Goal: Task Accomplishment & Management: Complete application form

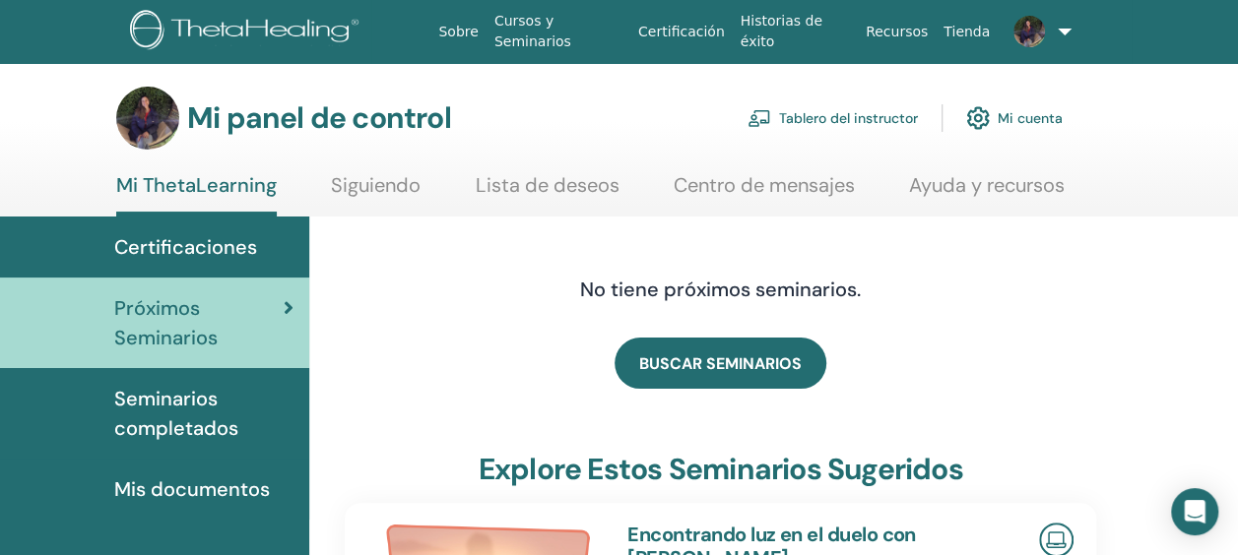
click at [162, 111] on img at bounding box center [147, 118] width 63 height 63
click at [207, 114] on h3 "Mi panel de control" at bounding box center [319, 117] width 264 height 35
click at [878, 116] on font "Tablero del instructor" at bounding box center [848, 118] width 139 height 18
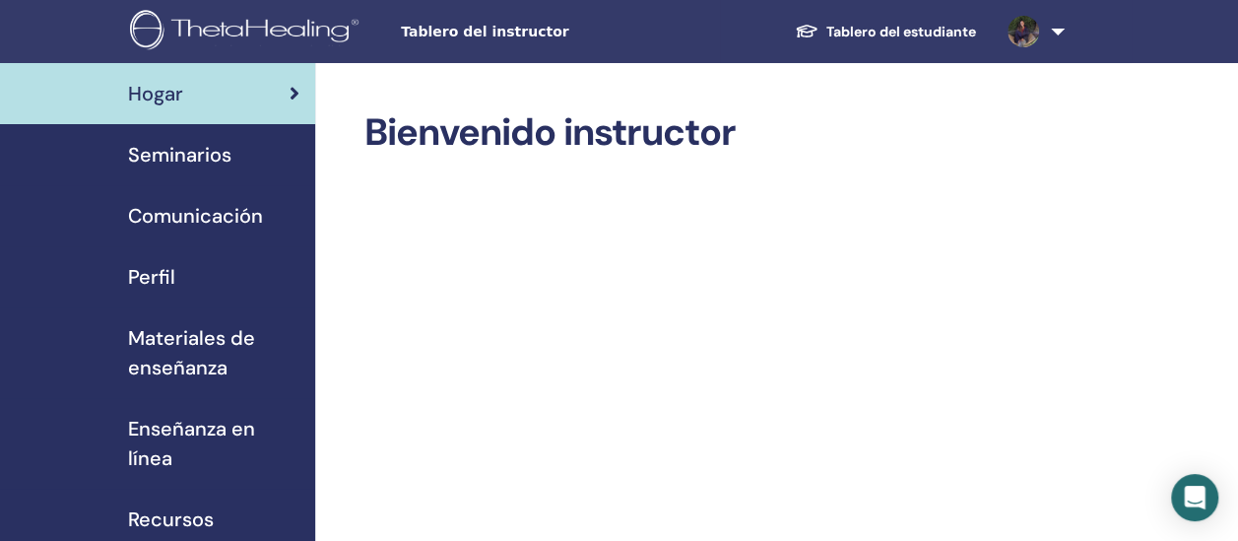
click at [152, 277] on span "Perfil" at bounding box center [151, 277] width 47 height 30
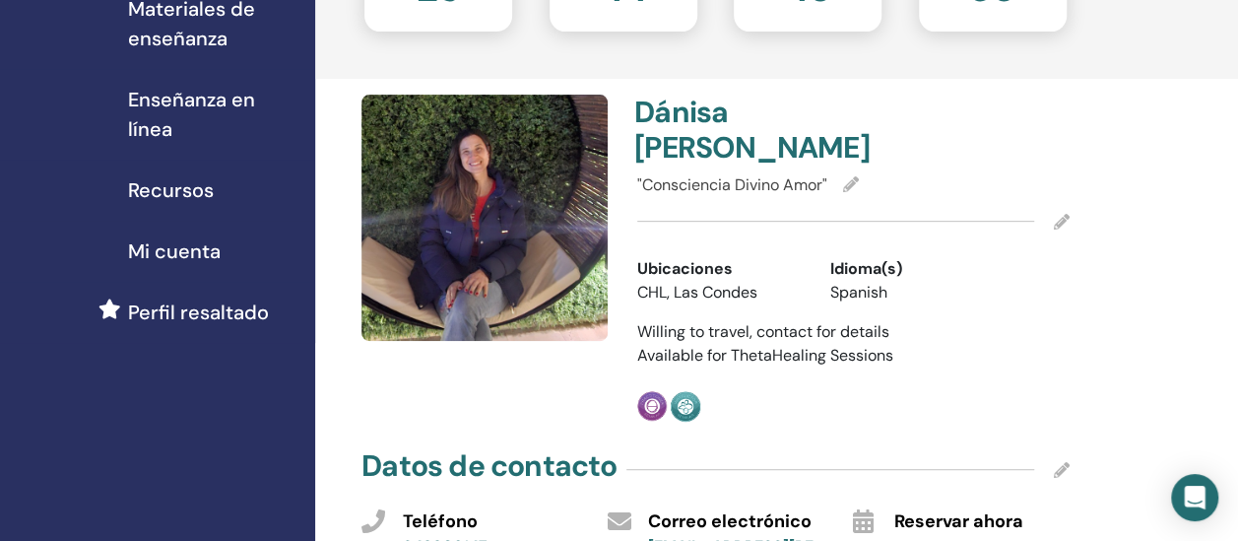
scroll to position [394, 0]
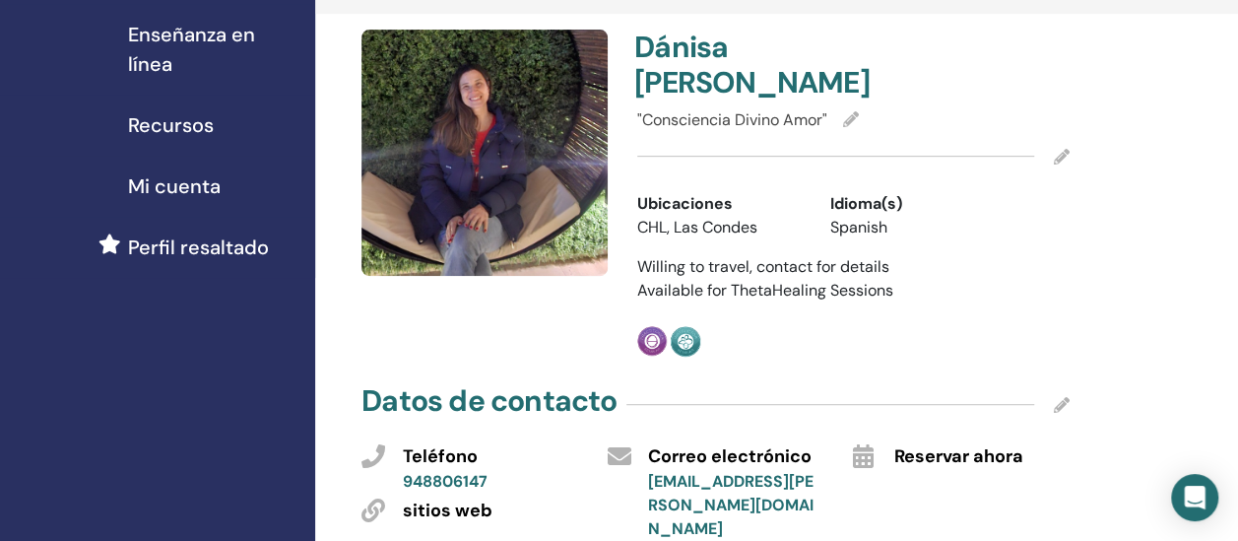
click at [494, 85] on img at bounding box center [484, 153] width 246 height 246
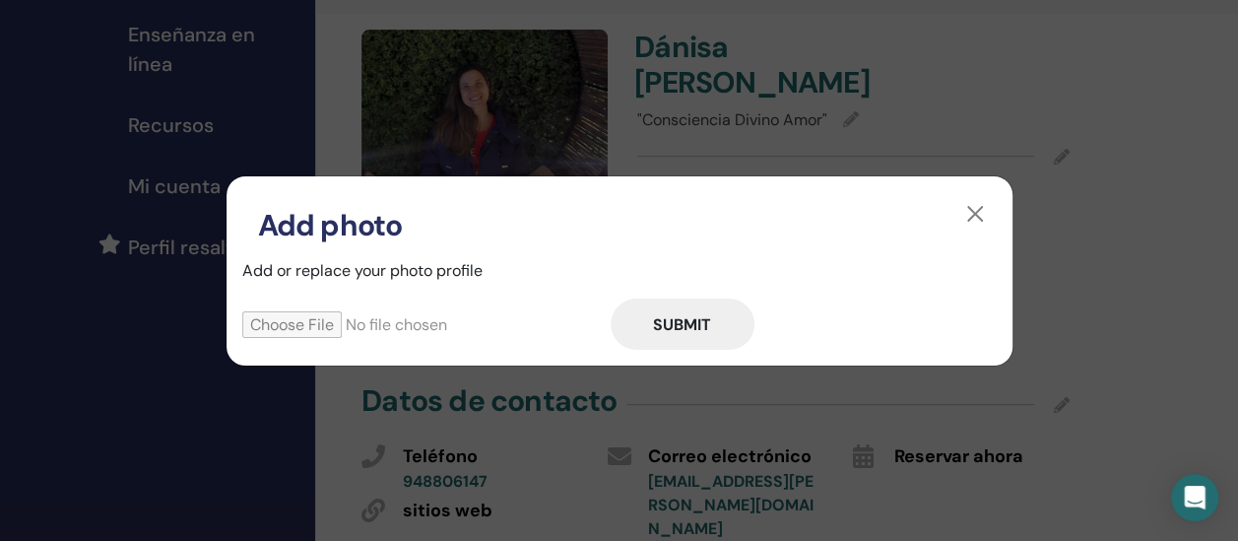
click at [699, 325] on button "Submit" at bounding box center [682, 323] width 144 height 51
click at [299, 318] on input "file" at bounding box center [426, 324] width 368 height 27
type input "**********"
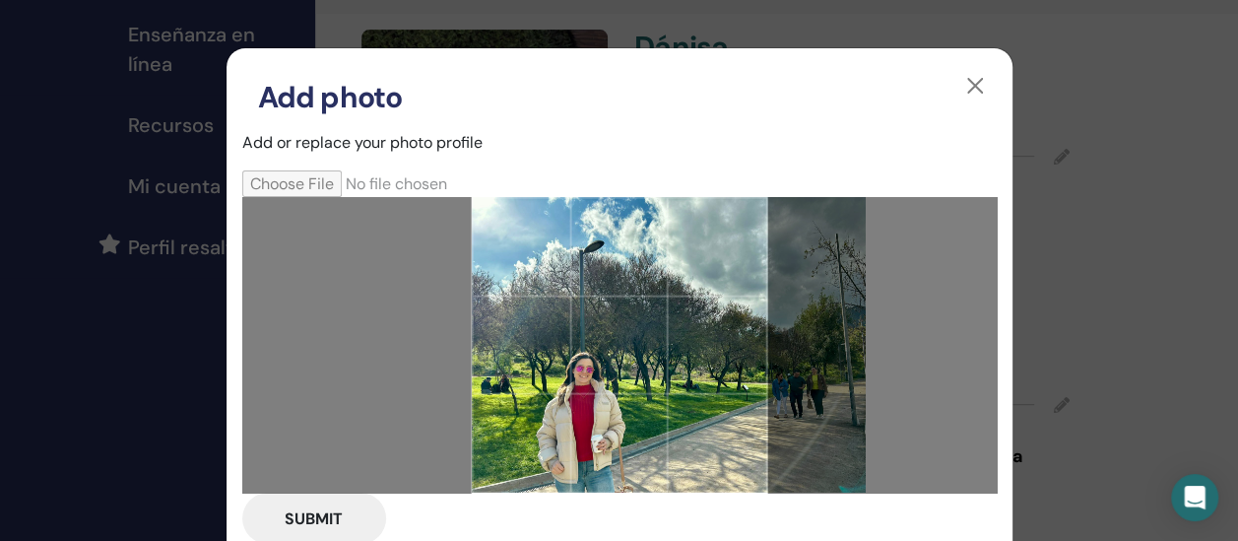
drag, startPoint x: 587, startPoint y: 389, endPoint x: 809, endPoint y: 347, distance: 226.5
click at [809, 347] on div at bounding box center [619, 344] width 754 height 295
click at [295, 518] on button "Submit" at bounding box center [314, 517] width 144 height 51
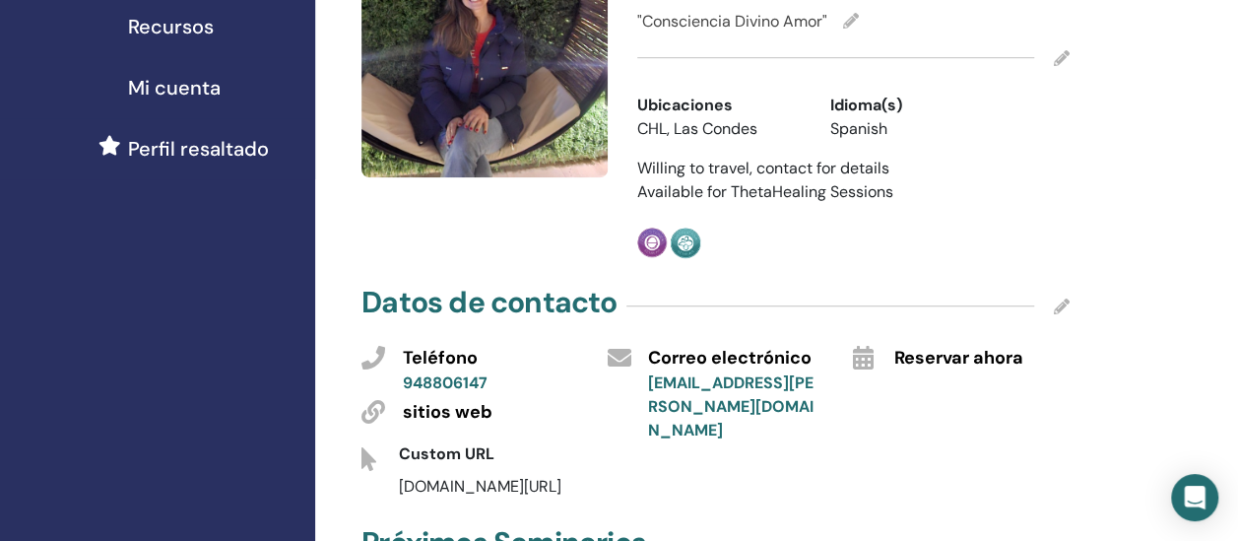
scroll to position [295, 0]
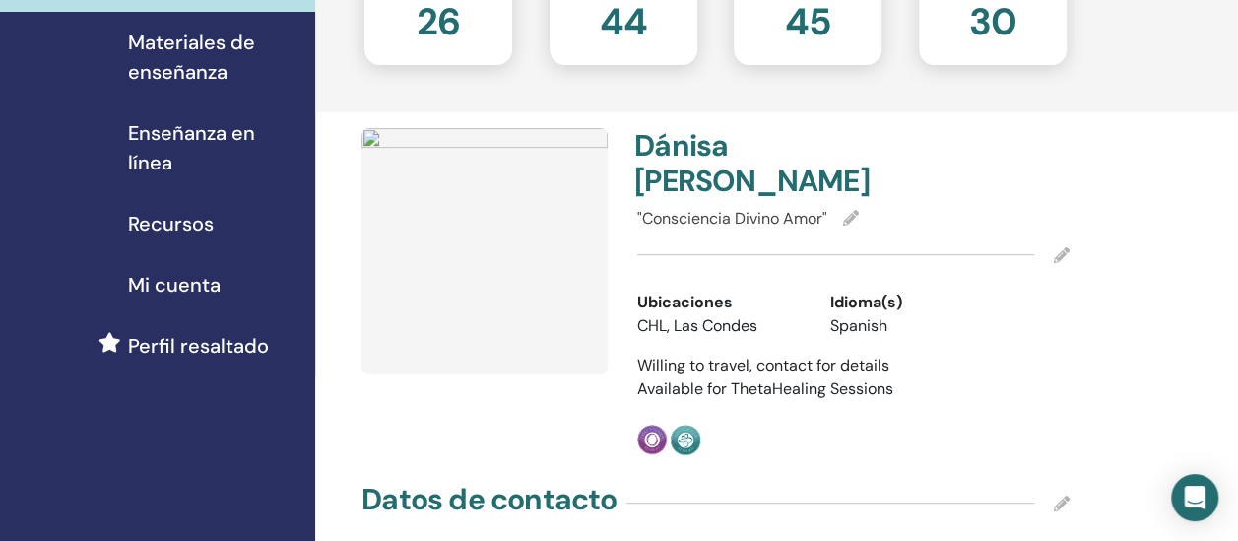
click at [1056, 263] on icon at bounding box center [1062, 255] width 16 height 16
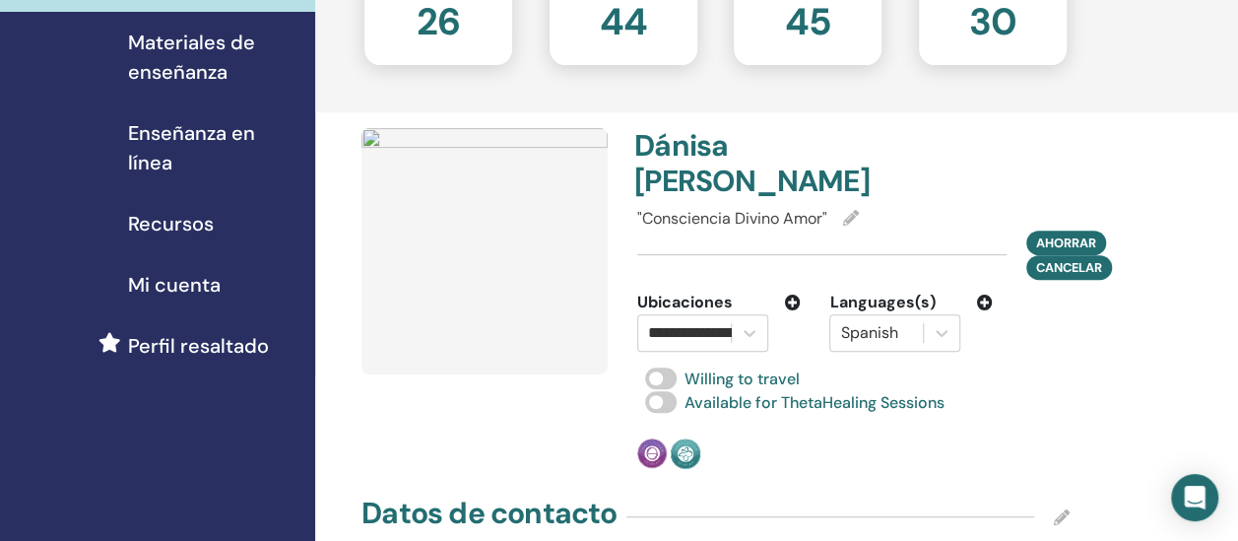
click at [469, 266] on img at bounding box center [484, 251] width 246 height 246
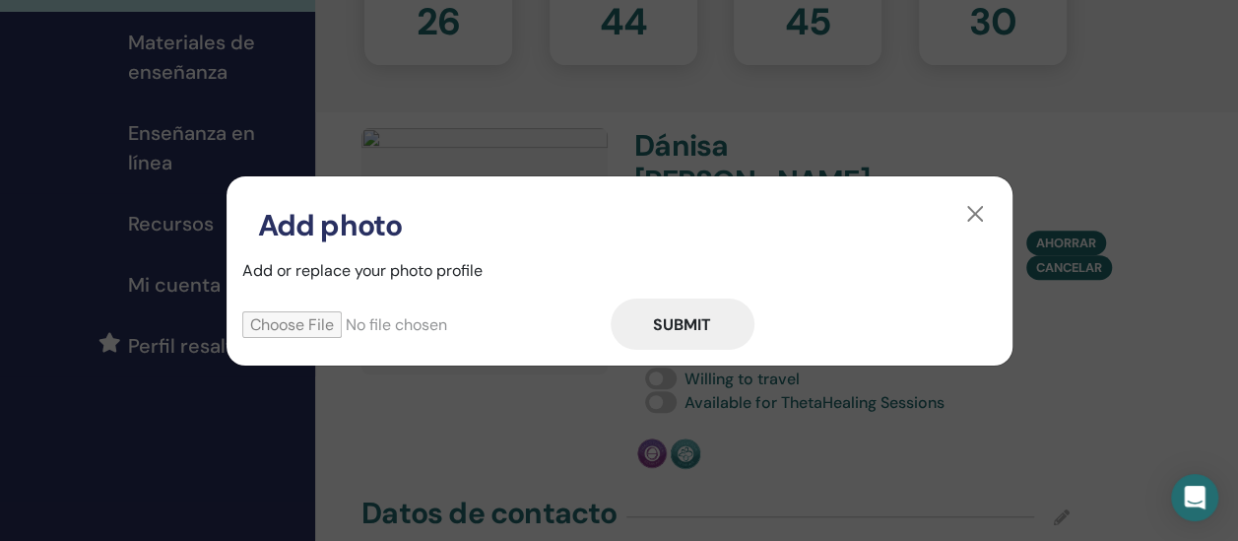
click at [316, 316] on input "file" at bounding box center [426, 324] width 368 height 27
type input "**********"
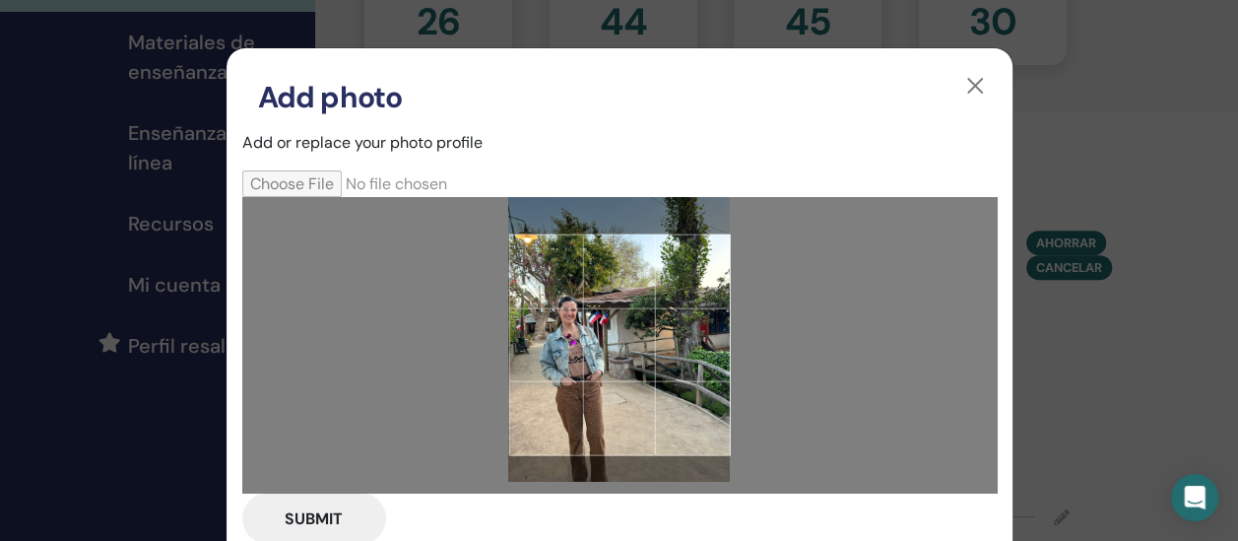
drag, startPoint x: 609, startPoint y: 343, endPoint x: 691, endPoint y: 332, distance: 83.4
click at [691, 332] on div at bounding box center [619, 345] width 222 height 222
click at [961, 80] on button "button" at bounding box center [975, 86] width 32 height 32
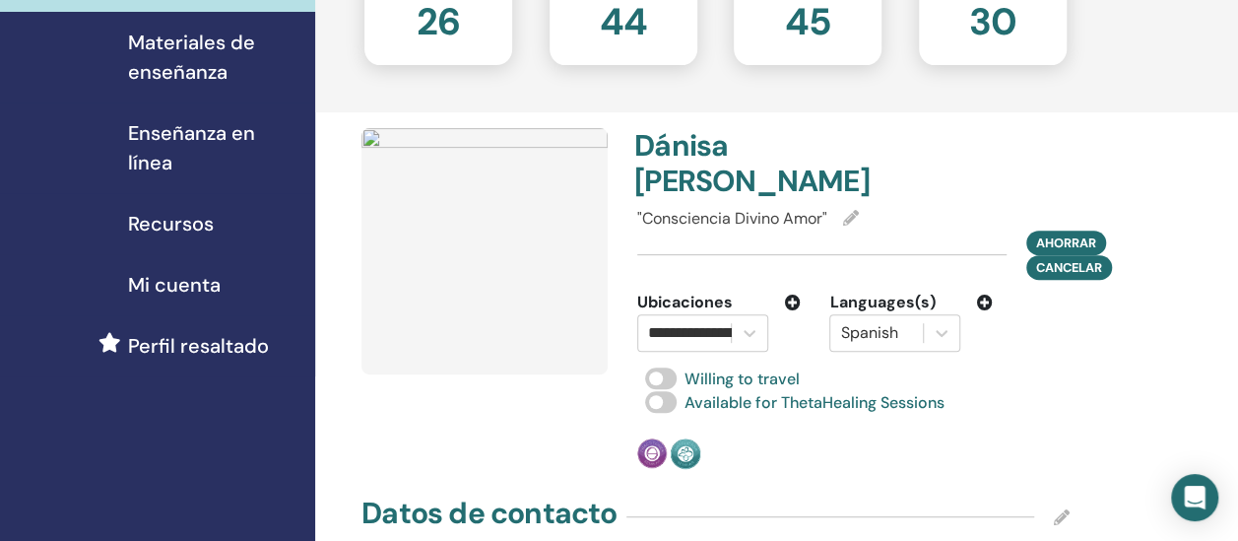
click at [855, 225] on icon at bounding box center [851, 218] width 16 height 16
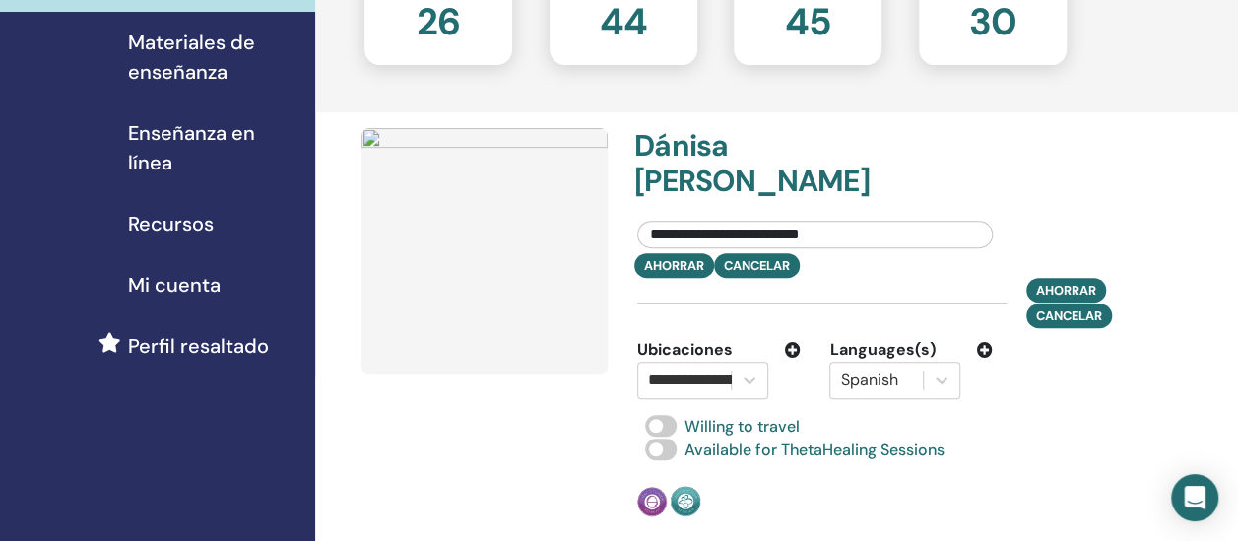
click at [433, 284] on img at bounding box center [484, 251] width 246 height 246
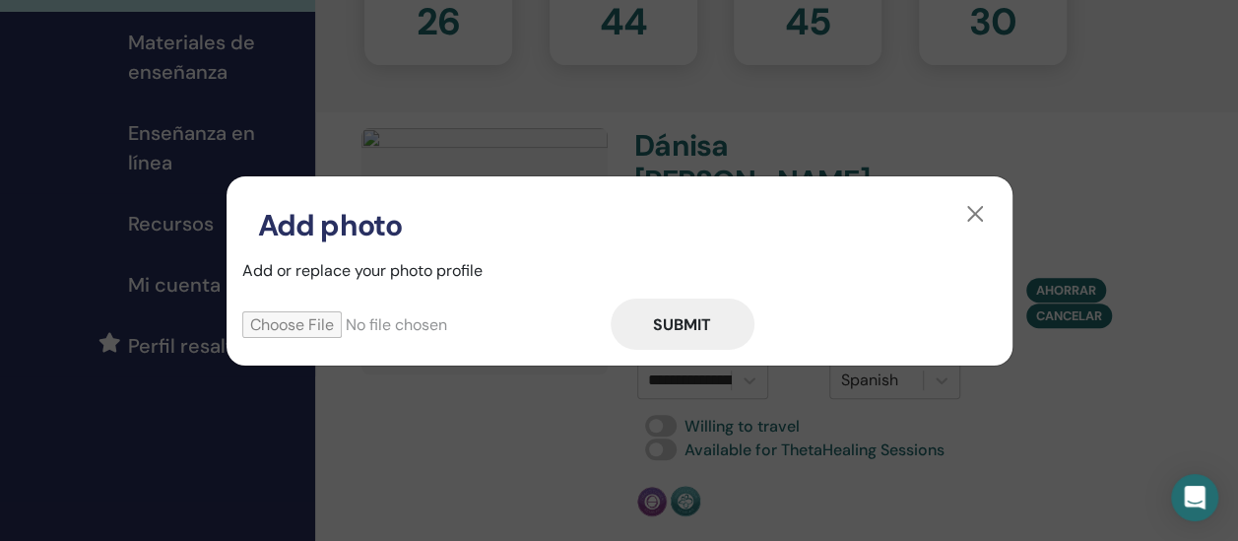
click at [307, 323] on input "file" at bounding box center [426, 324] width 368 height 27
type input "**********"
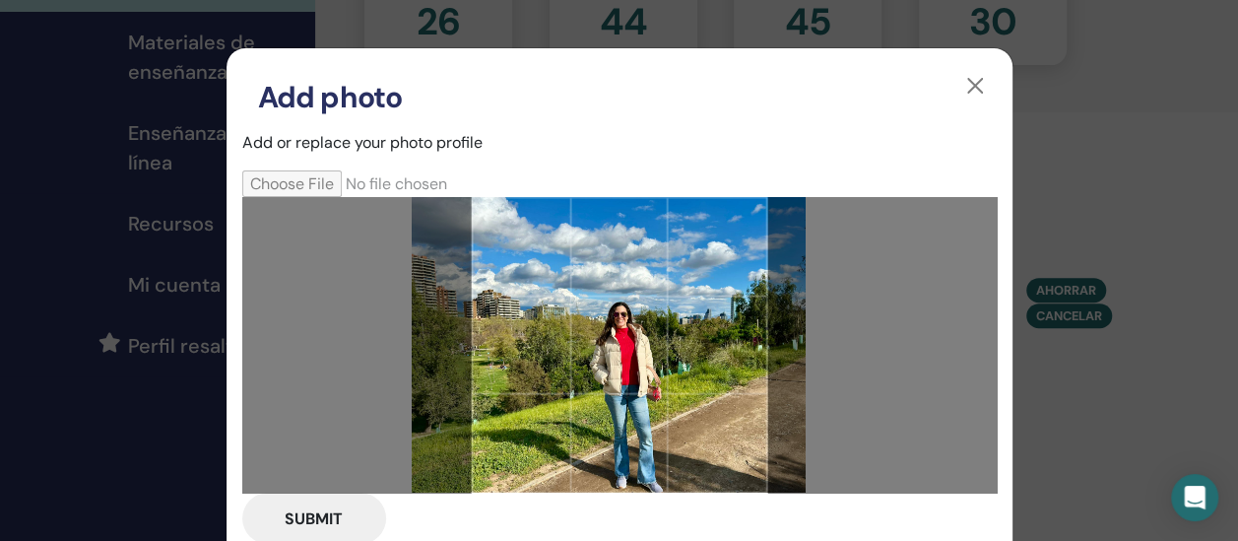
drag, startPoint x: 623, startPoint y: 351, endPoint x: 612, endPoint y: 320, distance: 32.4
click at [612, 320] on div at bounding box center [619, 344] width 295 height 295
click at [323, 517] on button "Submit" at bounding box center [314, 517] width 144 height 51
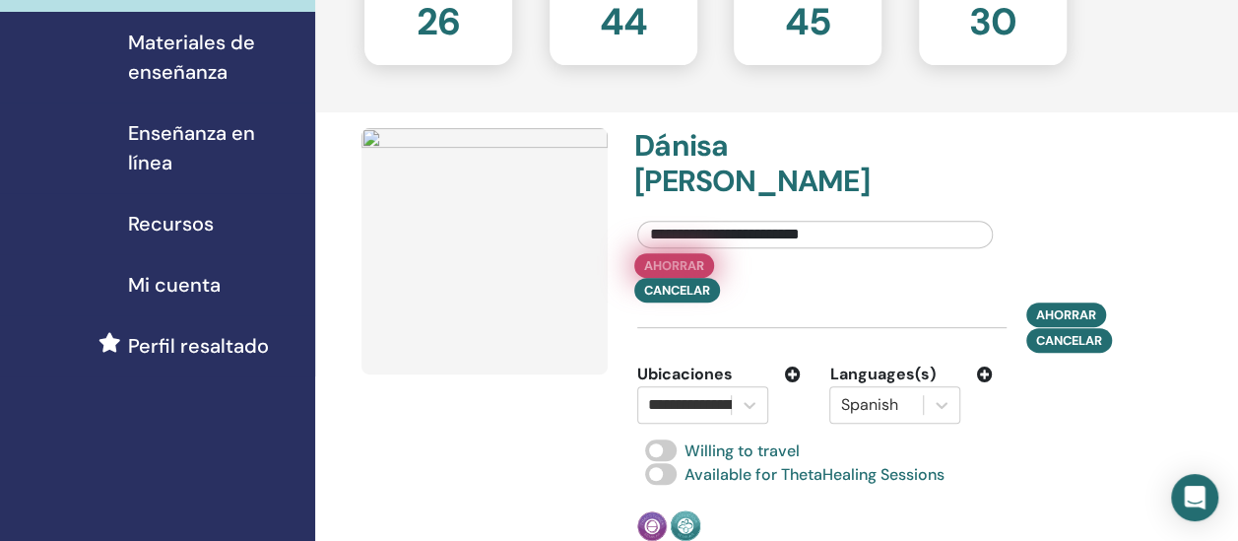
click at [666, 278] on button "Ahorrar" at bounding box center [674, 265] width 80 height 25
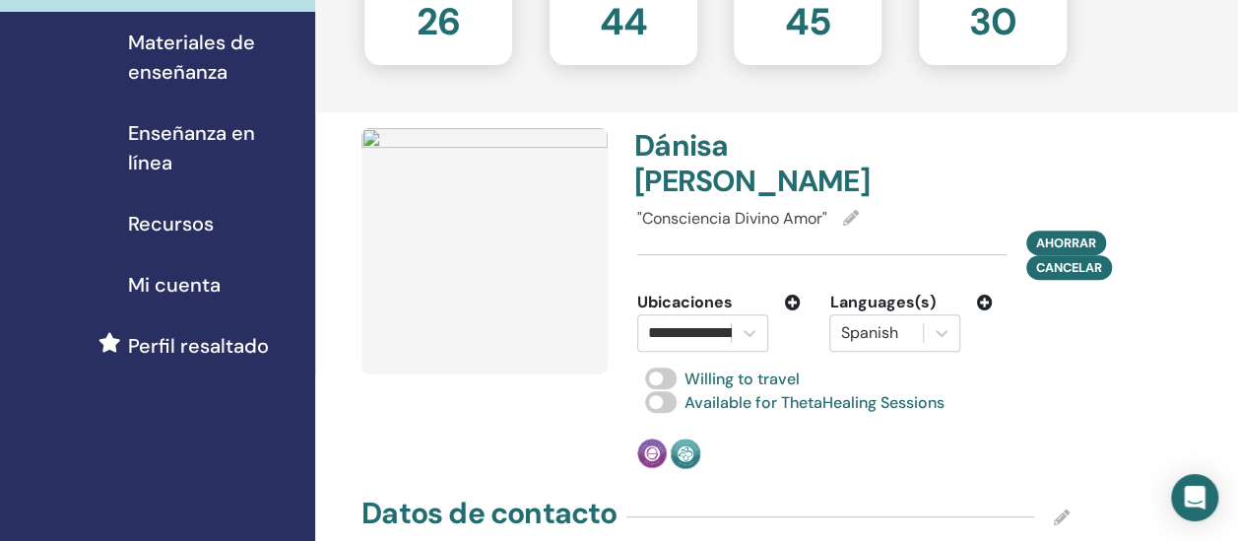
click at [863, 230] on div ""Consciencia Divino Amor"" at bounding box center [853, 219] width 432 height 24
click at [851, 225] on icon at bounding box center [851, 218] width 16 height 16
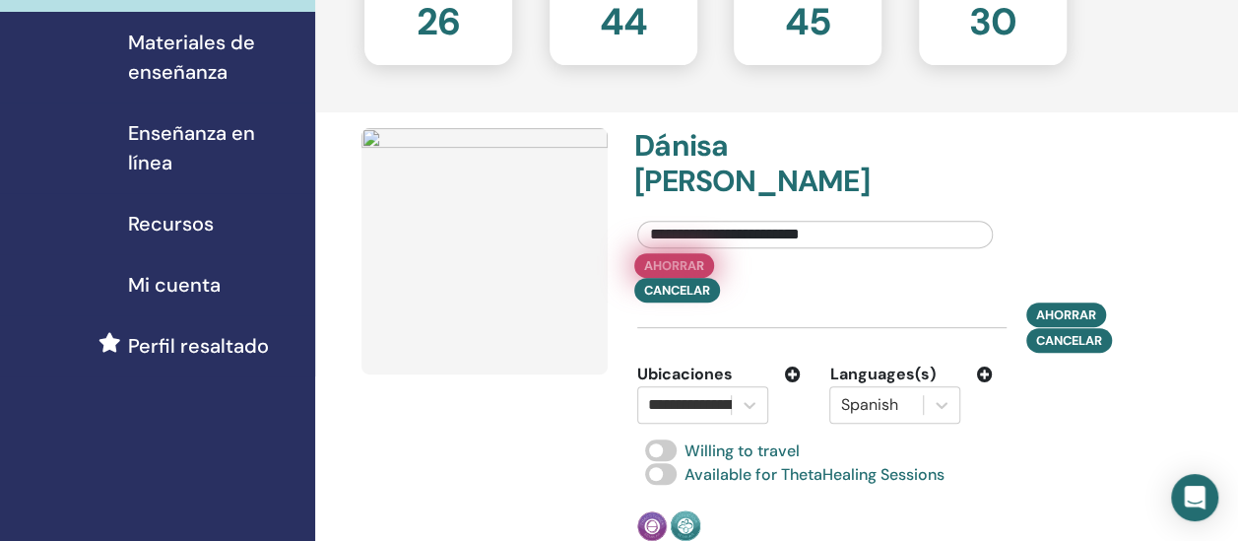
click at [655, 278] on button "Ahorrar" at bounding box center [674, 265] width 80 height 25
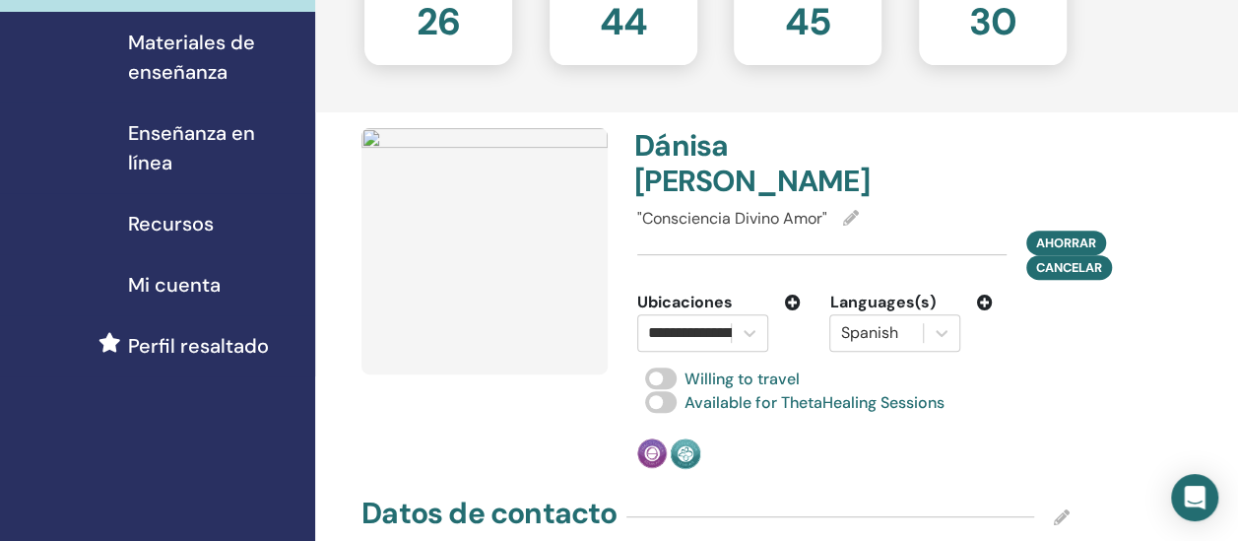
click at [484, 288] on img at bounding box center [484, 251] width 246 height 246
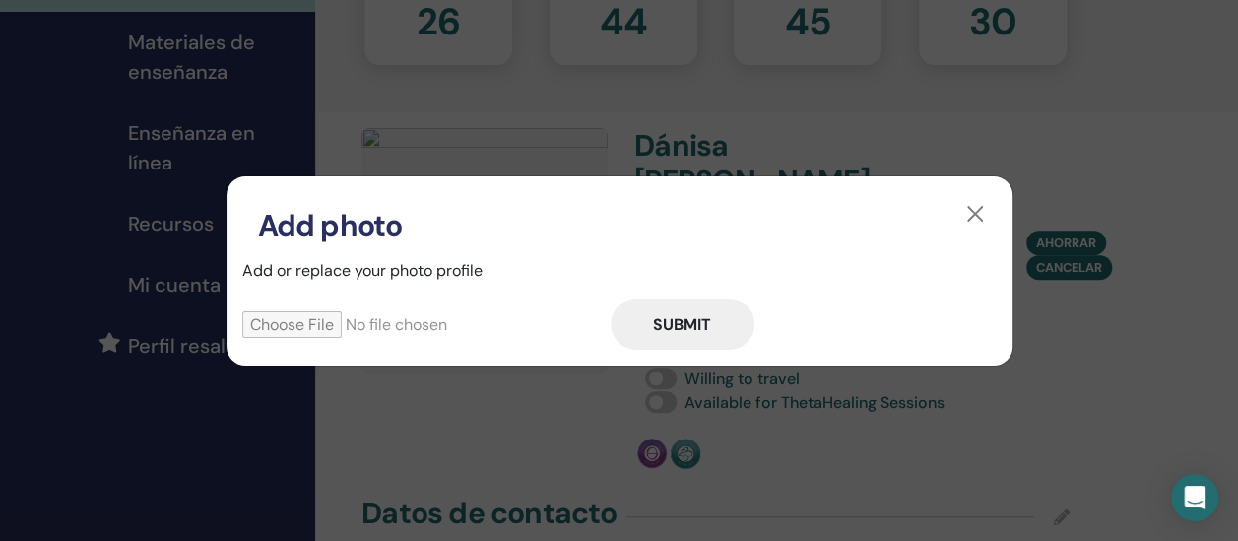
click at [269, 322] on input "file" at bounding box center [426, 324] width 368 height 27
type input "**********"
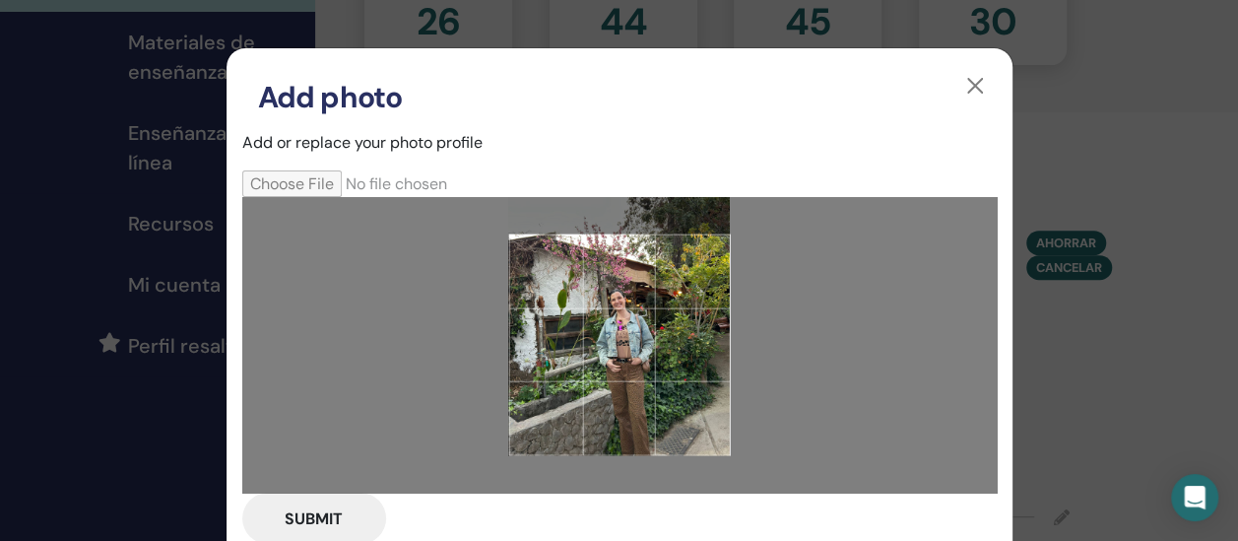
drag, startPoint x: 652, startPoint y: 372, endPoint x: 634, endPoint y: 284, distance: 90.4
click at [634, 284] on div at bounding box center [619, 345] width 222 height 222
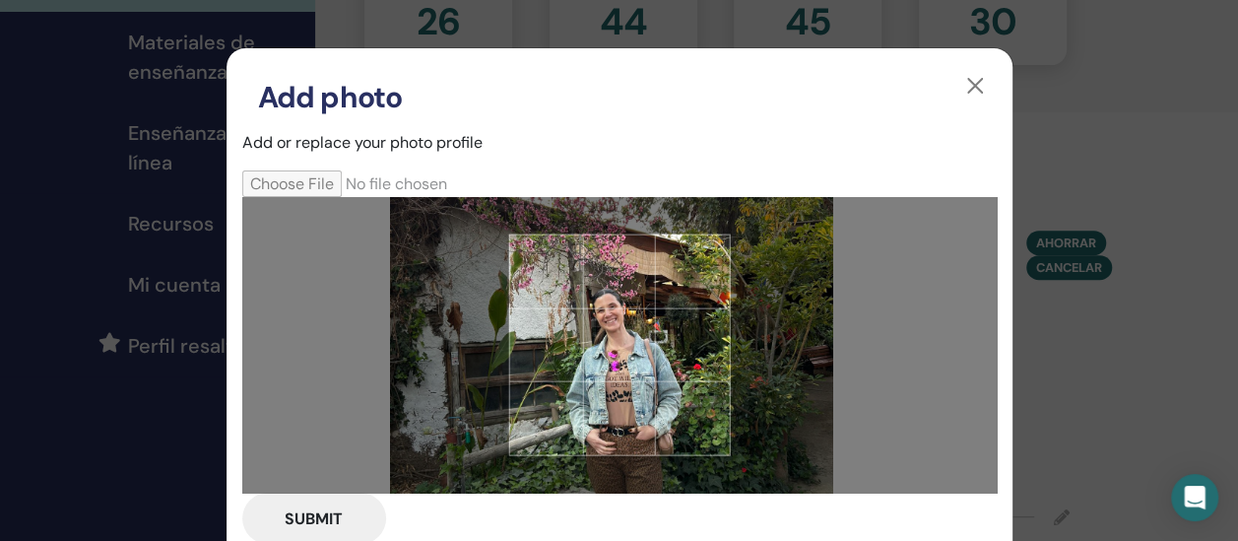
drag, startPoint x: 681, startPoint y: 307, endPoint x: 706, endPoint y: 306, distance: 24.6
click at [706, 306] on div at bounding box center [619, 345] width 222 height 222
click at [1136, 185] on div "Add photo Add or replace your photo profile Submit" at bounding box center [619, 270] width 1238 height 541
click at [962, 81] on button "button" at bounding box center [975, 86] width 32 height 32
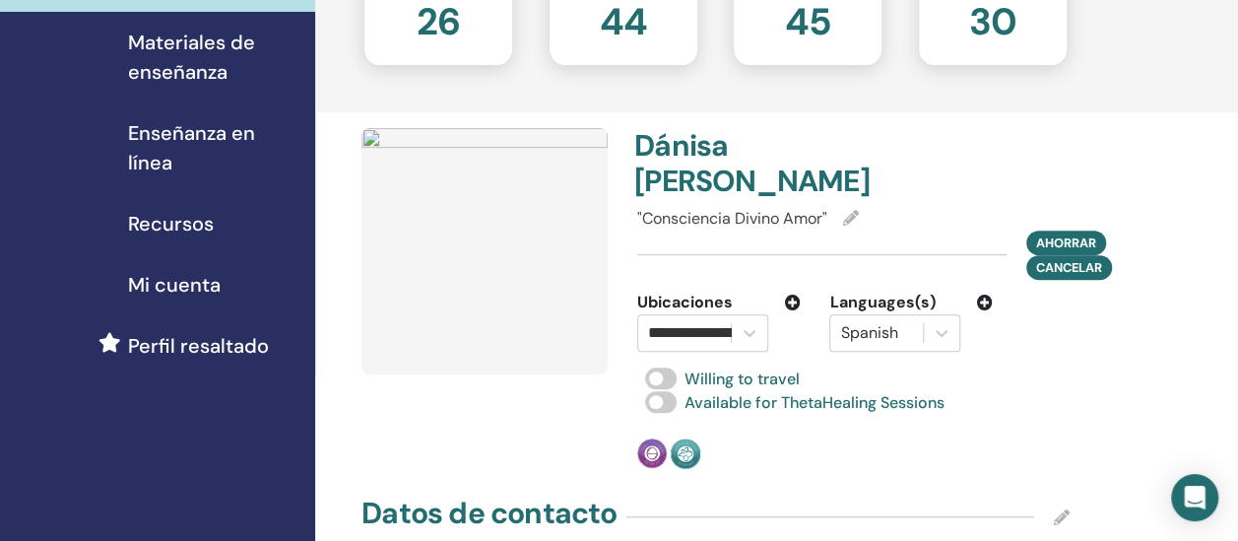
click at [865, 230] on div ""Consciencia Divino Amor"" at bounding box center [853, 219] width 432 height 24
click at [853, 225] on icon at bounding box center [851, 218] width 16 height 16
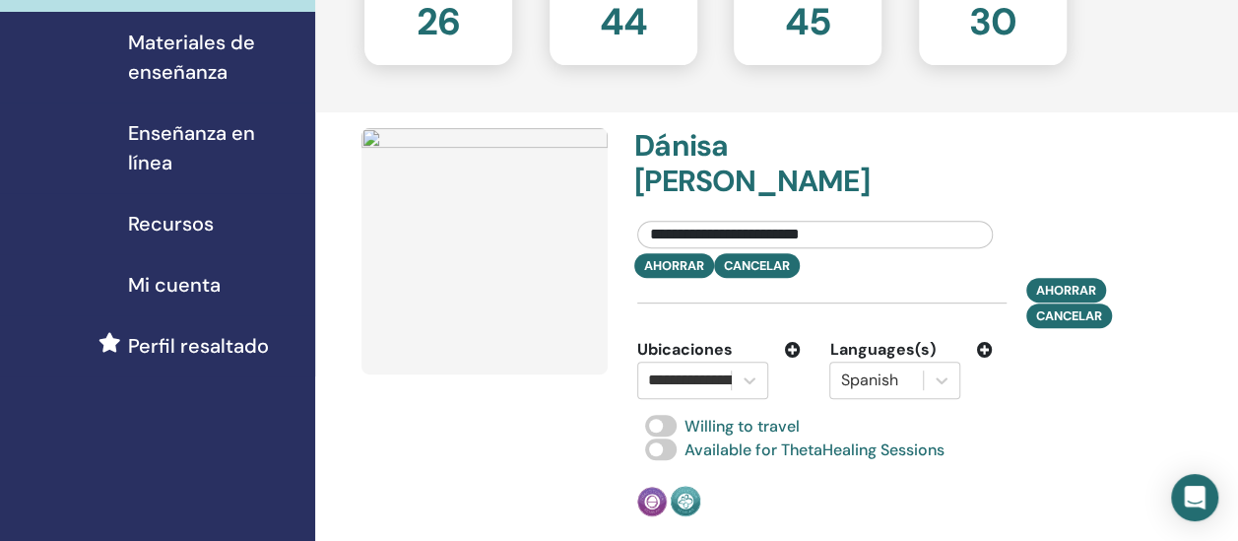
click at [469, 290] on img at bounding box center [484, 251] width 246 height 246
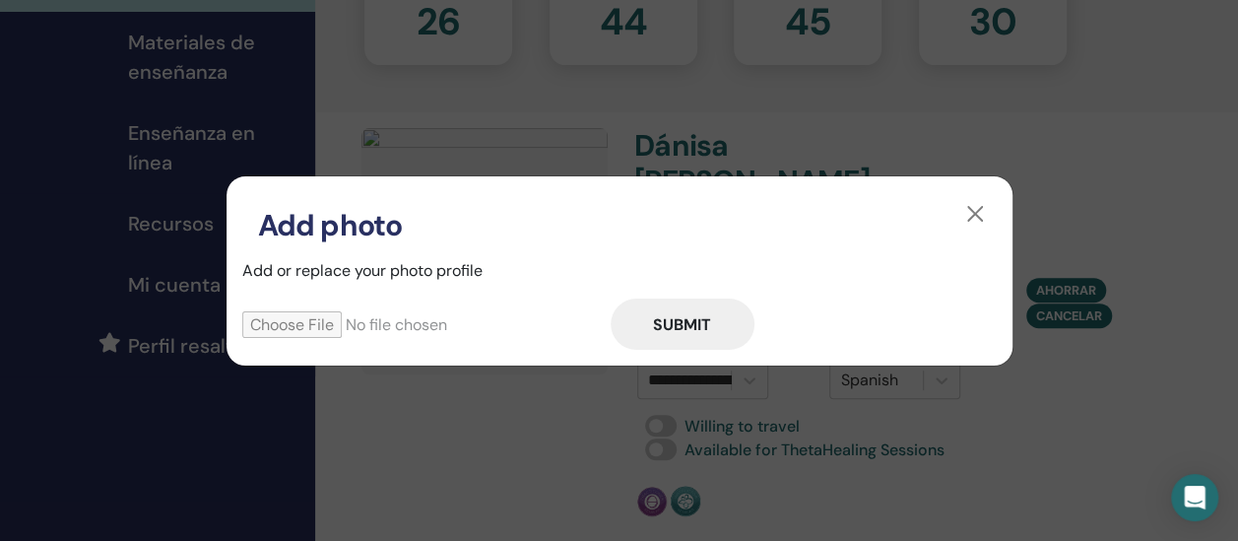
click at [315, 323] on input "file" at bounding box center [426, 324] width 368 height 27
type input "**********"
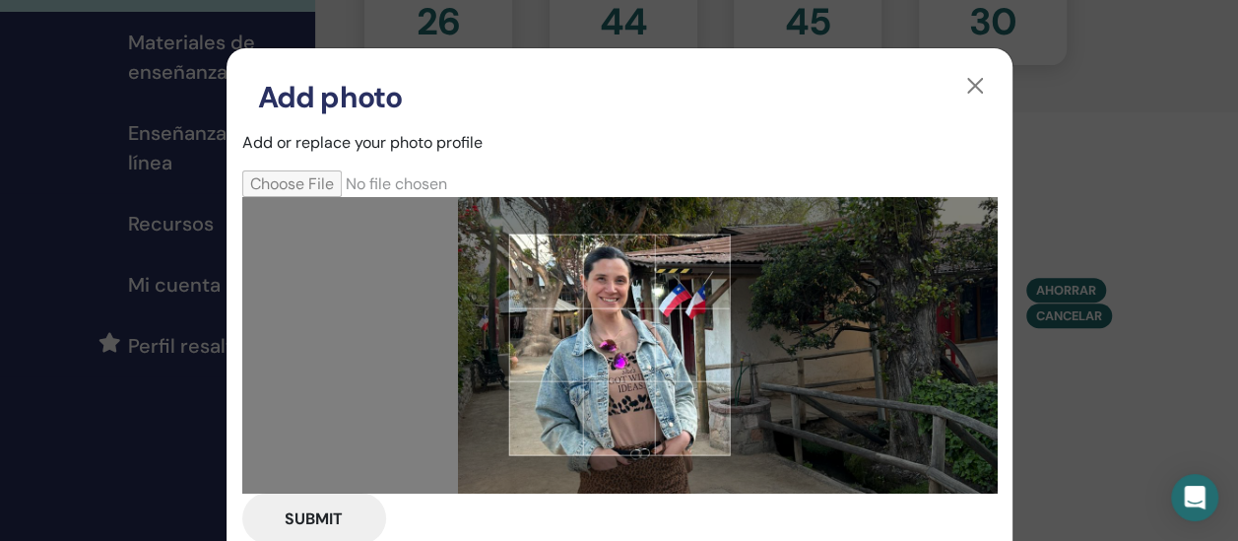
drag, startPoint x: 595, startPoint y: 299, endPoint x: 746, endPoint y: 328, distance: 154.3
click at [746, 328] on div at bounding box center [619, 344] width 754 height 295
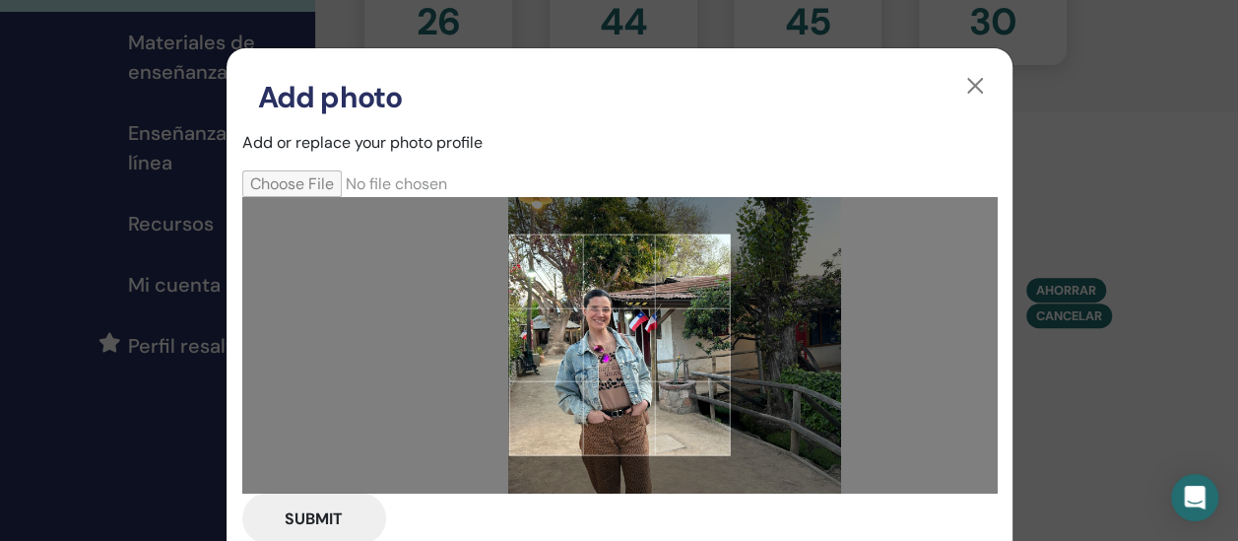
drag, startPoint x: 650, startPoint y: 331, endPoint x: 687, endPoint y: 330, distance: 37.4
click at [687, 330] on div at bounding box center [619, 345] width 222 height 222
drag, startPoint x: 617, startPoint y: 342, endPoint x: 656, endPoint y: 341, distance: 38.4
click at [656, 341] on div at bounding box center [619, 345] width 222 height 222
click at [677, 321] on div at bounding box center [619, 345] width 222 height 222
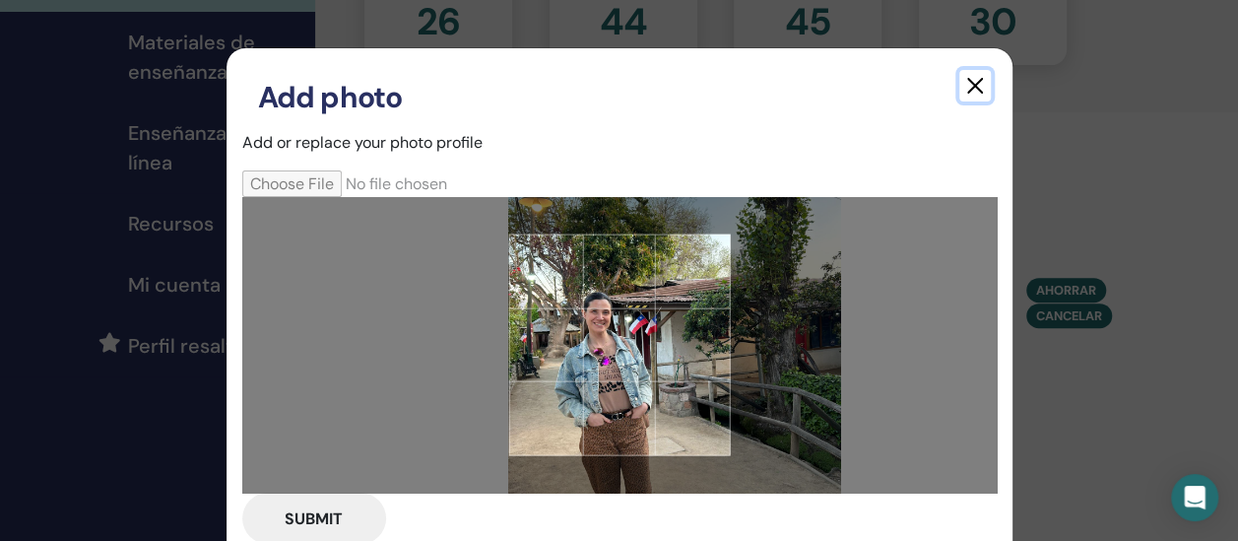
click at [965, 74] on button "button" at bounding box center [975, 86] width 32 height 32
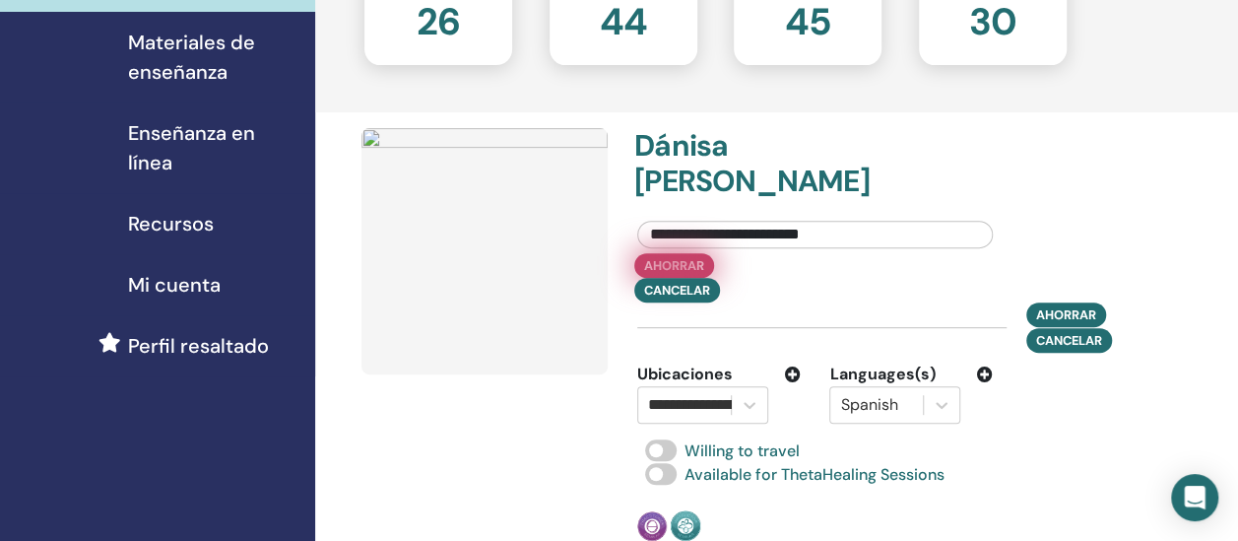
click at [666, 278] on button "Ahorrar" at bounding box center [674, 265] width 80 height 25
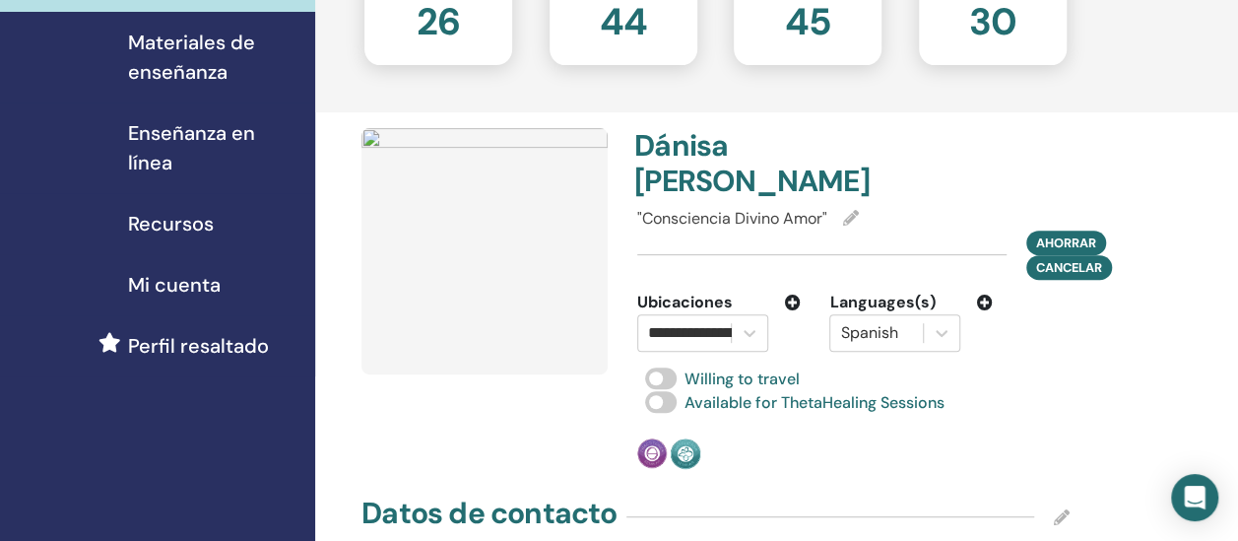
click at [849, 225] on icon at bounding box center [851, 218] width 16 height 16
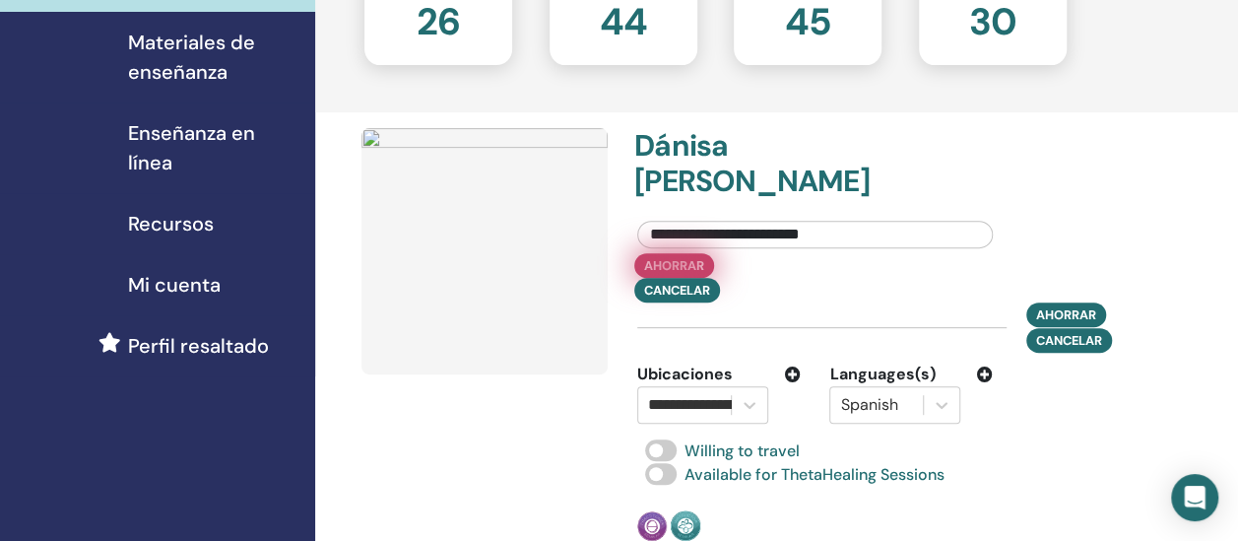
click at [679, 278] on button "Ahorrar" at bounding box center [674, 265] width 80 height 25
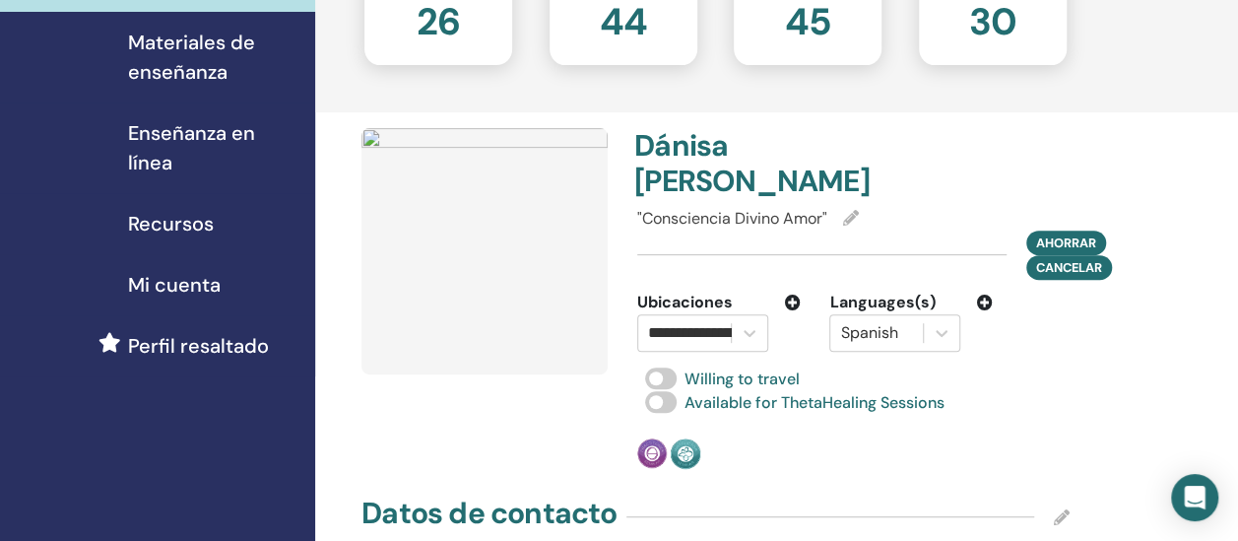
click at [492, 272] on img at bounding box center [484, 251] width 246 height 246
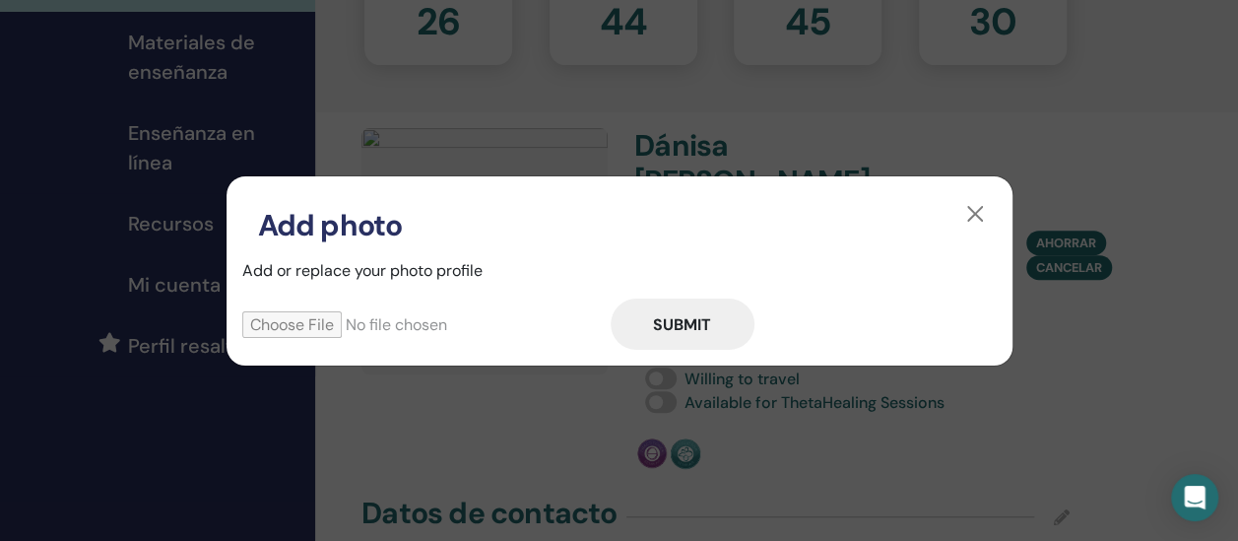
click at [309, 330] on input "file" at bounding box center [426, 324] width 368 height 27
type input "**********"
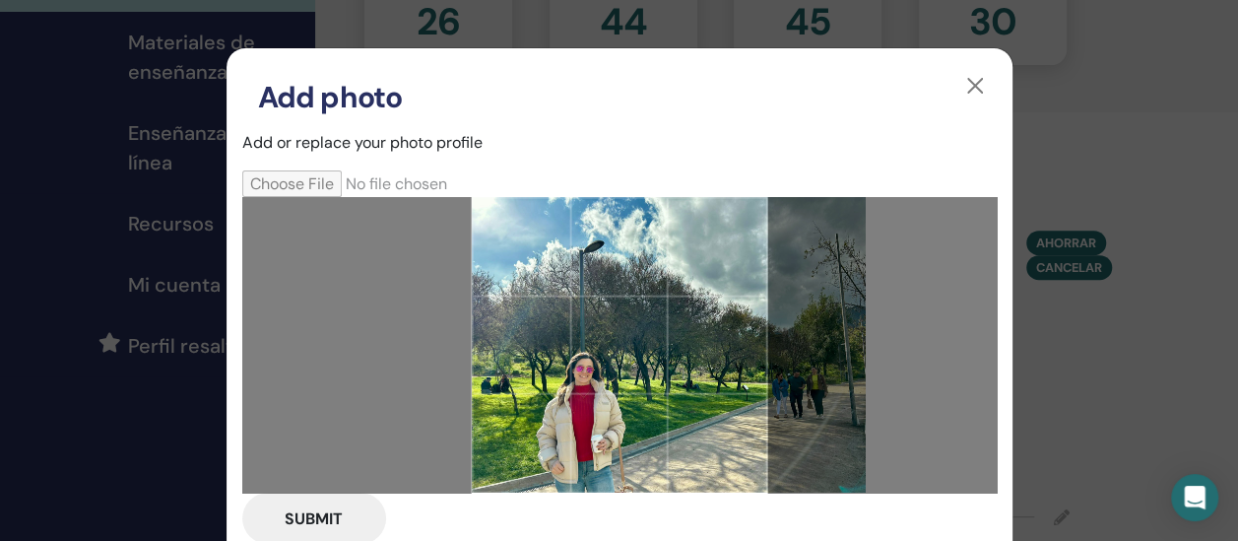
drag, startPoint x: 586, startPoint y: 374, endPoint x: 777, endPoint y: 364, distance: 191.3
click at [777, 364] on div at bounding box center [619, 344] width 754 height 295
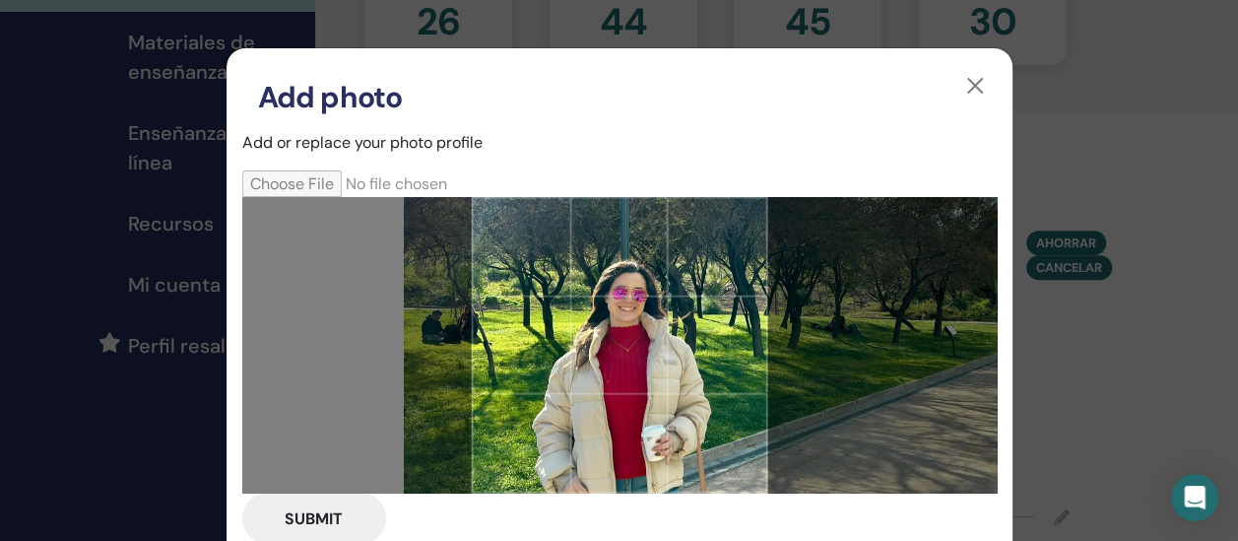
drag, startPoint x: 541, startPoint y: 309, endPoint x: 675, endPoint y: 316, distance: 135.1
click at [675, 316] on div at bounding box center [619, 344] width 295 height 295
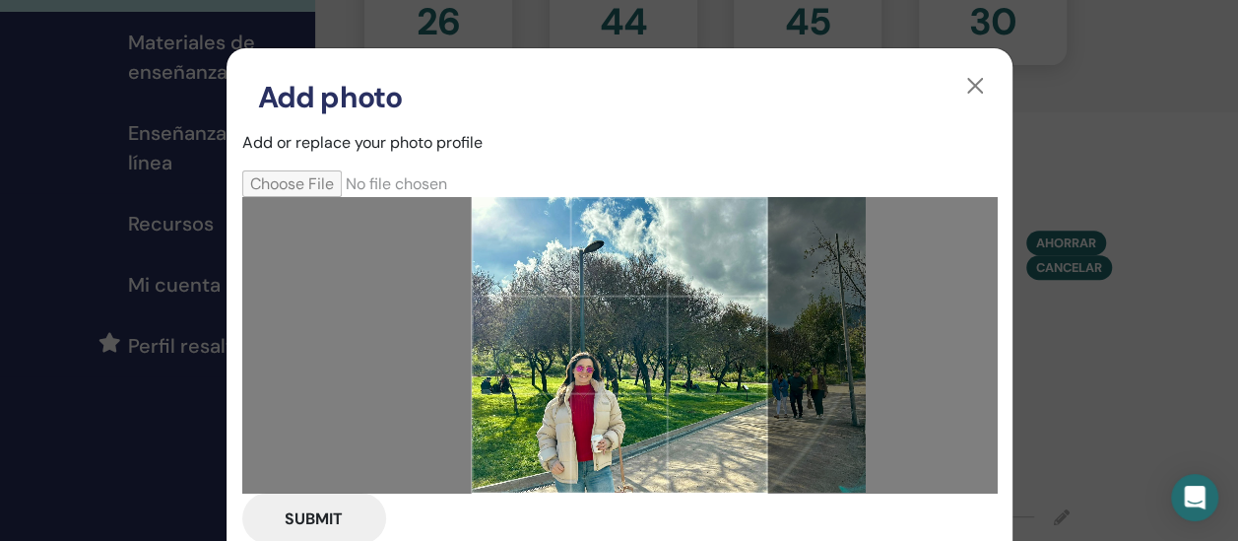
drag, startPoint x: 655, startPoint y: 374, endPoint x: 706, endPoint y: 377, distance: 51.3
click at [706, 377] on div at bounding box center [619, 344] width 295 height 295
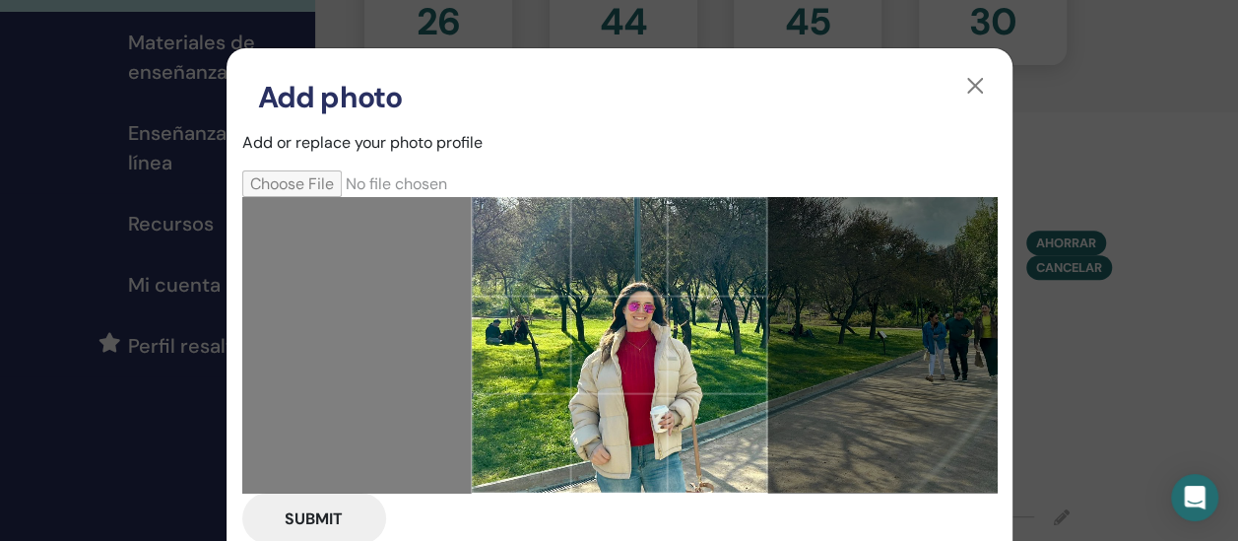
drag, startPoint x: 549, startPoint y: 376, endPoint x: 675, endPoint y: 289, distance: 152.9
click at [675, 289] on div at bounding box center [619, 344] width 295 height 295
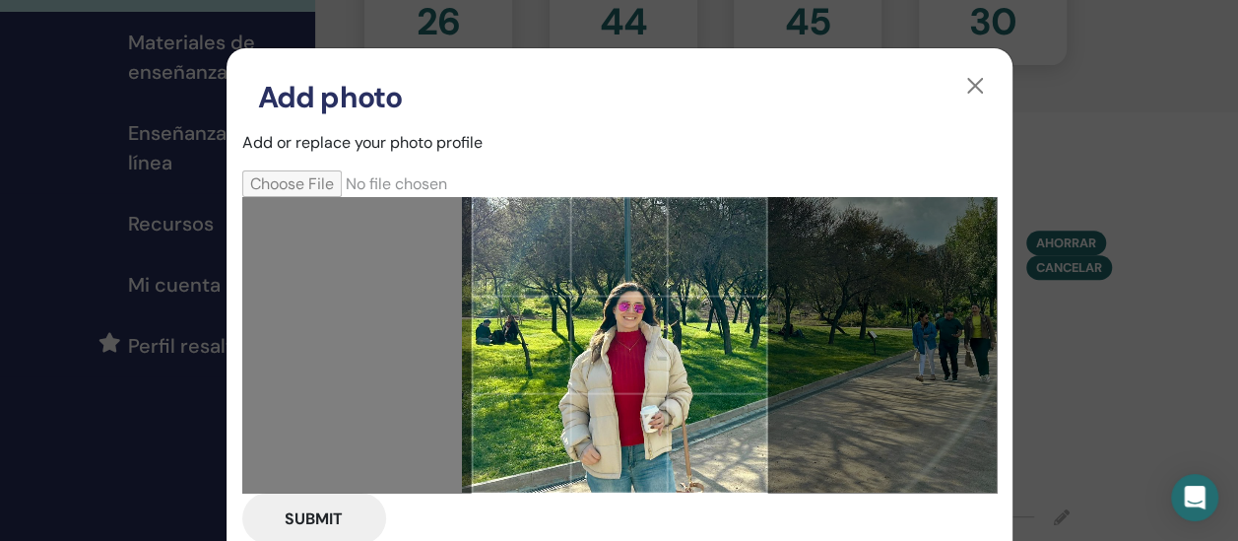
drag, startPoint x: 689, startPoint y: 359, endPoint x: 679, endPoint y: 358, distance: 9.9
click at [679, 358] on div at bounding box center [619, 344] width 295 height 295
click at [307, 518] on button "Submit" at bounding box center [314, 517] width 144 height 51
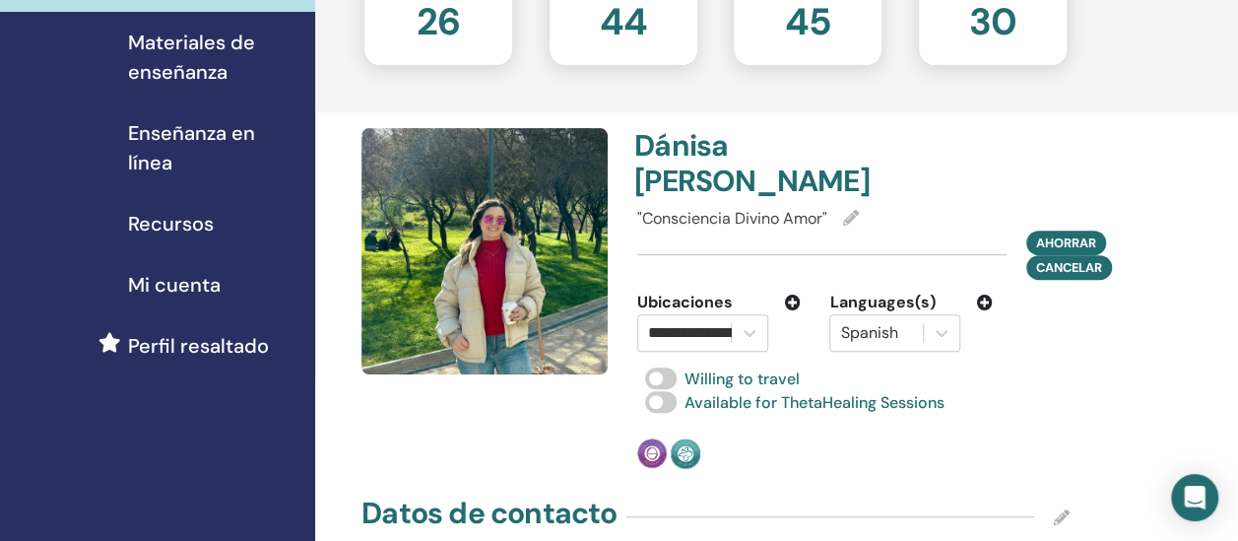
click at [497, 239] on img at bounding box center [484, 251] width 246 height 246
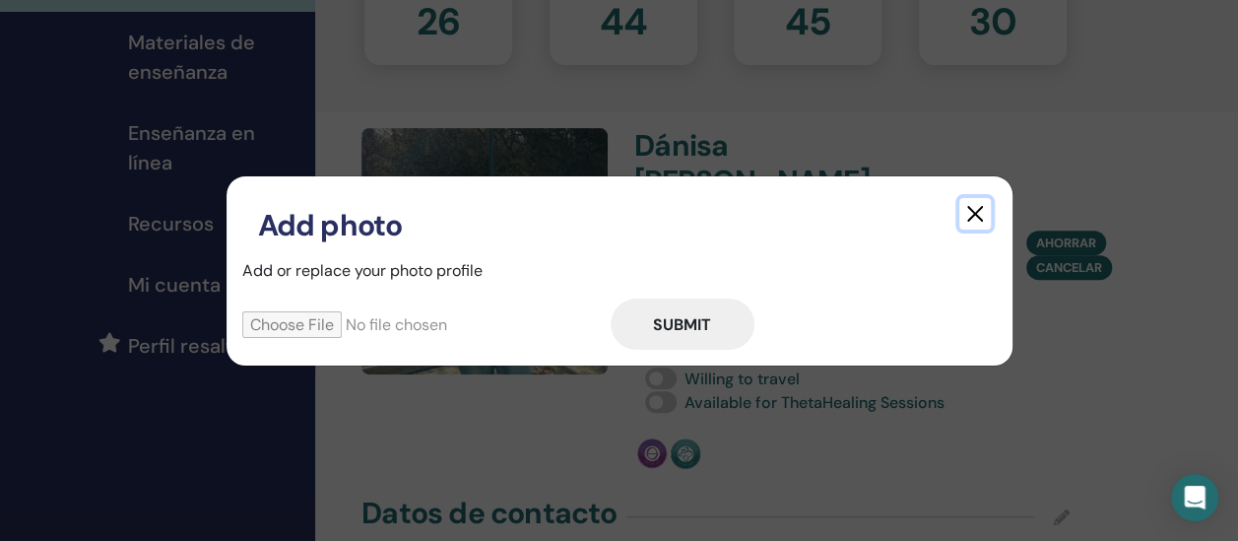
click at [977, 211] on button "button" at bounding box center [975, 214] width 32 height 32
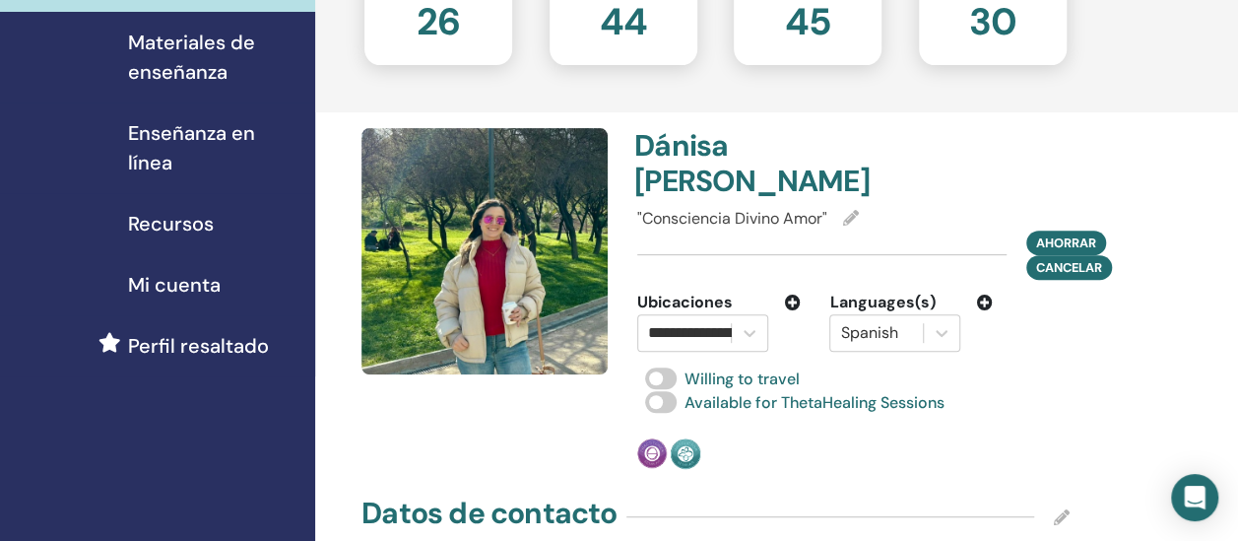
click at [858, 225] on icon at bounding box center [851, 218] width 16 height 16
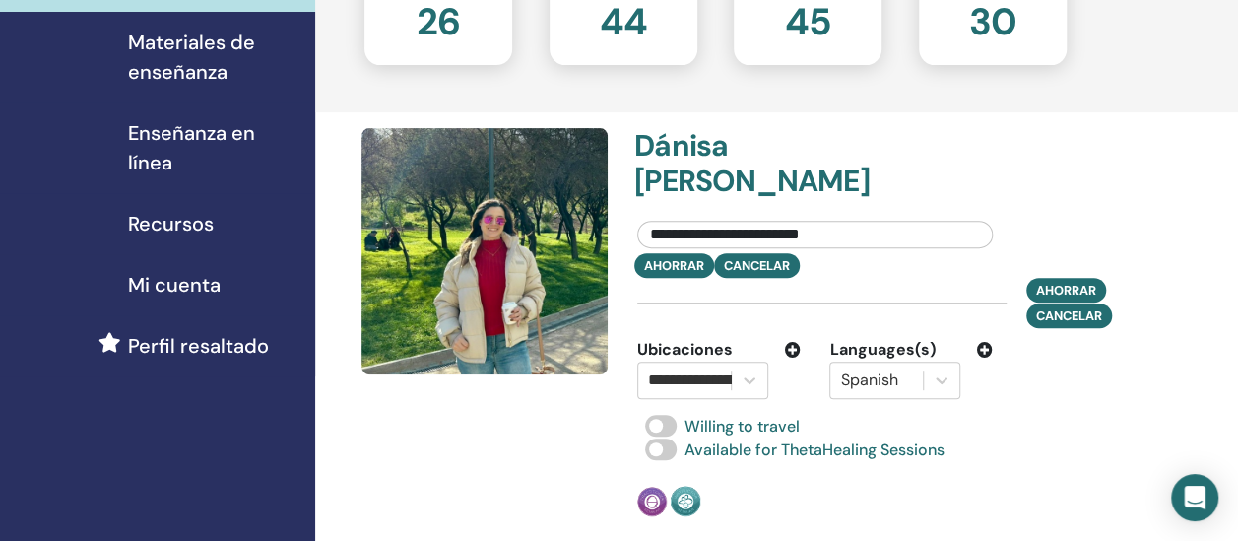
click at [678, 248] on input "**********" at bounding box center [814, 235] width 355 height 28
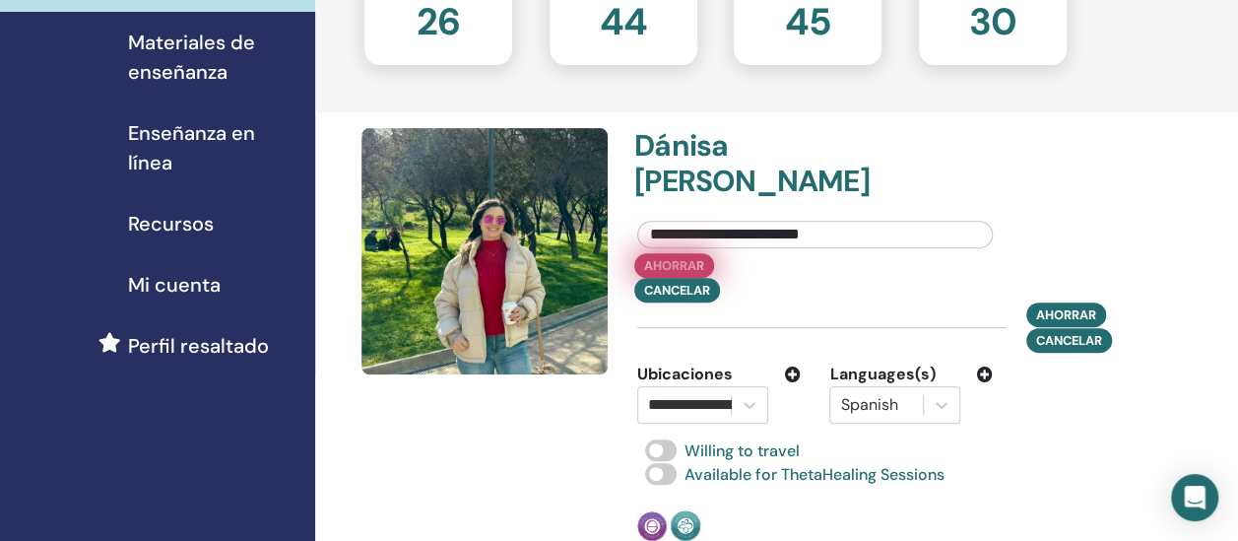
click at [678, 278] on button "Ahorrar" at bounding box center [674, 265] width 80 height 25
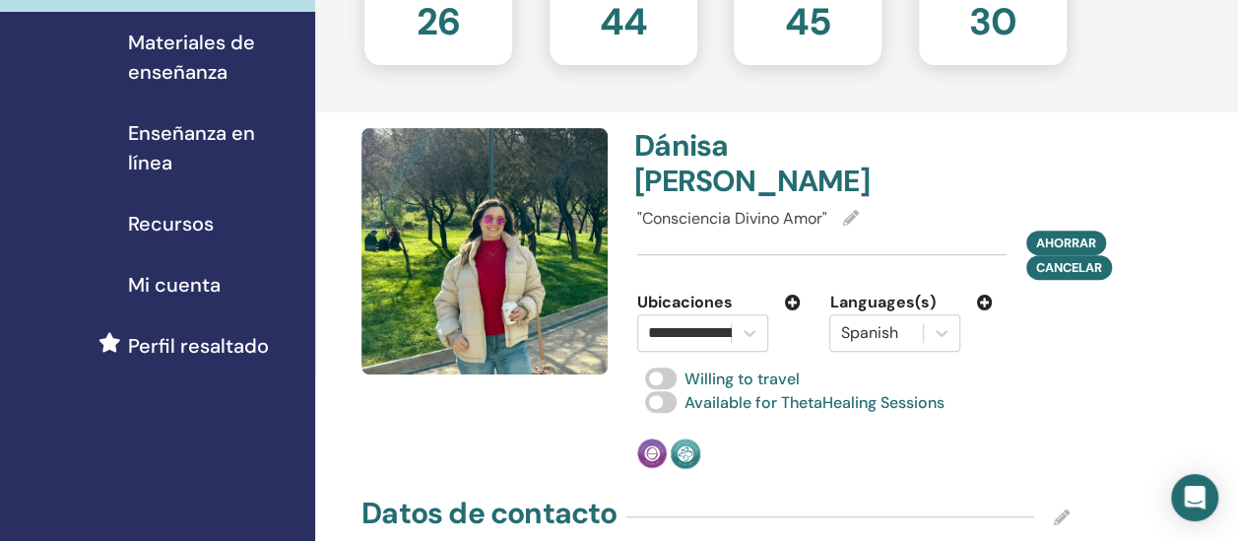
click at [488, 469] on div at bounding box center [488, 298] width 276 height 341
click at [171, 61] on span "Materiales de enseñanza" at bounding box center [213, 57] width 171 height 59
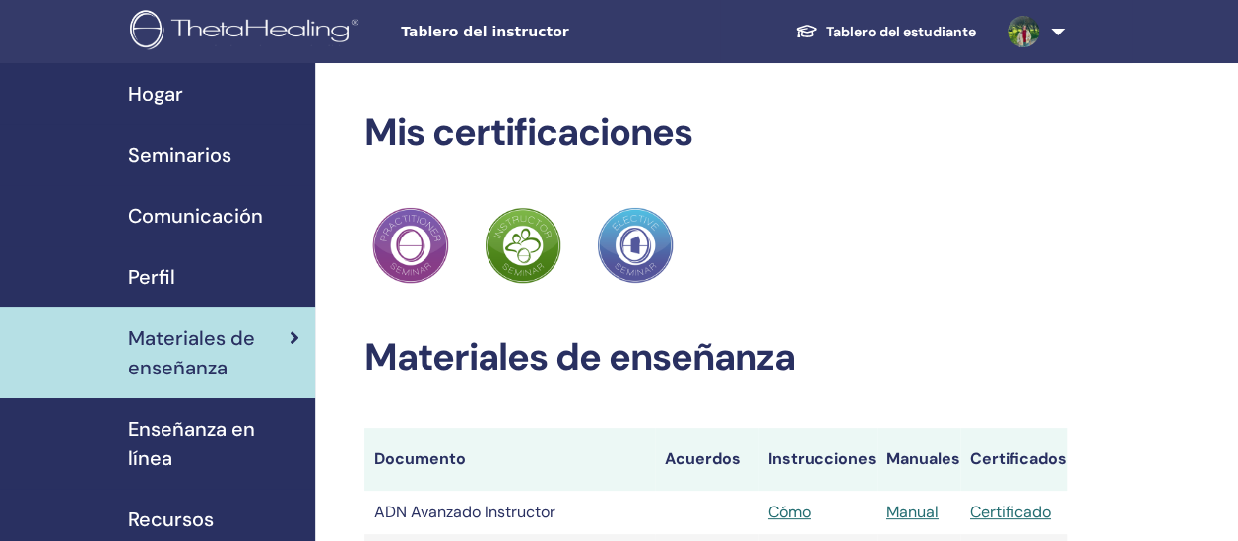
click at [189, 152] on span "Seminarios" at bounding box center [179, 155] width 103 height 30
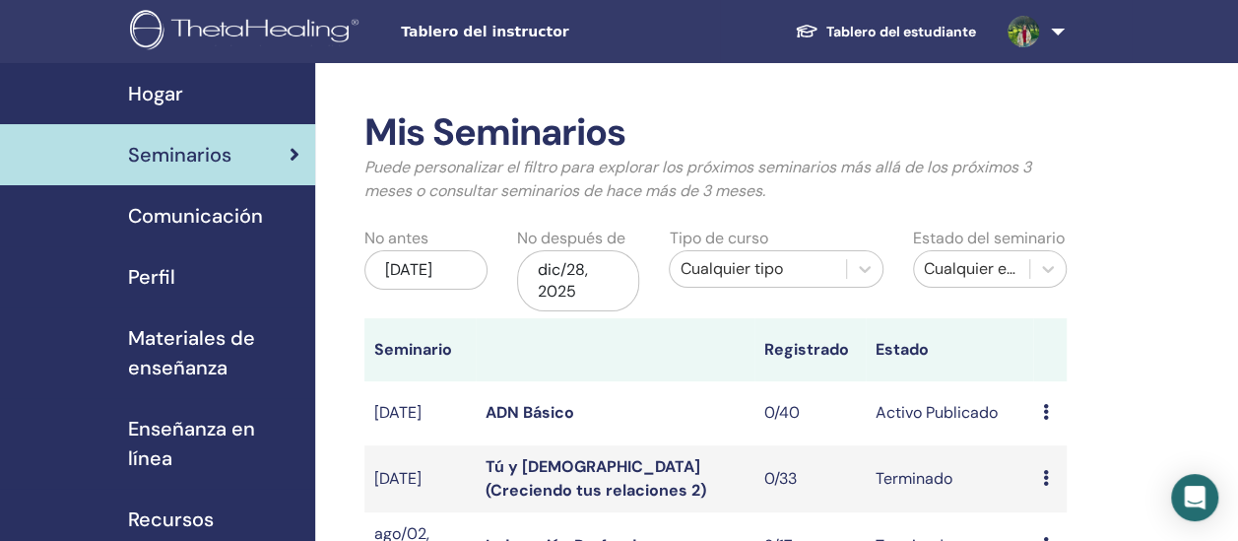
click at [1054, 411] on div "Avance Editar asistentes Cancelar" at bounding box center [1050, 413] width 14 height 24
click at [557, 404] on link "ADN Básico" at bounding box center [529, 412] width 89 height 21
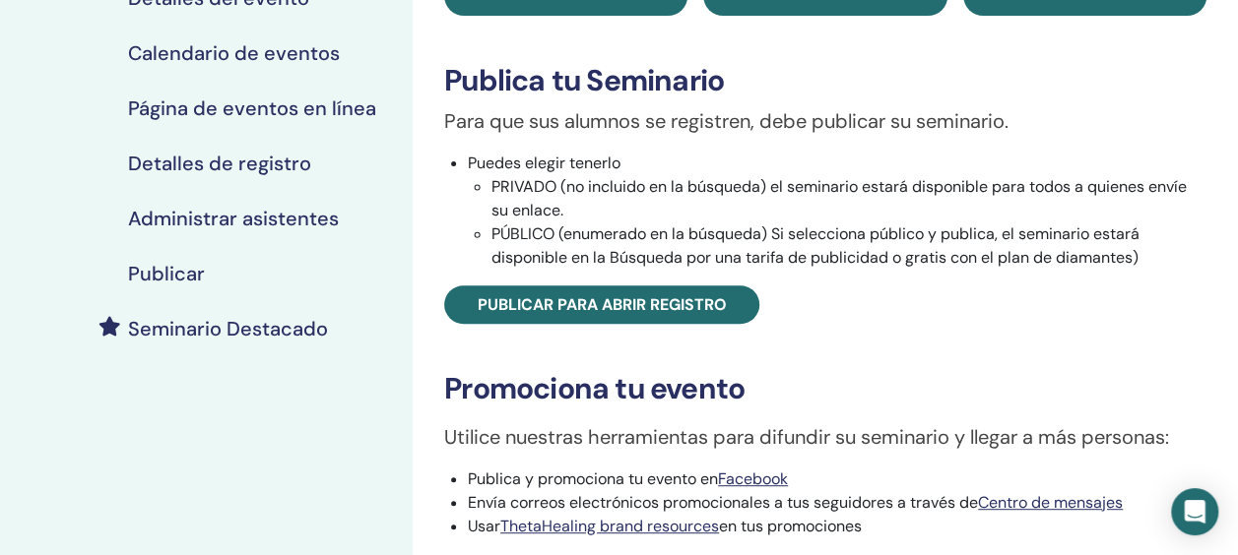
scroll to position [295, 0]
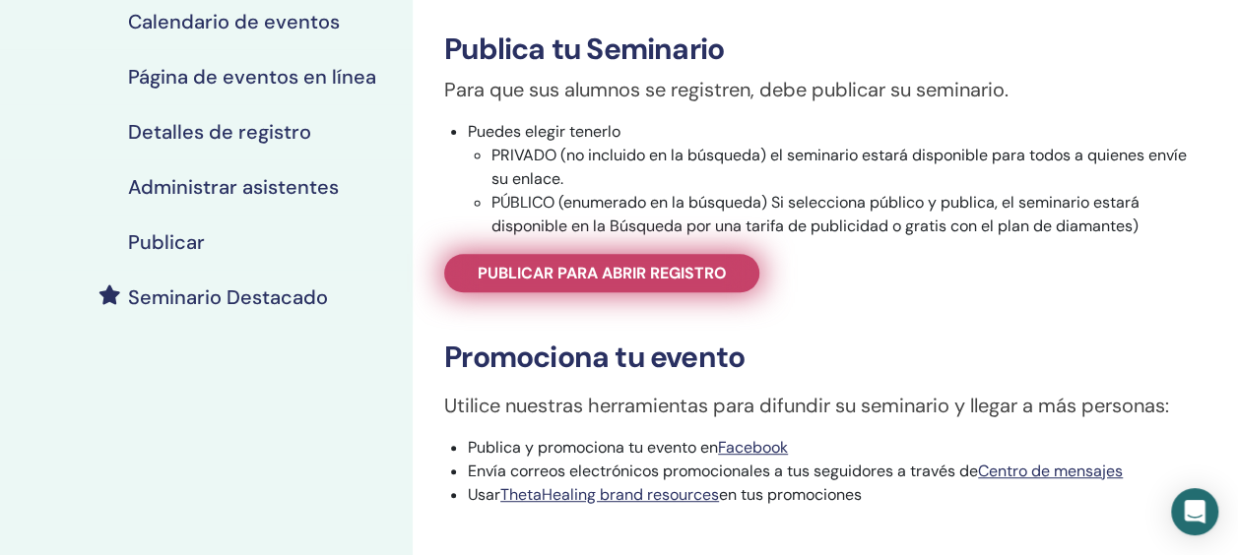
click at [592, 274] on span "Publicar para abrir registro" at bounding box center [602, 273] width 249 height 21
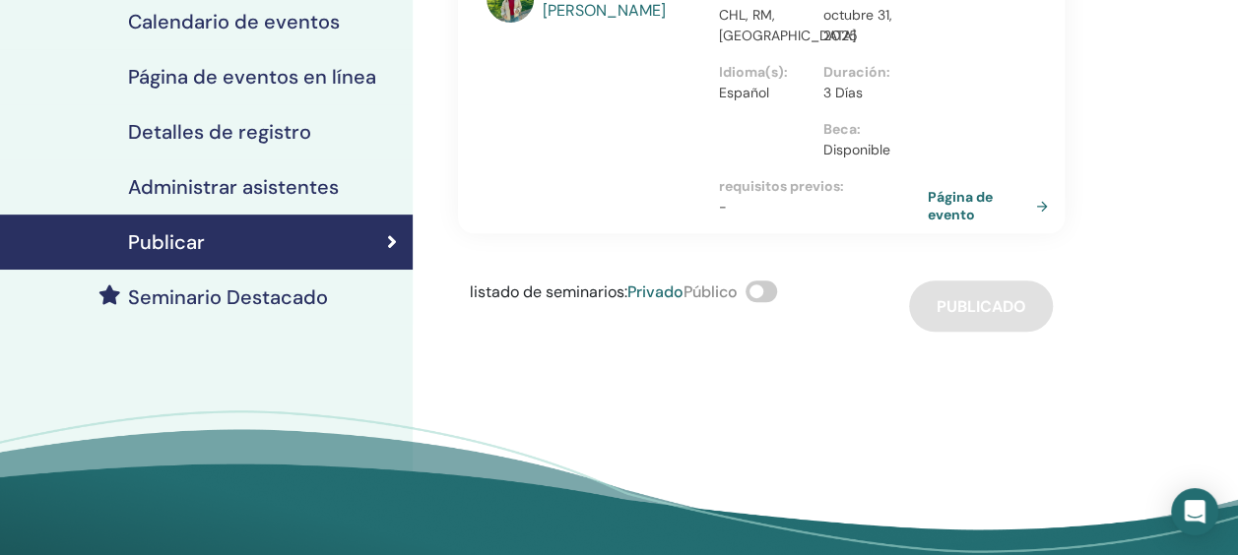
click at [776, 290] on span at bounding box center [761, 292] width 32 height 22
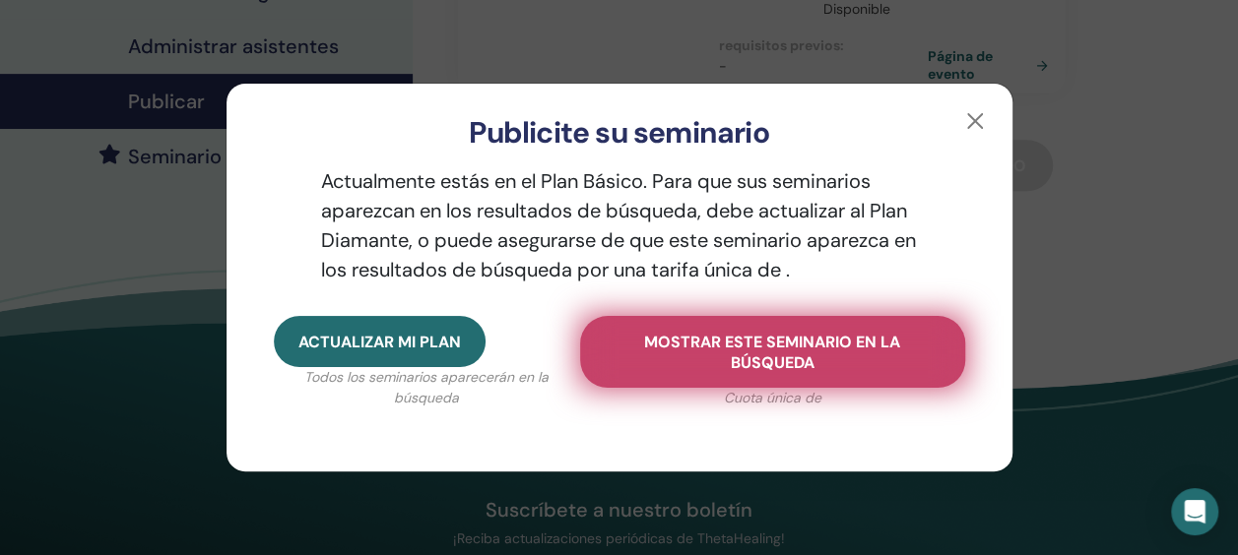
scroll to position [492, 0]
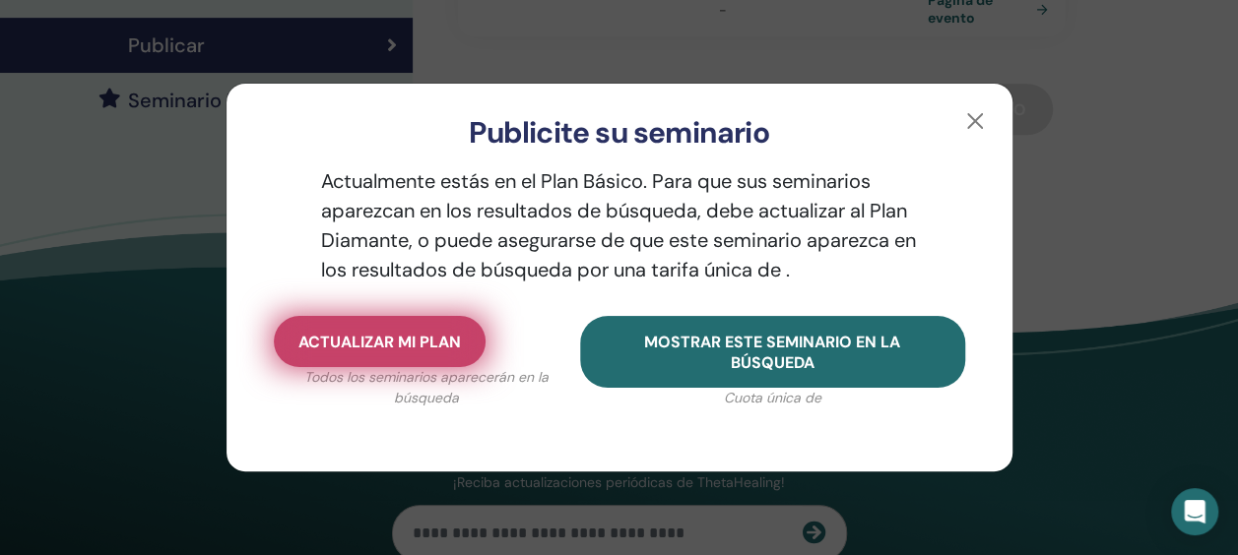
click at [380, 327] on button "Actualizar mi plan" at bounding box center [380, 341] width 212 height 51
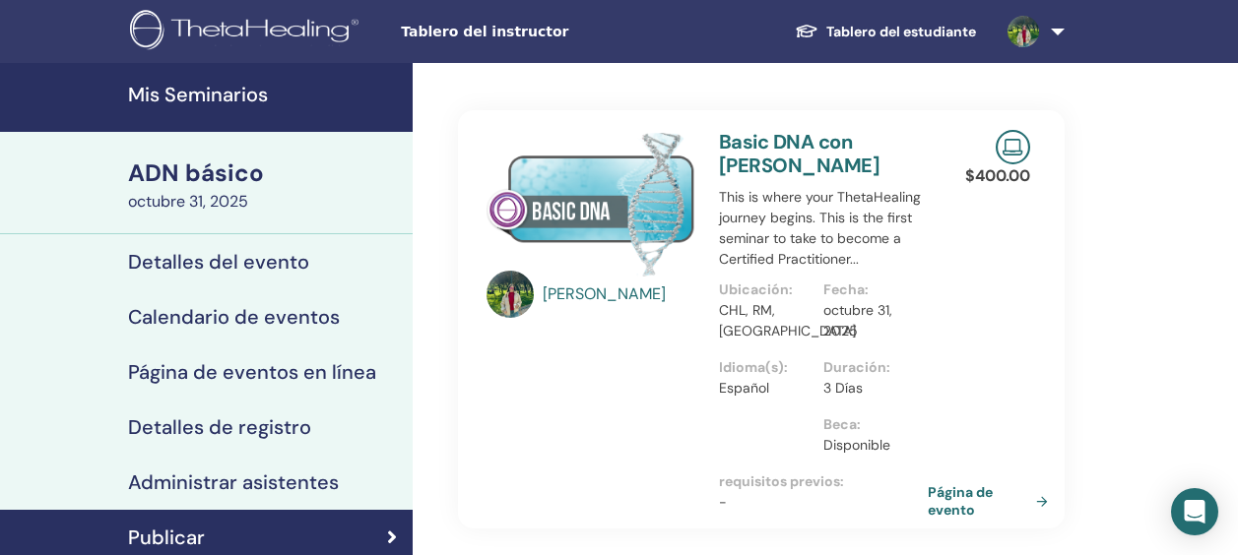
scroll to position [469, 0]
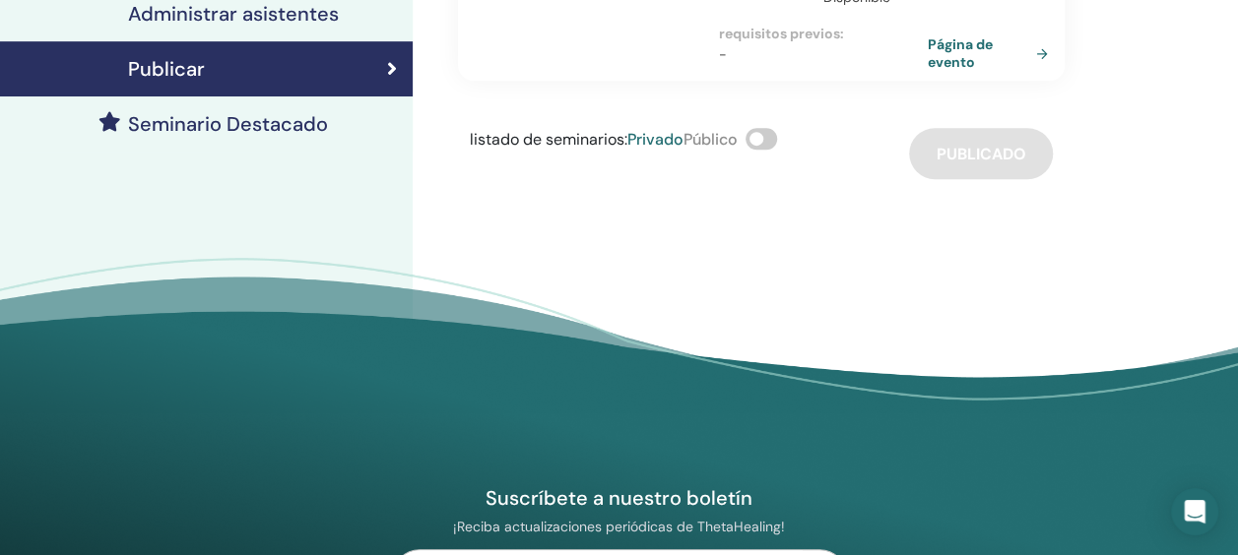
click at [771, 133] on span at bounding box center [761, 139] width 32 height 22
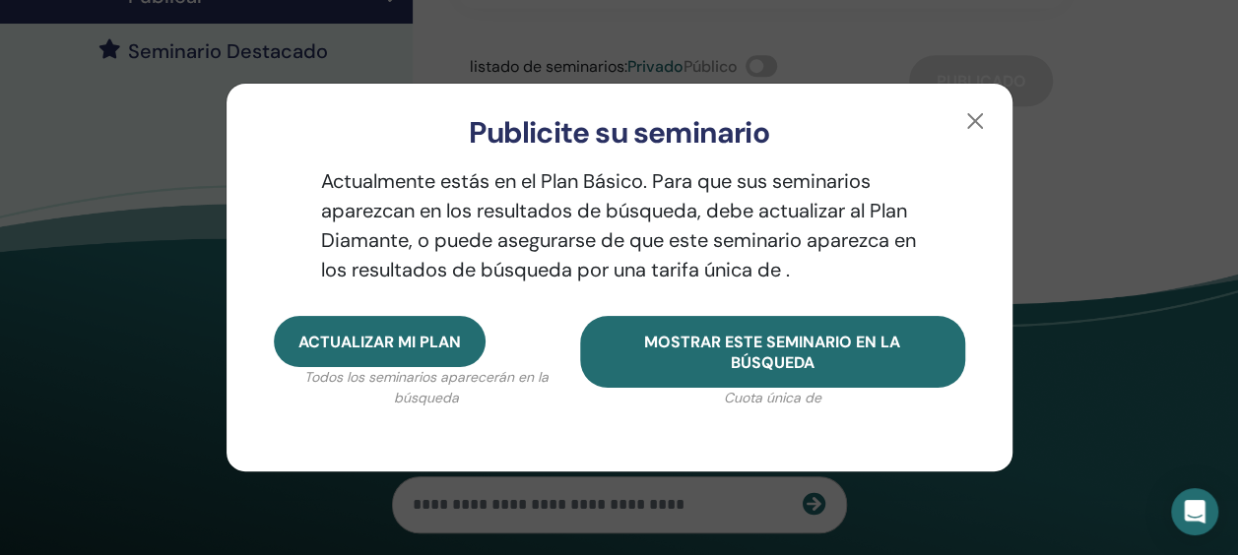
scroll to position [567, 0]
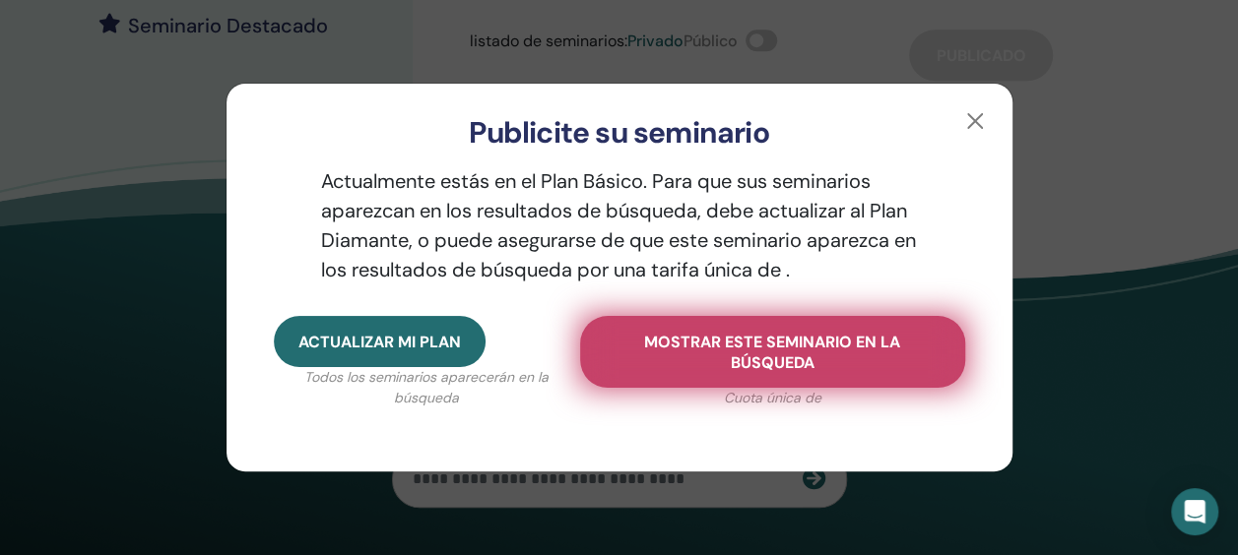
click at [767, 328] on button "Mostrar este seminario en la búsqueda" at bounding box center [772, 352] width 385 height 72
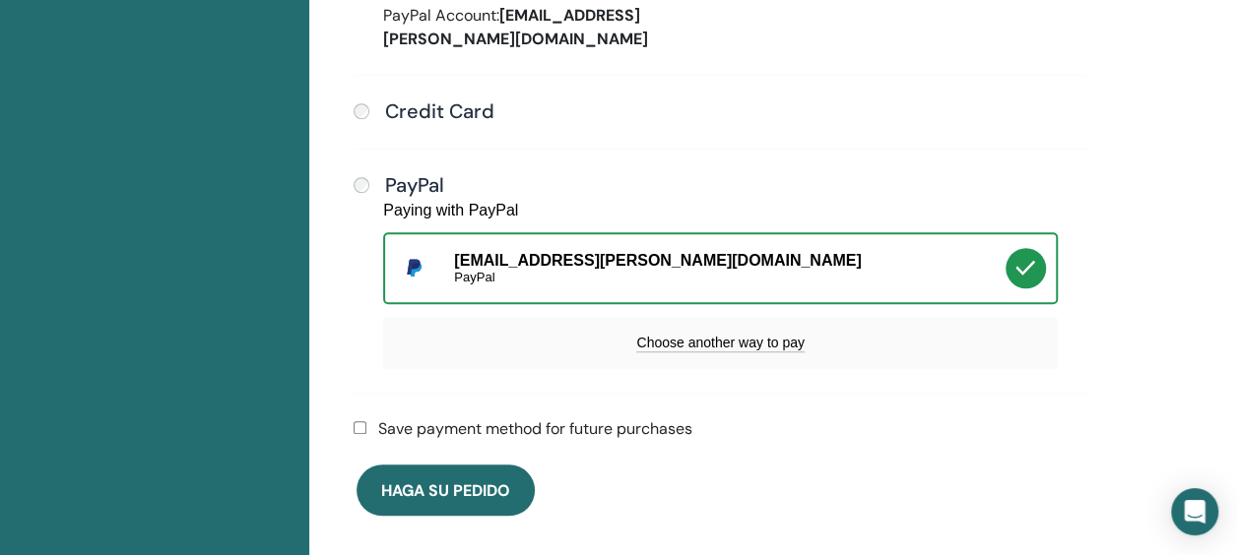
scroll to position [929, 0]
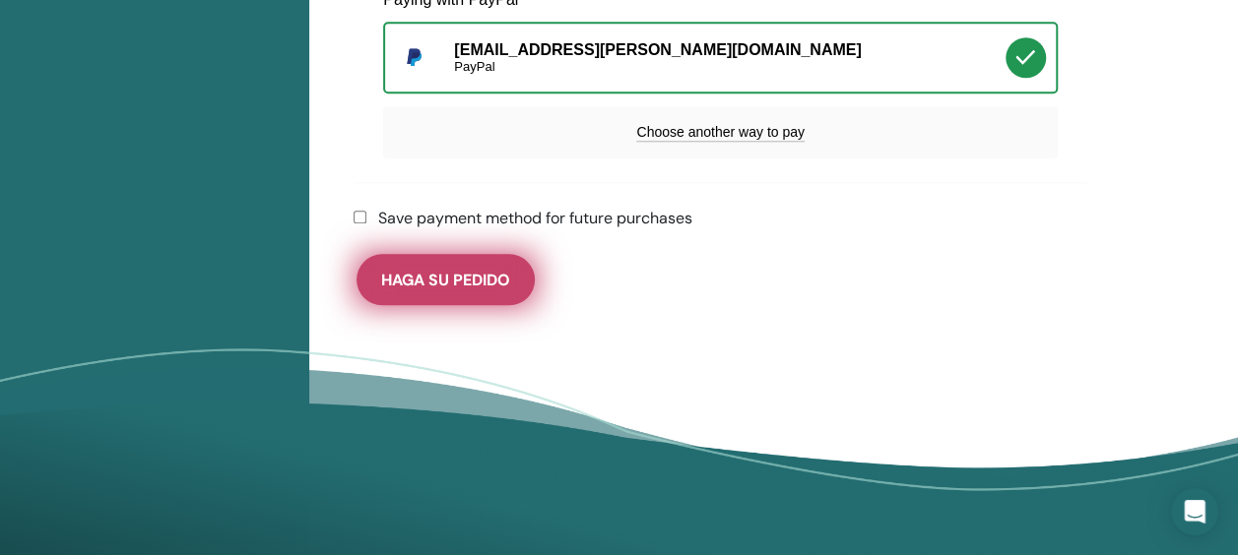
click at [433, 288] on button "Haga su pedido" at bounding box center [445, 279] width 178 height 51
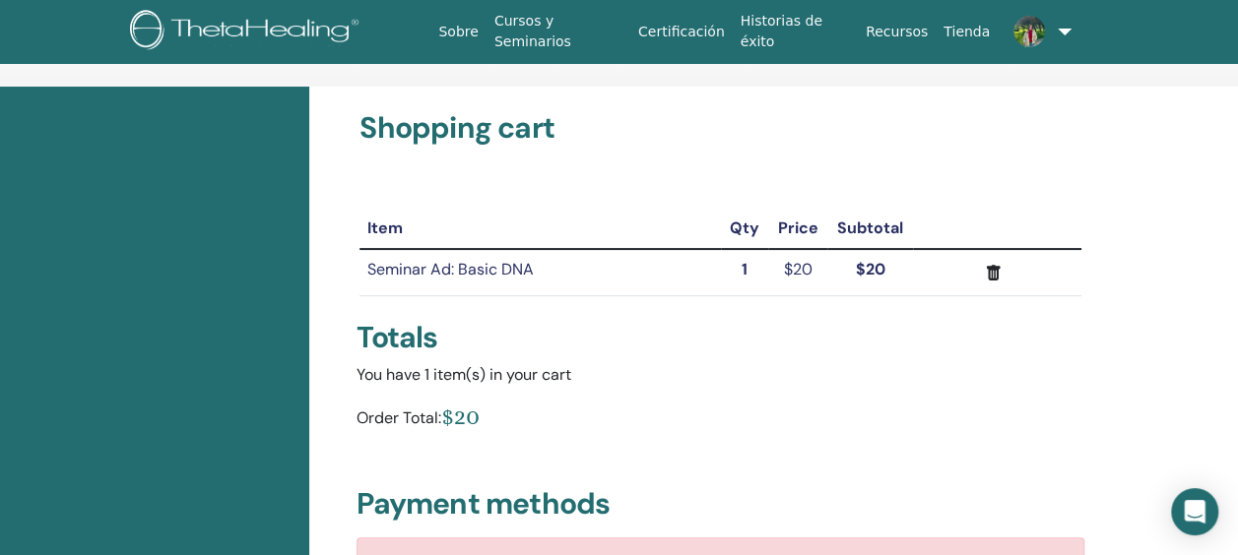
scroll to position [0, 0]
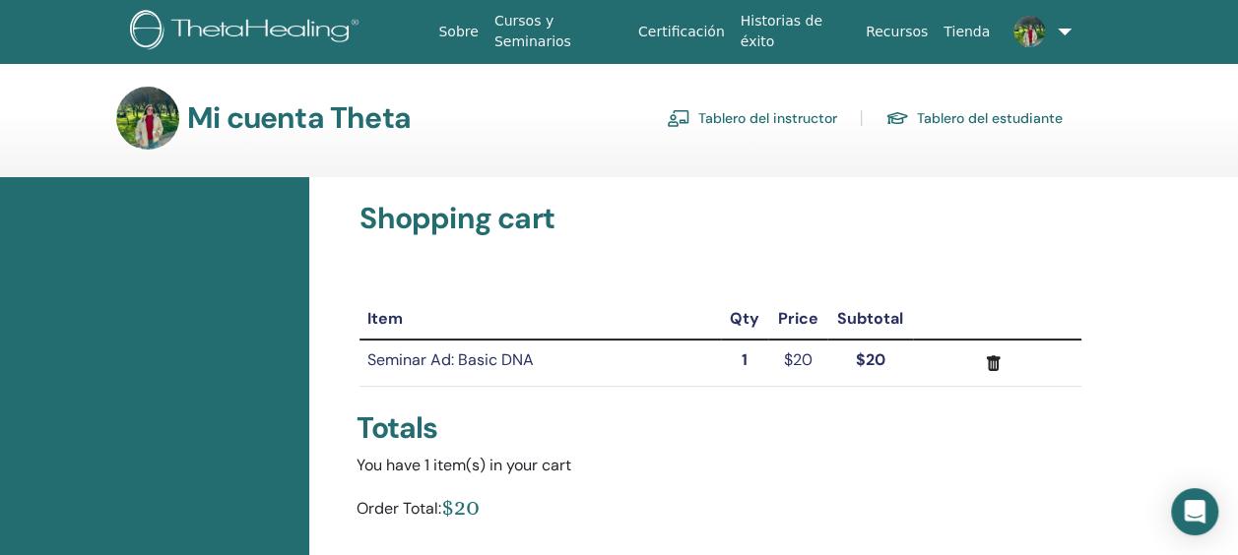
click at [156, 132] on img at bounding box center [147, 118] width 63 height 63
click at [740, 107] on link "Tablero del instructor" at bounding box center [752, 118] width 170 height 32
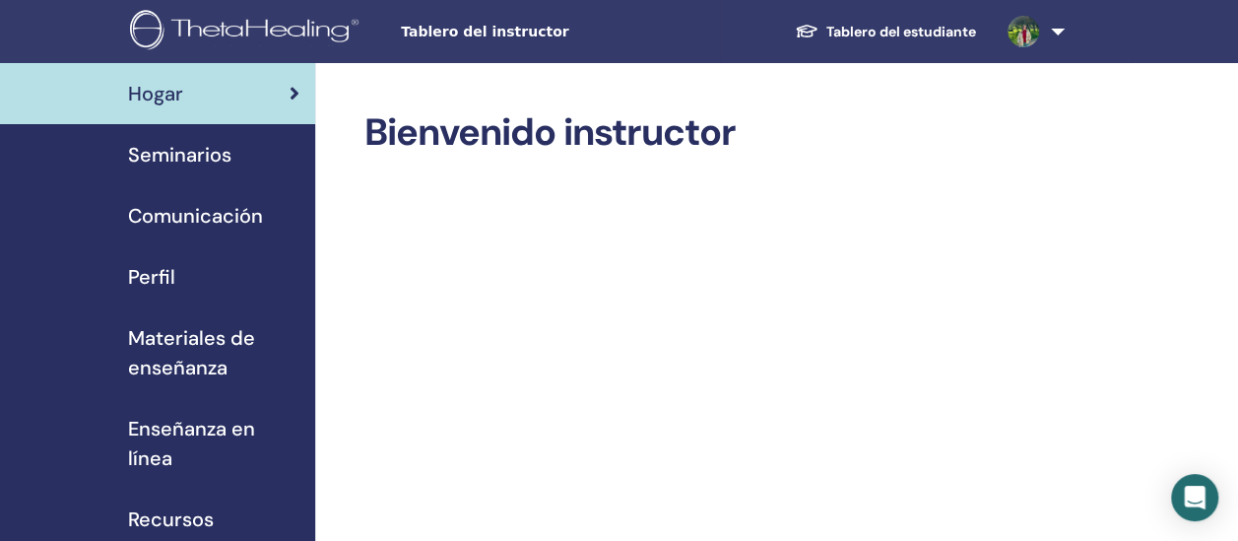
click at [197, 154] on span "Seminarios" at bounding box center [179, 155] width 103 height 30
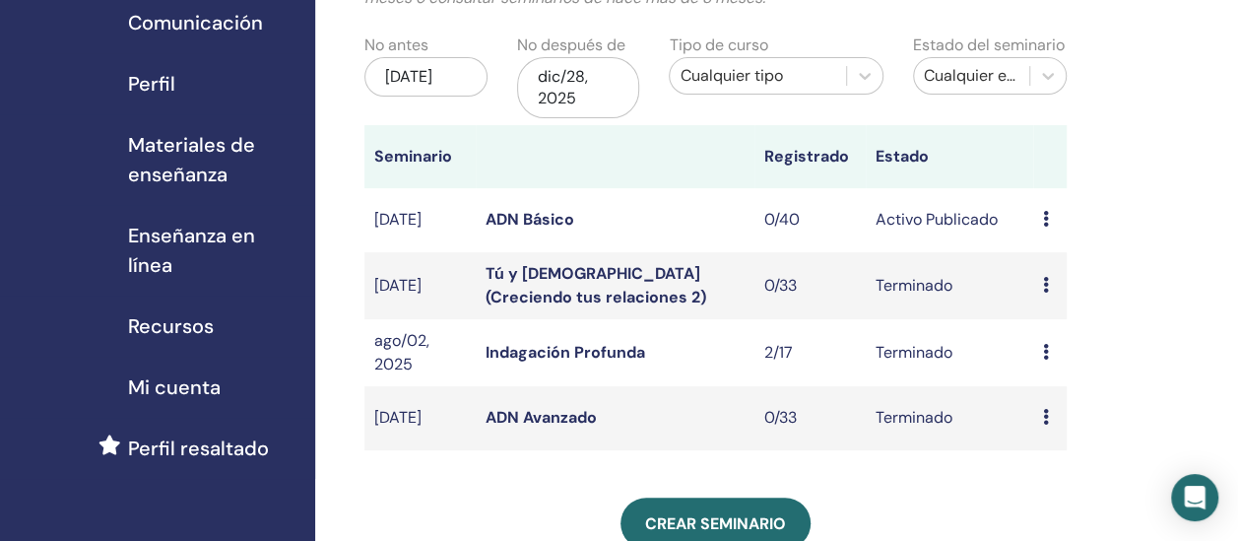
scroll to position [197, 0]
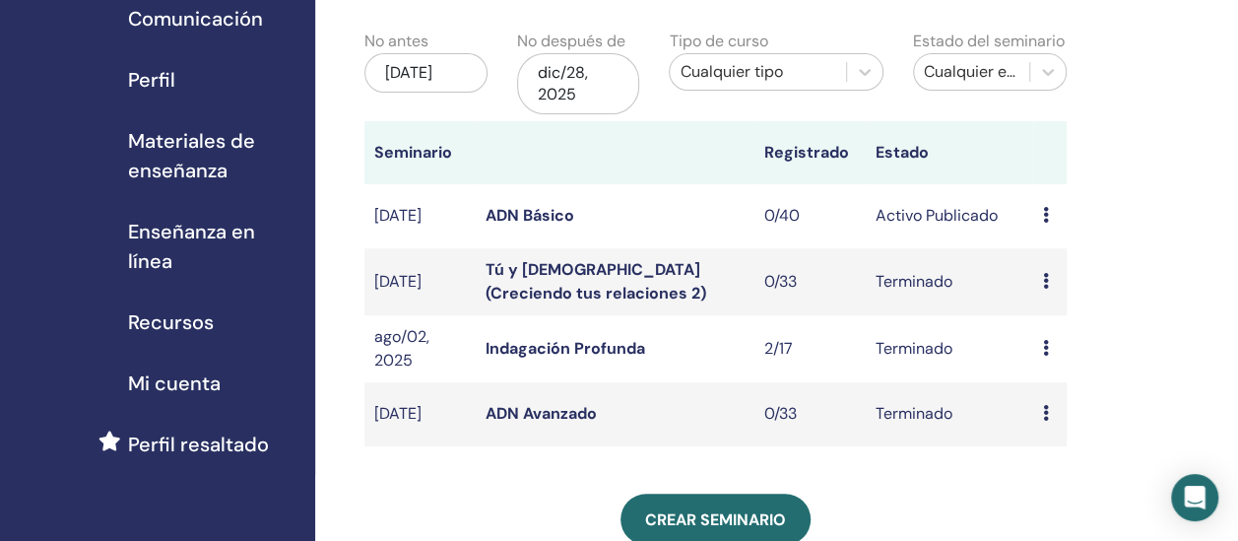
click at [165, 448] on span "Perfil resaltado" at bounding box center [198, 444] width 141 height 30
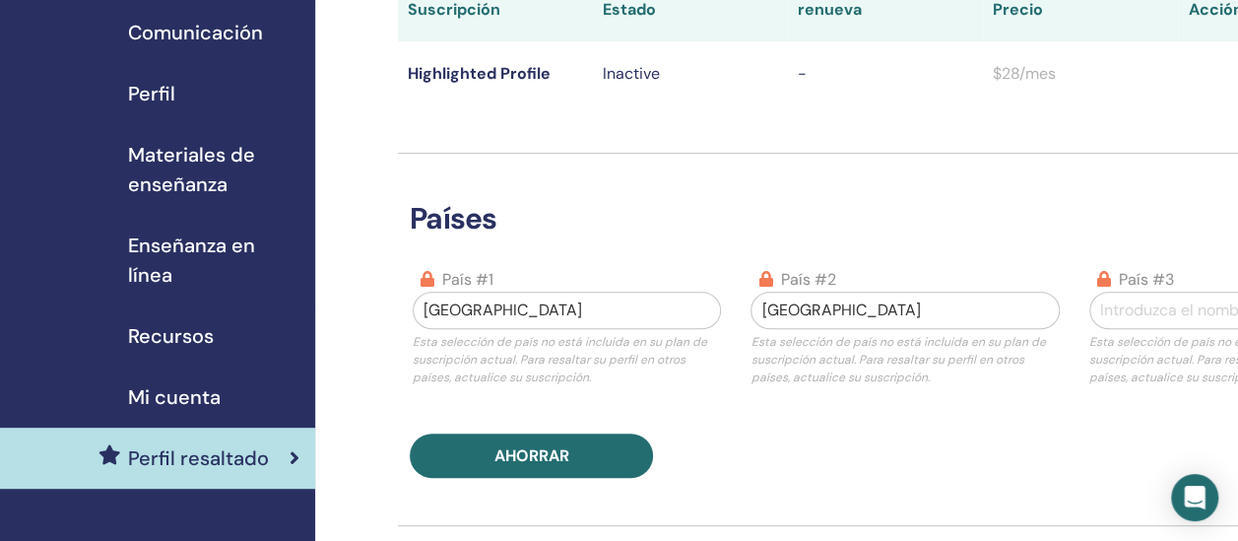
scroll to position [197, 0]
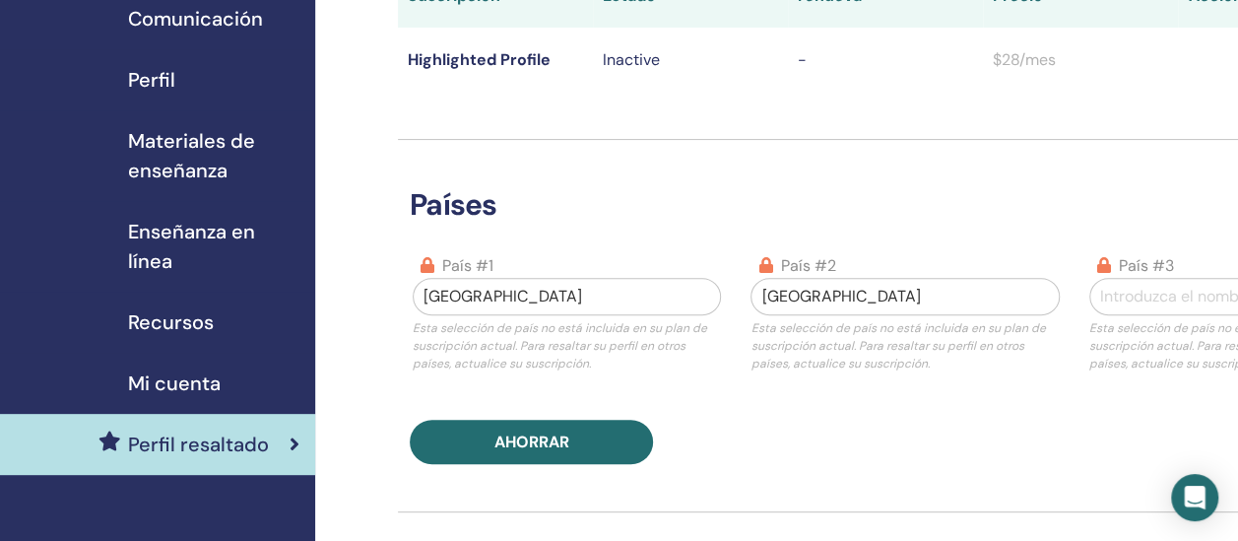
click at [176, 77] on div "Perfil" at bounding box center [158, 80] width 284 height 30
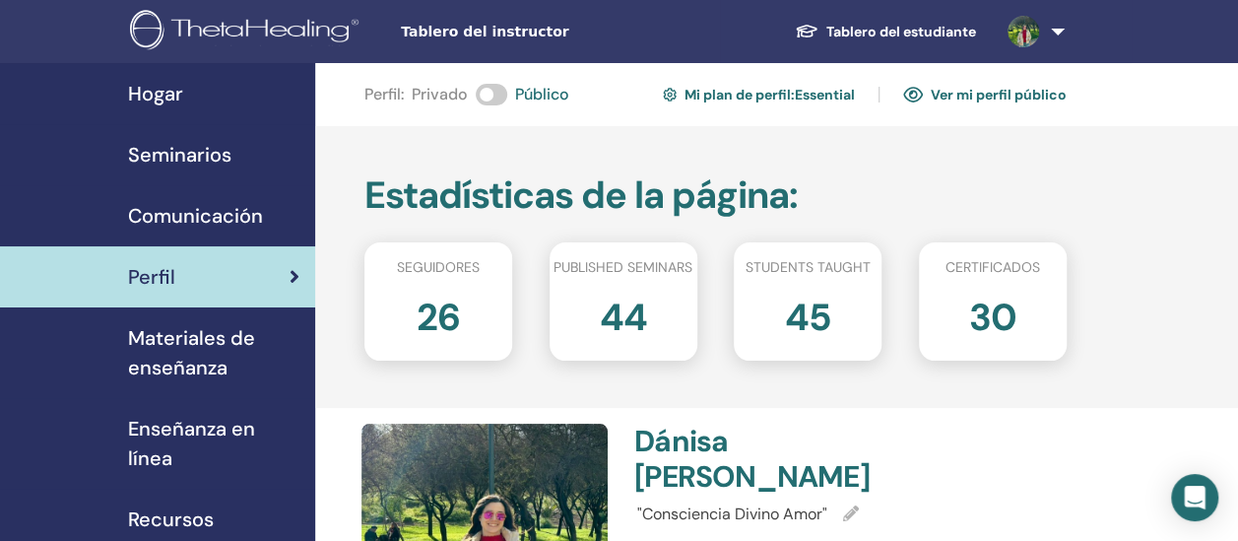
click at [185, 148] on span "Seminarios" at bounding box center [179, 155] width 103 height 30
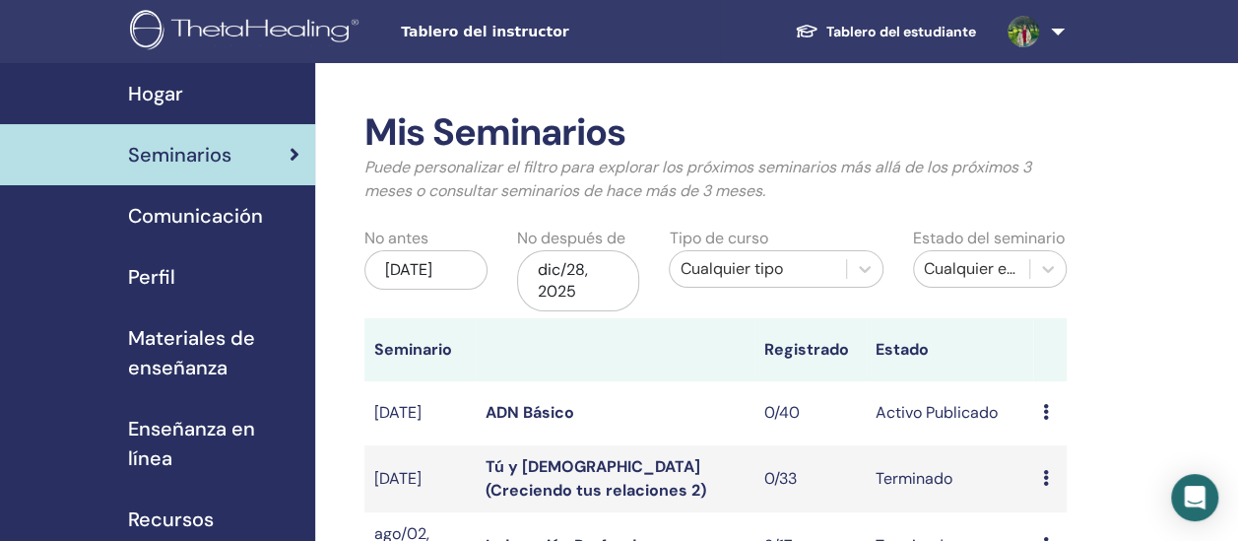
click at [205, 150] on span "Seminarios" at bounding box center [179, 155] width 103 height 30
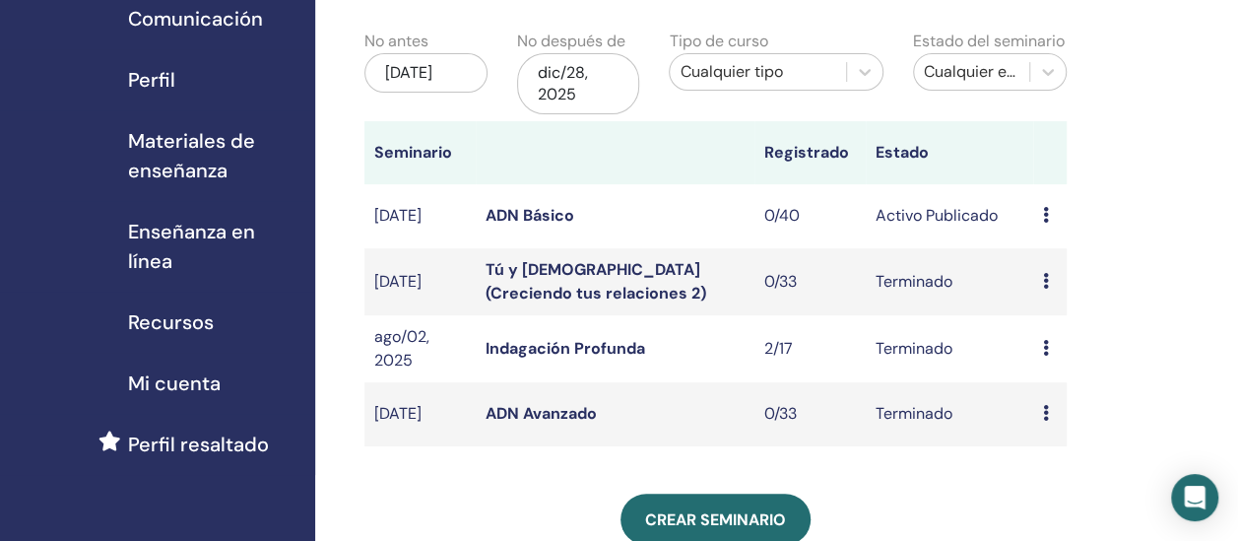
scroll to position [394, 0]
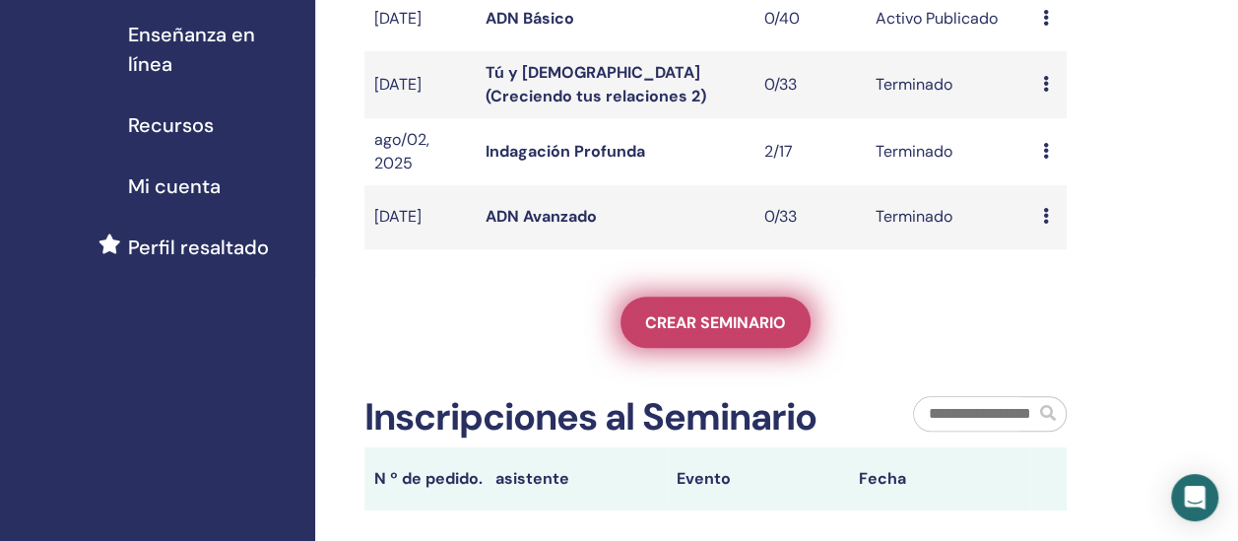
click at [744, 323] on span "Crear seminario" at bounding box center [715, 322] width 141 height 21
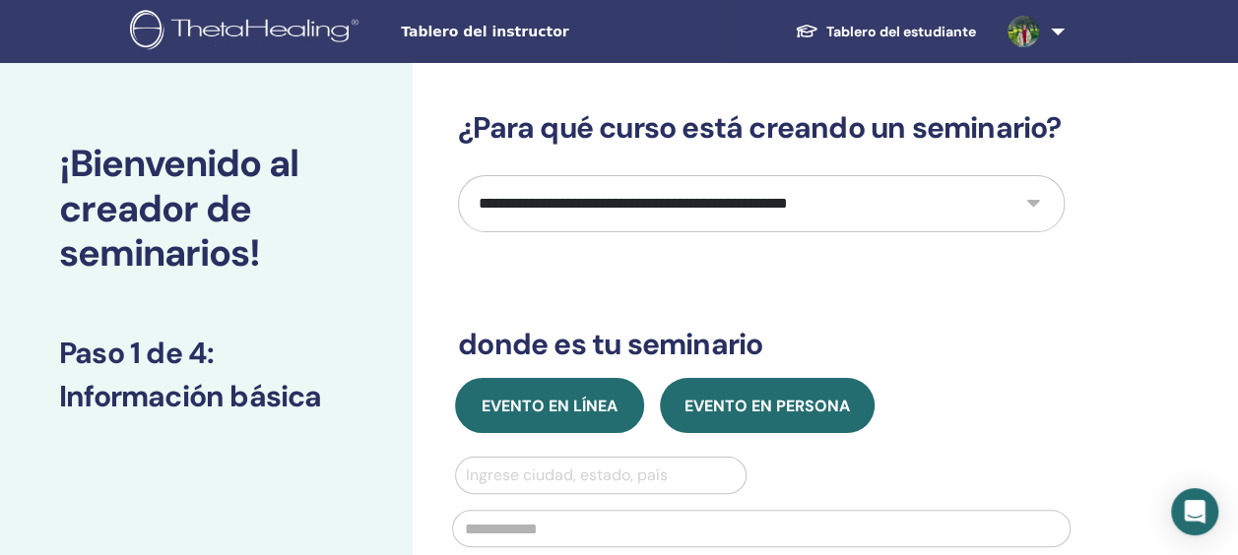
click at [534, 386] on button "Evento en línea" at bounding box center [549, 405] width 189 height 55
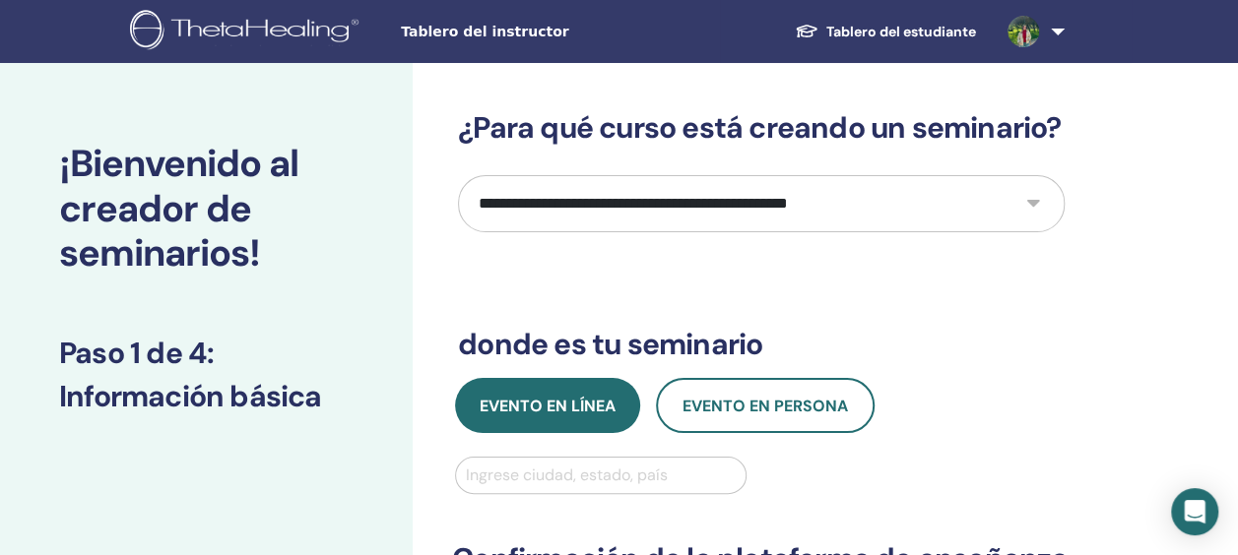
click at [642, 191] on select "**********" at bounding box center [761, 203] width 607 height 57
select select "**"
click at [458, 175] on select "**********" at bounding box center [761, 203] width 607 height 57
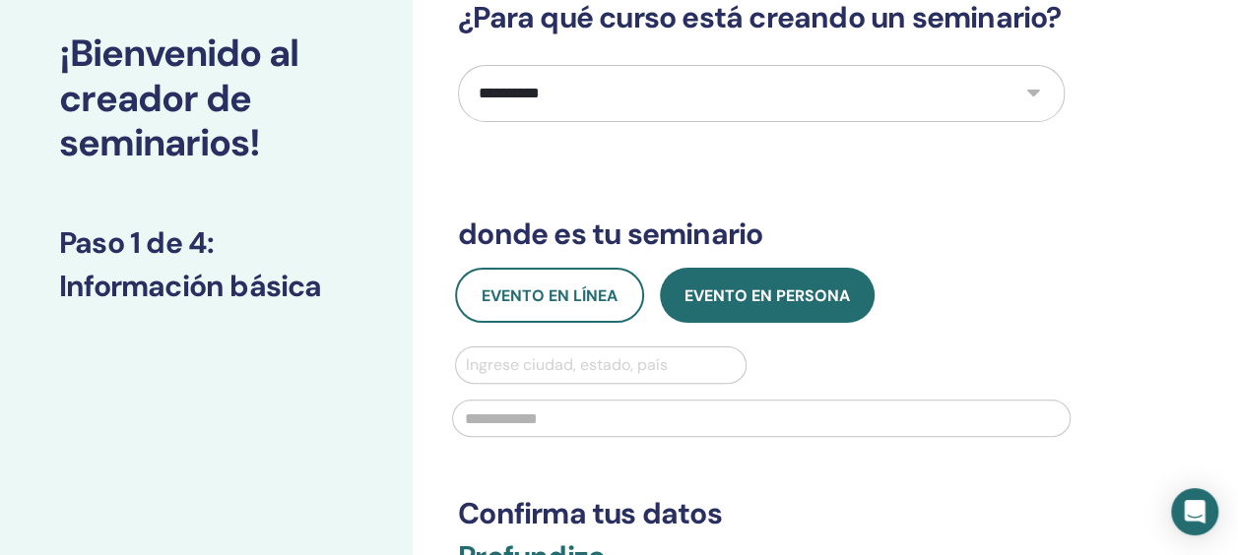
scroll to position [197, 0]
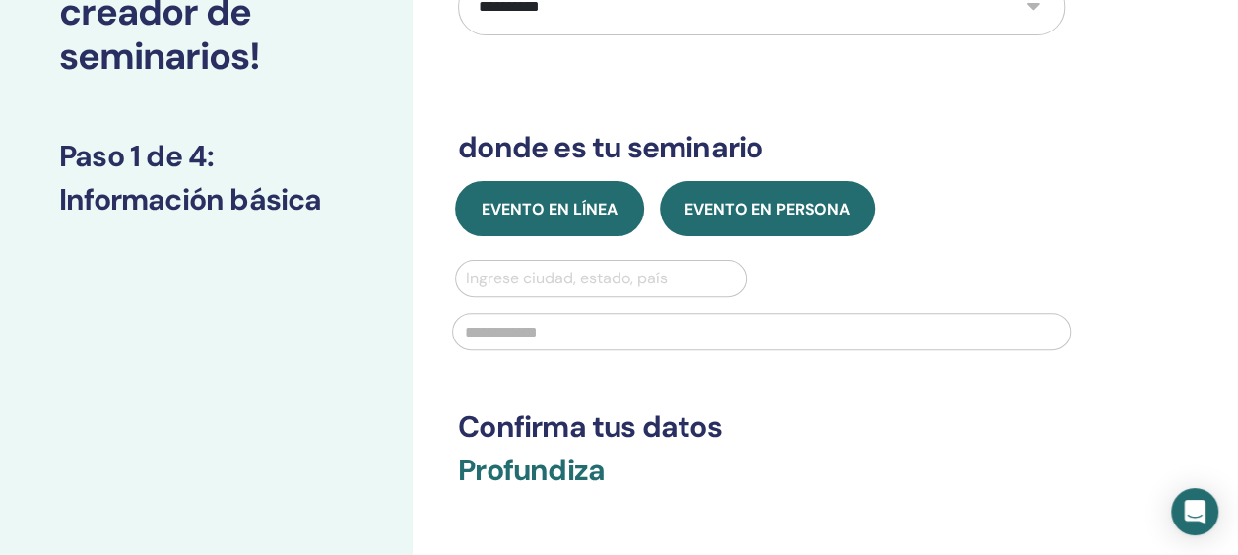
click at [564, 195] on button "Evento en línea" at bounding box center [549, 208] width 189 height 55
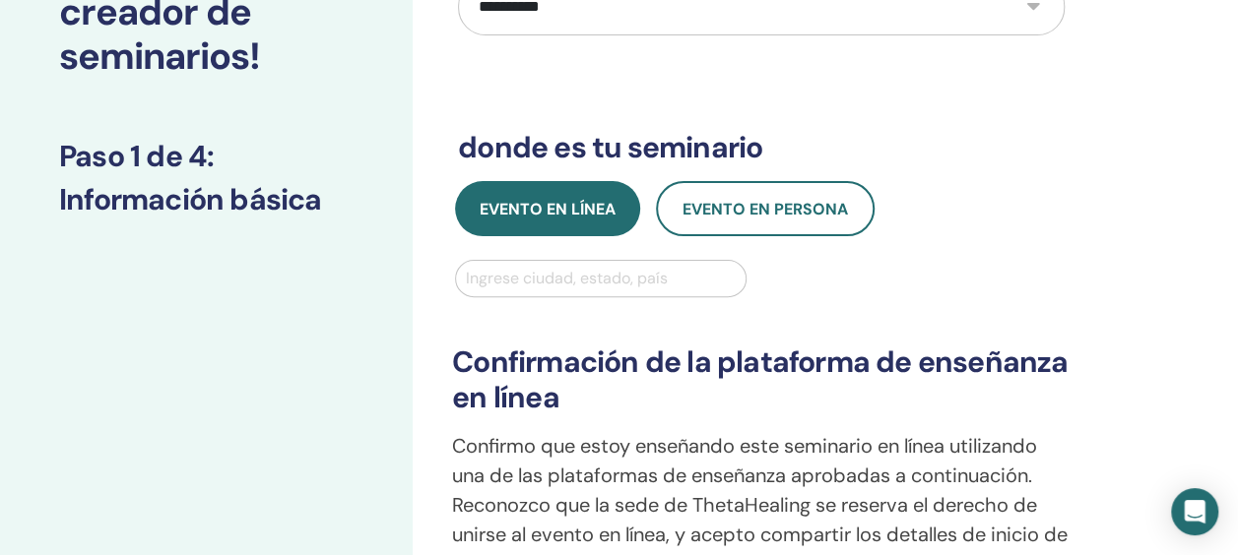
click at [556, 279] on div at bounding box center [601, 279] width 270 height 28
type input "********"
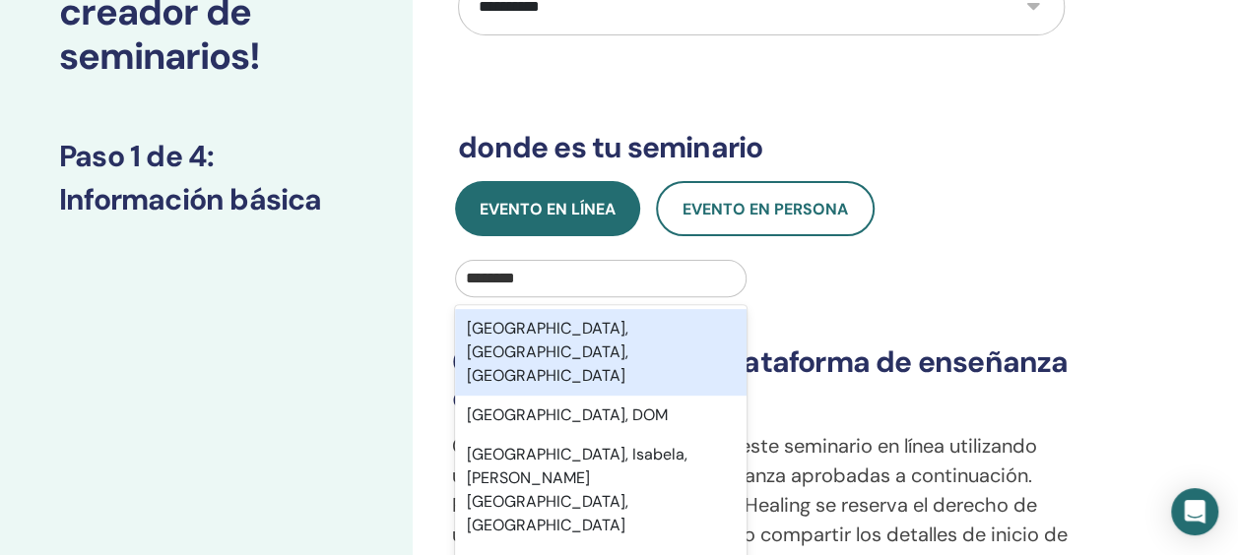
click at [599, 327] on div "Santiago, Metropolitana de Santiago, CHL" at bounding box center [600, 352] width 291 height 87
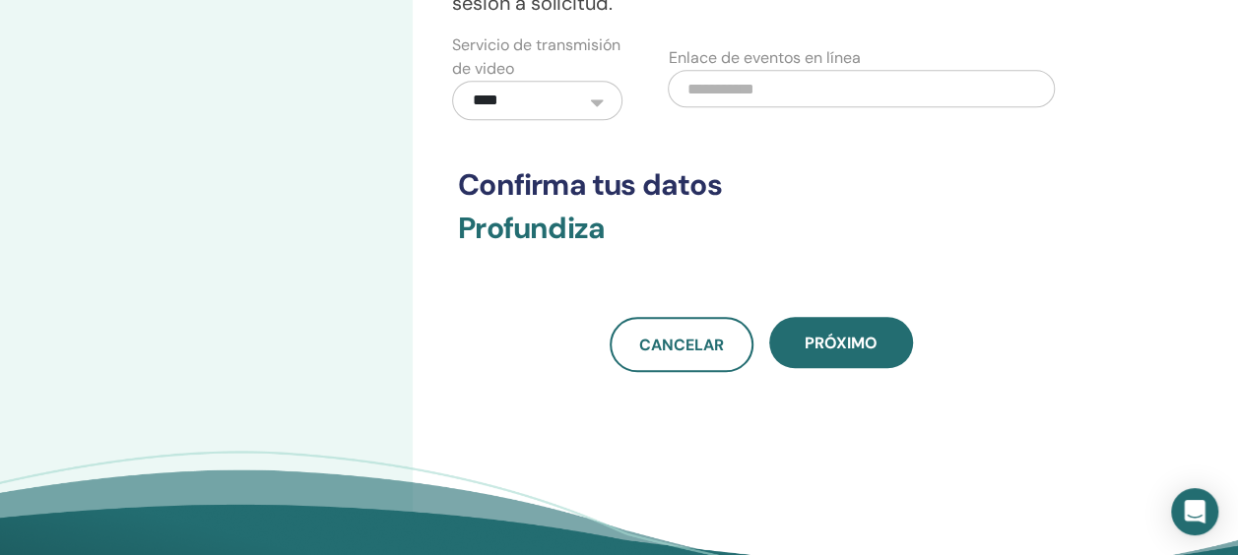
scroll to position [788, 0]
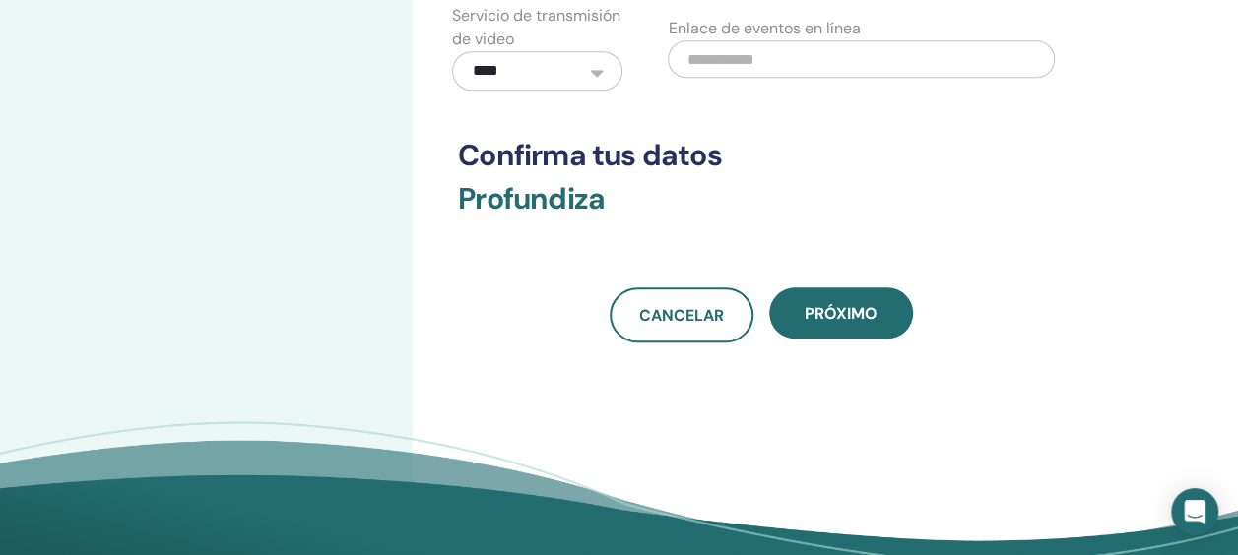
click at [826, 47] on input "text" at bounding box center [861, 58] width 387 height 37
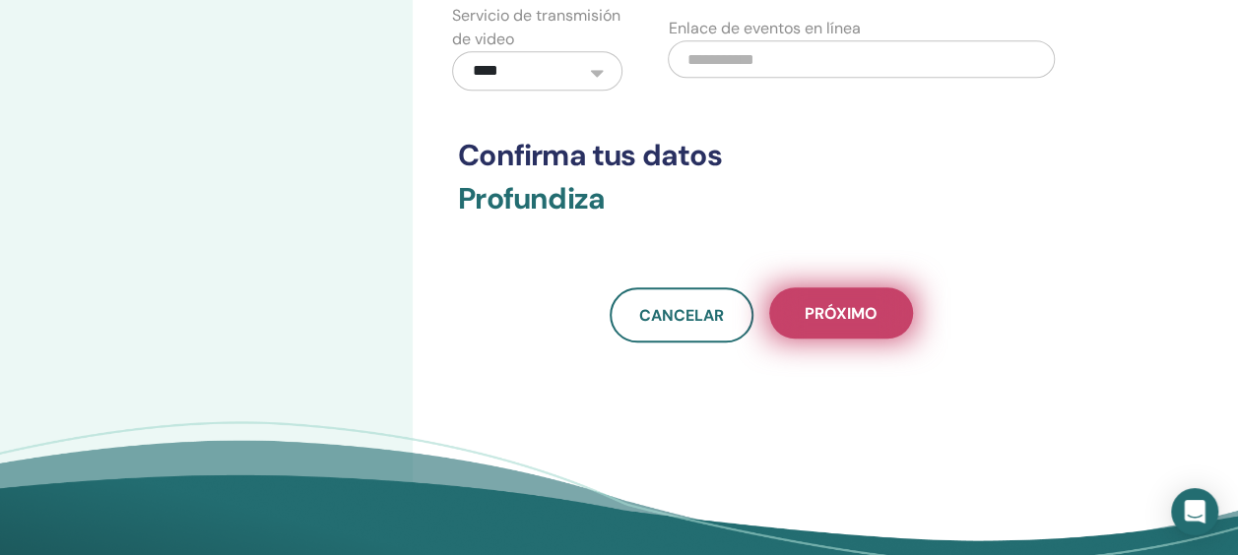
click at [843, 314] on span "próximo" at bounding box center [840, 313] width 73 height 21
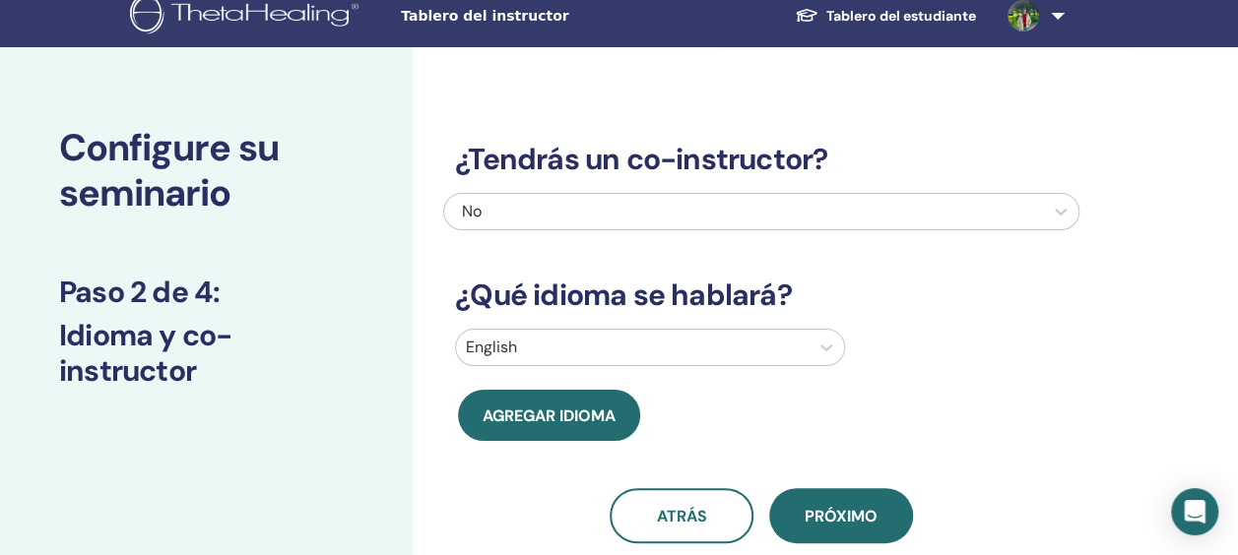
scroll to position [0, 0]
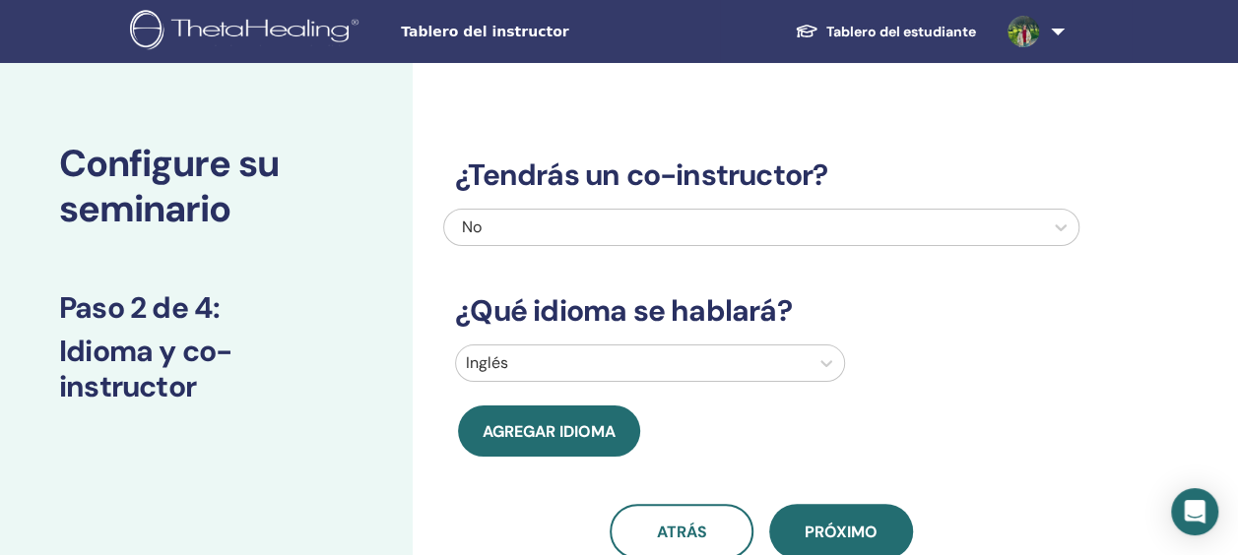
click at [629, 211] on div "No" at bounding box center [743, 227] width 599 height 35
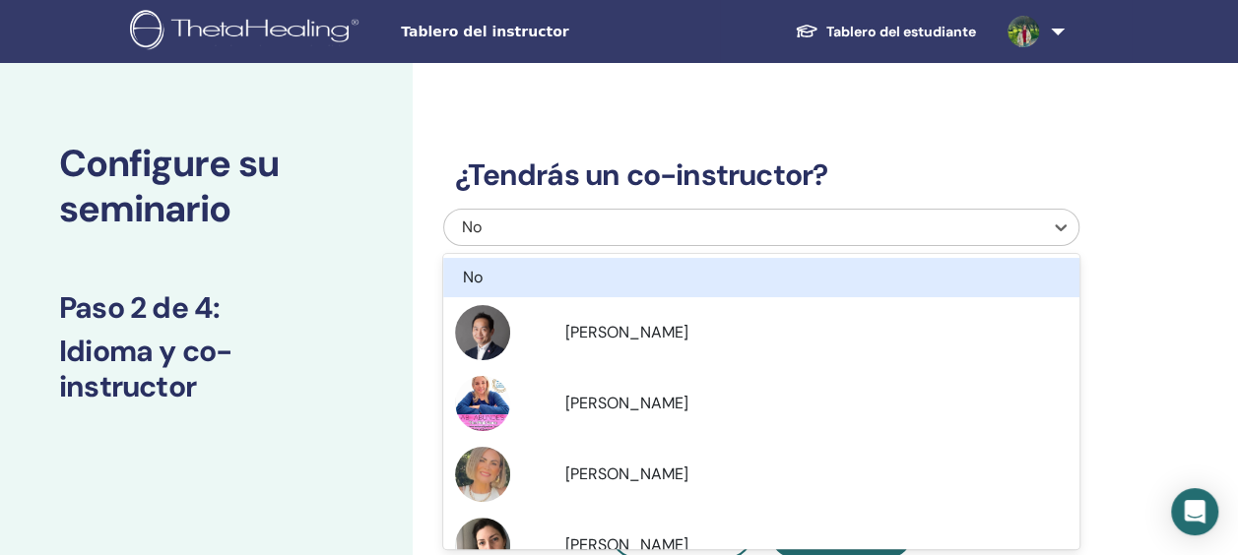
click at [1125, 138] on div "¿Tendrás un co-instructor? opción No enfocado, 1 de 7. 7 resultados disponibles…" at bounding box center [825, 449] width 825 height 772
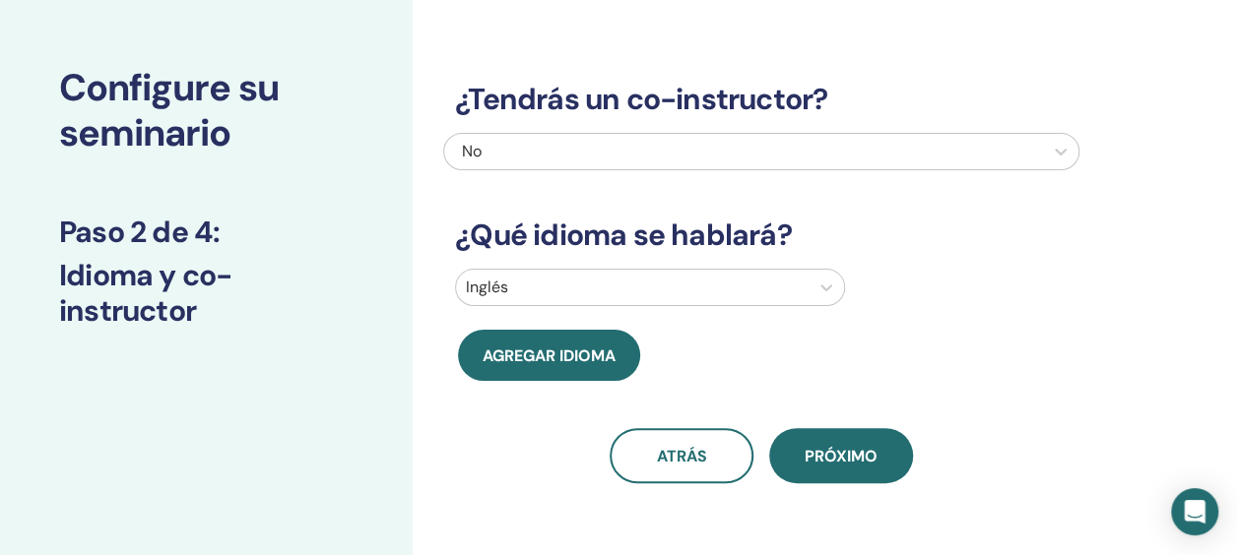
scroll to position [197, 0]
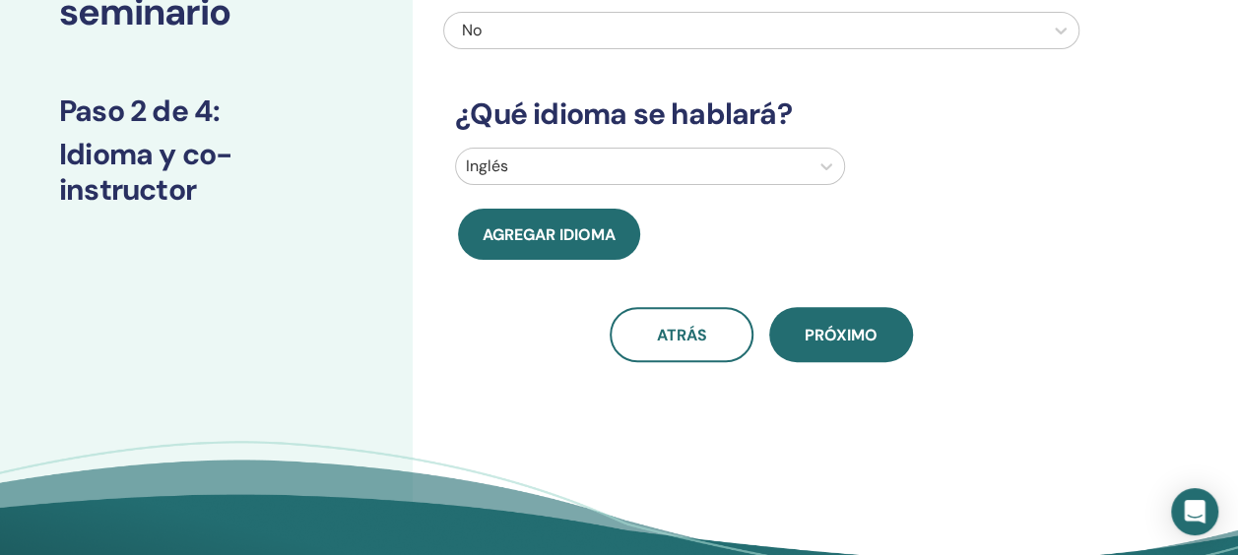
click at [650, 156] on div at bounding box center [632, 167] width 333 height 28
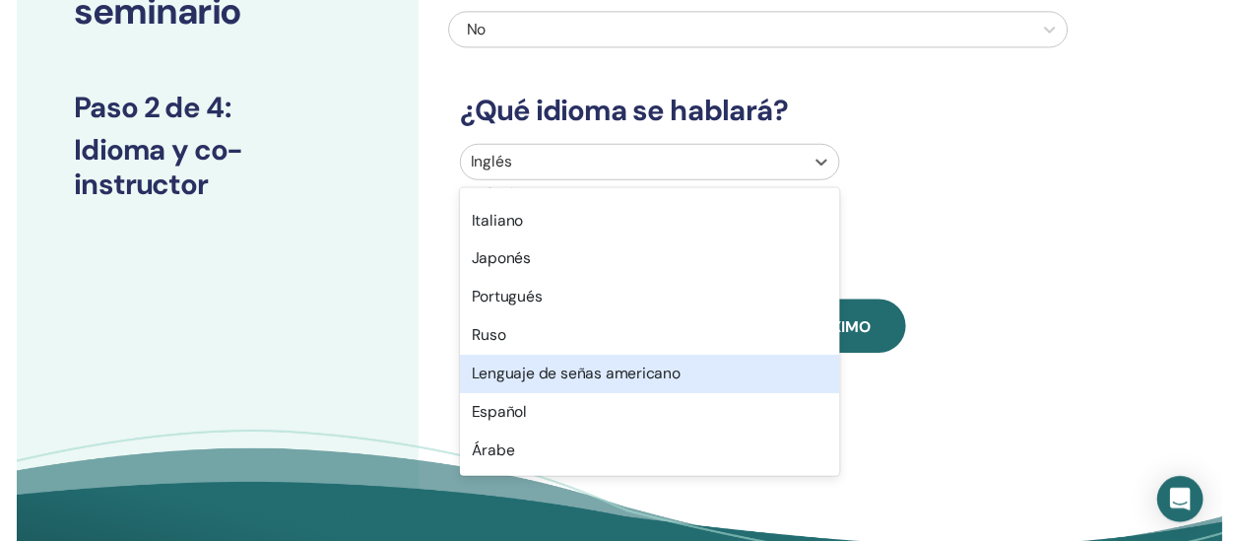
scroll to position [98, 0]
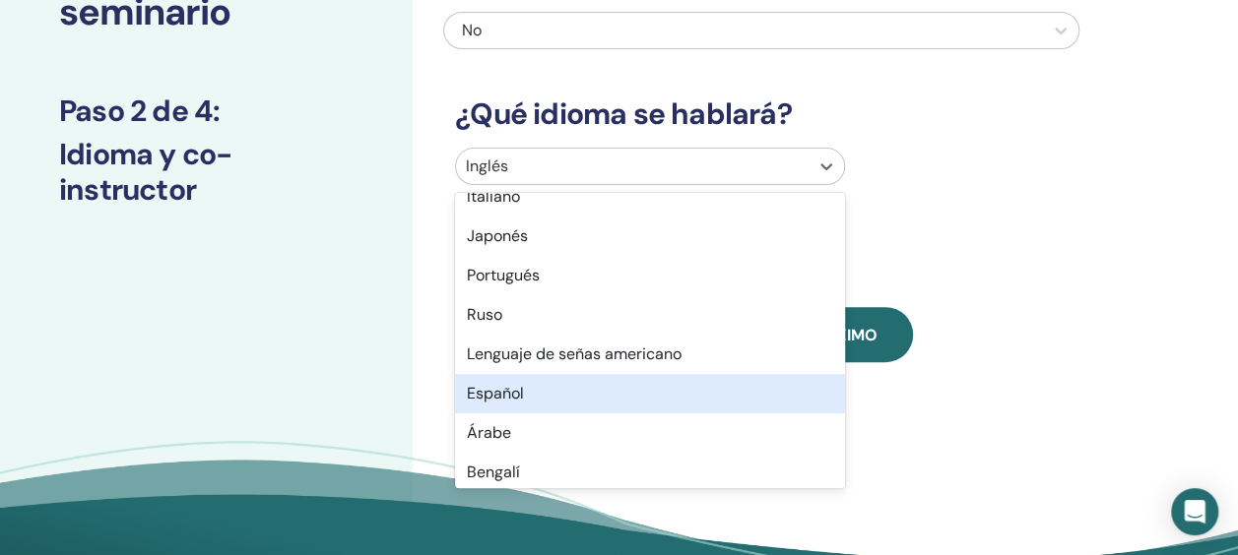
click at [547, 400] on div "Español" at bounding box center [650, 393] width 390 height 39
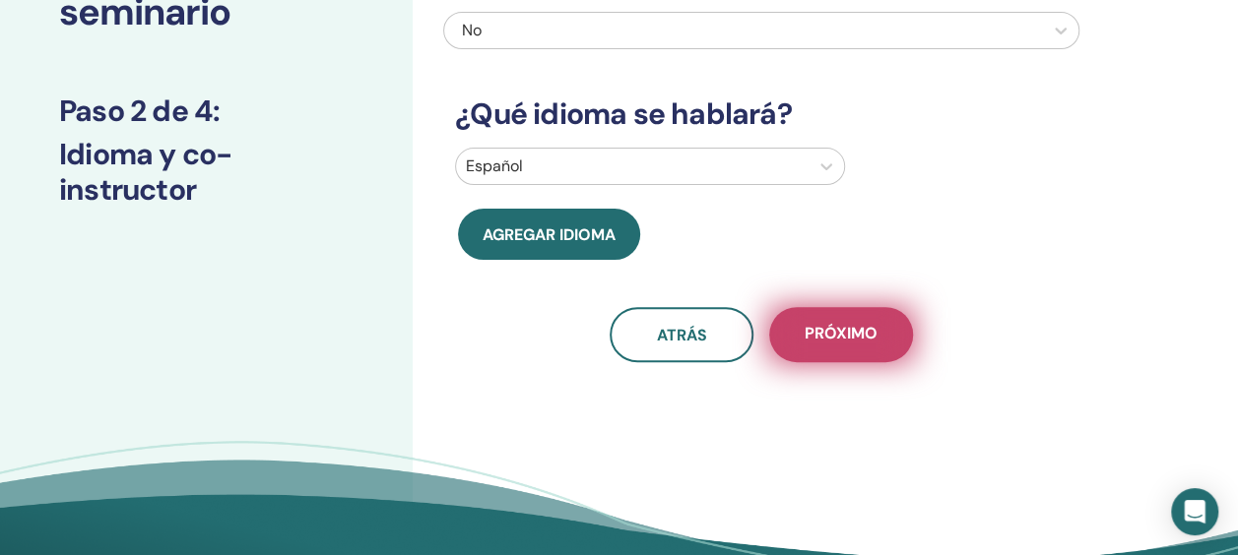
click at [875, 356] on button "próximo" at bounding box center [841, 334] width 144 height 55
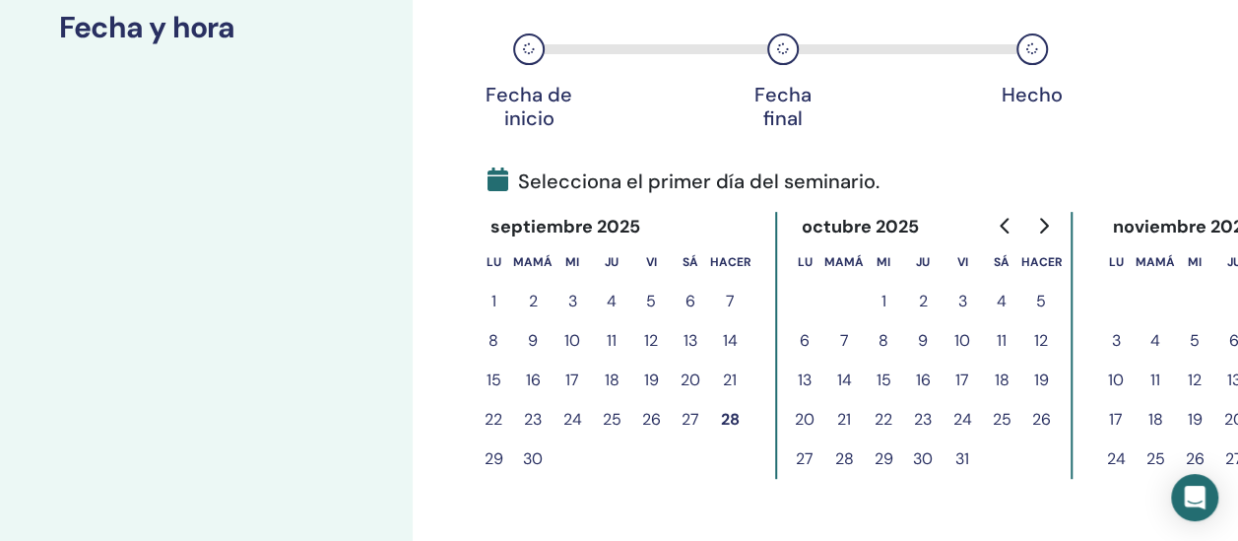
scroll to position [492, 0]
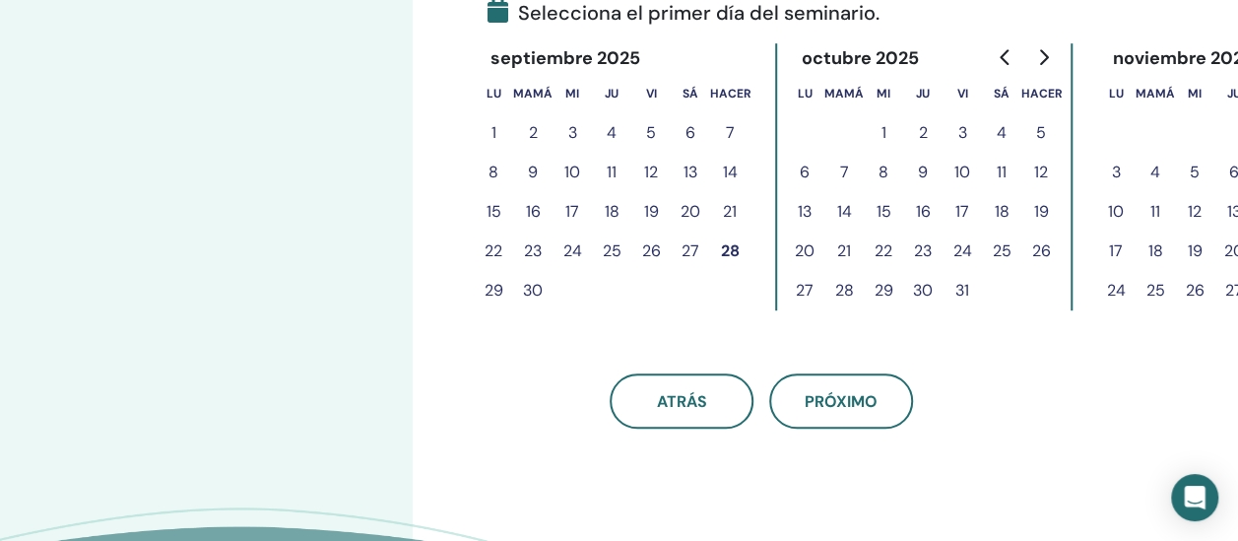
click at [1004, 167] on button "11" at bounding box center [1001, 172] width 39 height 39
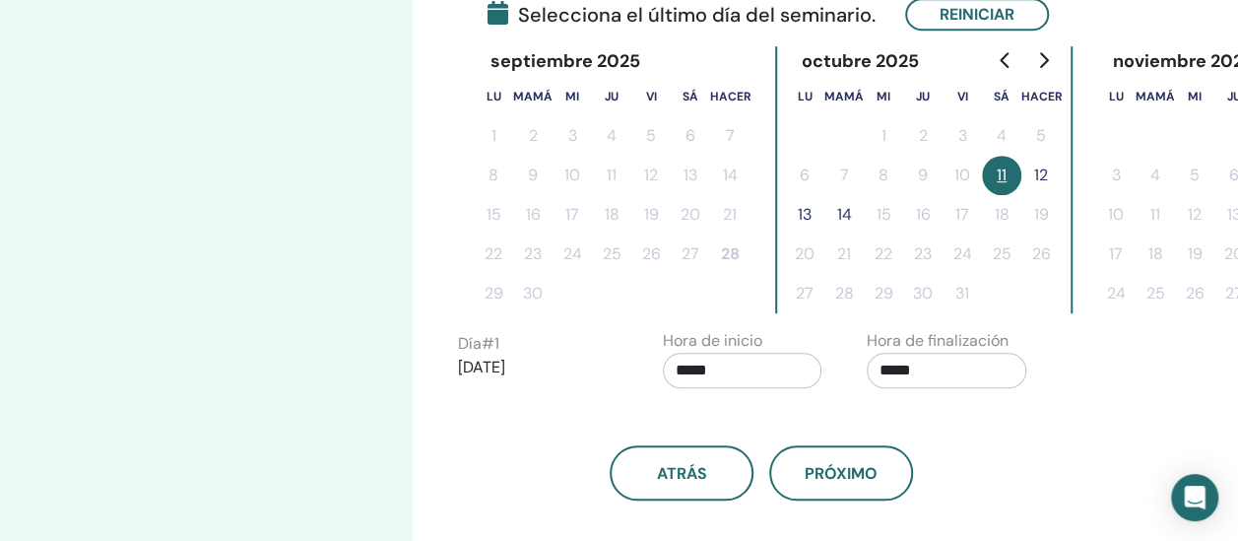
click at [1046, 185] on button "12" at bounding box center [1040, 175] width 39 height 39
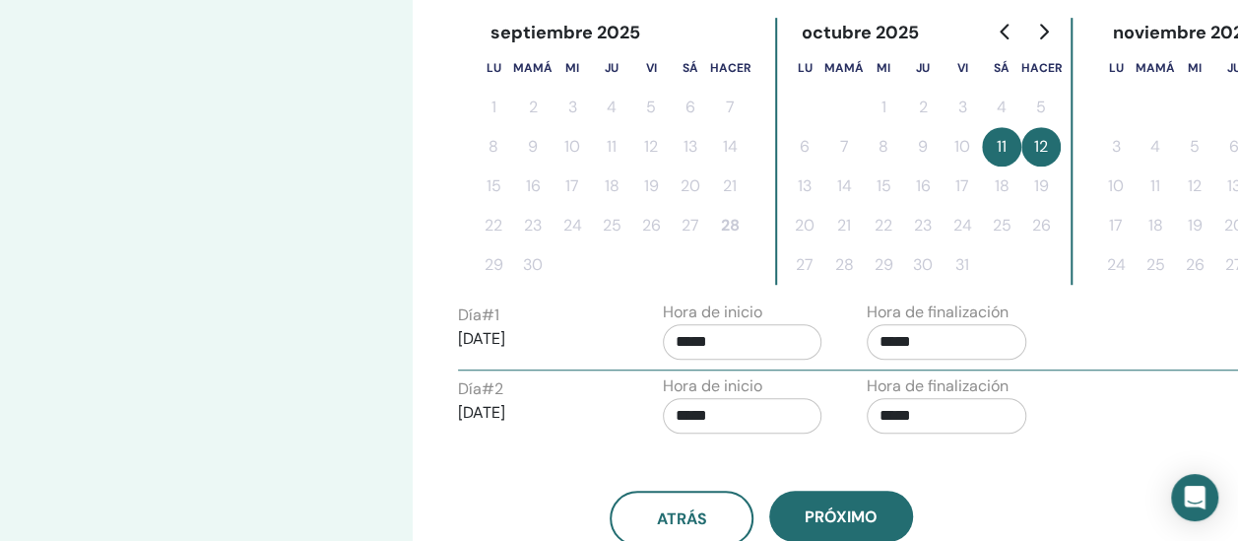
scroll to position [591, 0]
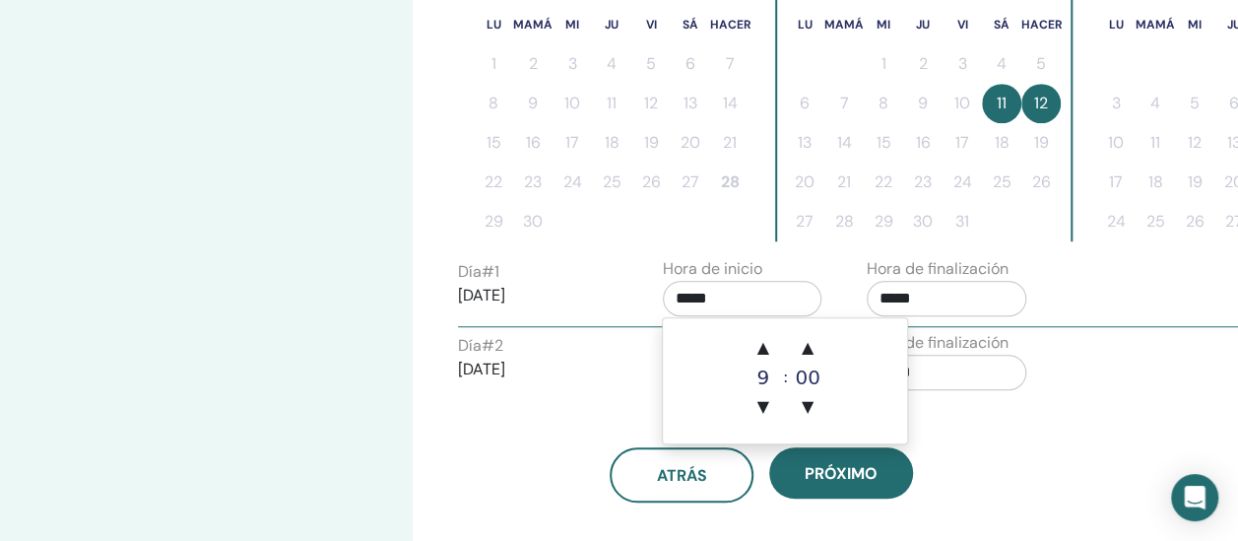
drag, startPoint x: 727, startPoint y: 297, endPoint x: 665, endPoint y: 294, distance: 62.1
click at [665, 294] on input "*****" at bounding box center [743, 298] width 160 height 35
click at [760, 350] on span "▲" at bounding box center [762, 347] width 39 height 39
click at [807, 353] on span "▲" at bounding box center [807, 347] width 39 height 39
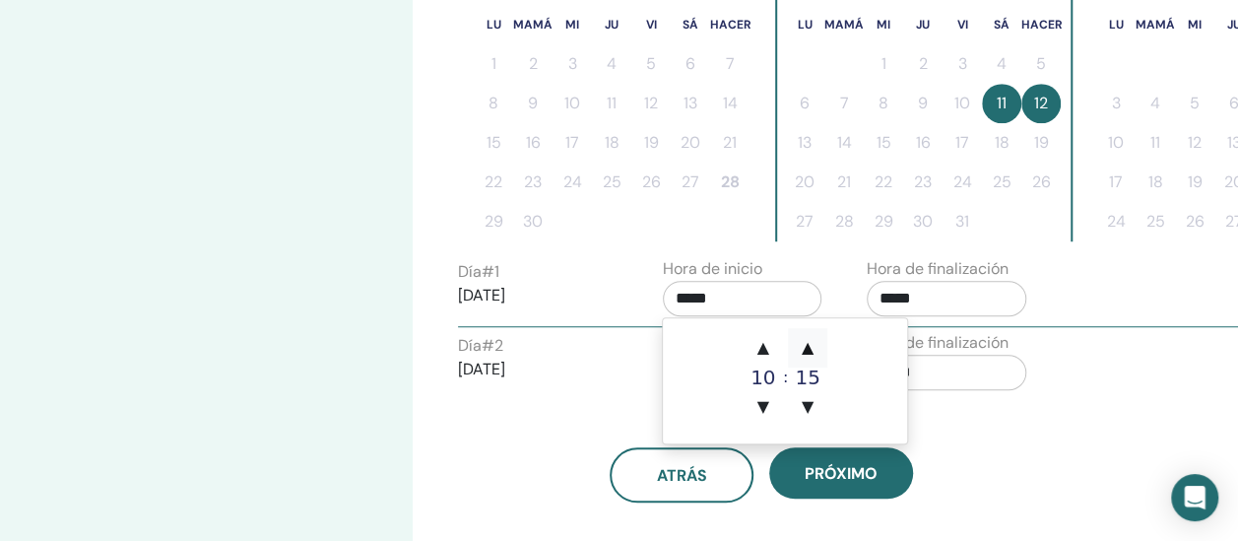
click at [807, 353] on span "▲" at bounding box center [807, 347] width 39 height 39
type input "*****"
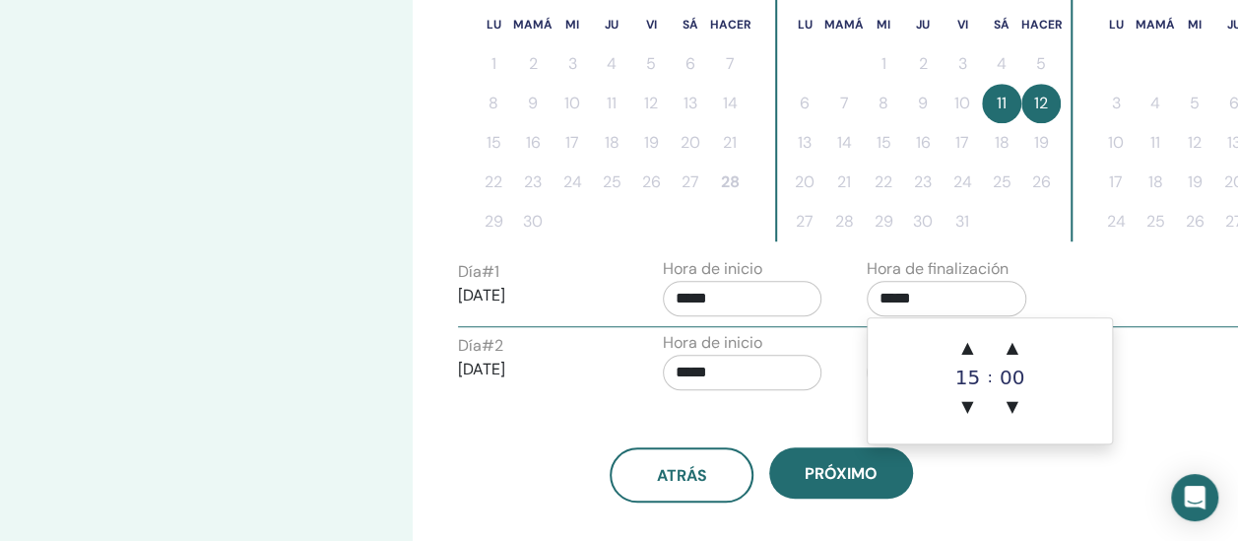
drag, startPoint x: 938, startPoint y: 294, endPoint x: 867, endPoint y: 292, distance: 70.9
click at [867, 292] on input "*****" at bounding box center [946, 298] width 160 height 35
click at [965, 346] on span "▲" at bounding box center [966, 347] width 39 height 39
click at [1012, 344] on span "▲" at bounding box center [1012, 347] width 39 height 39
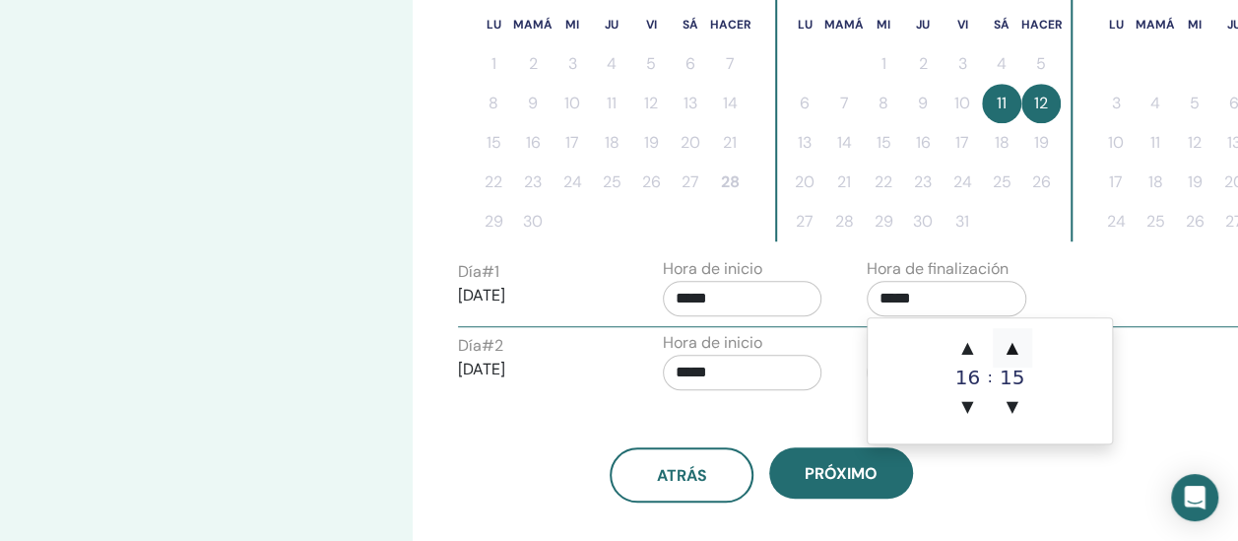
click at [1012, 344] on span "▲" at bounding box center [1012, 347] width 39 height 39
type input "*****"
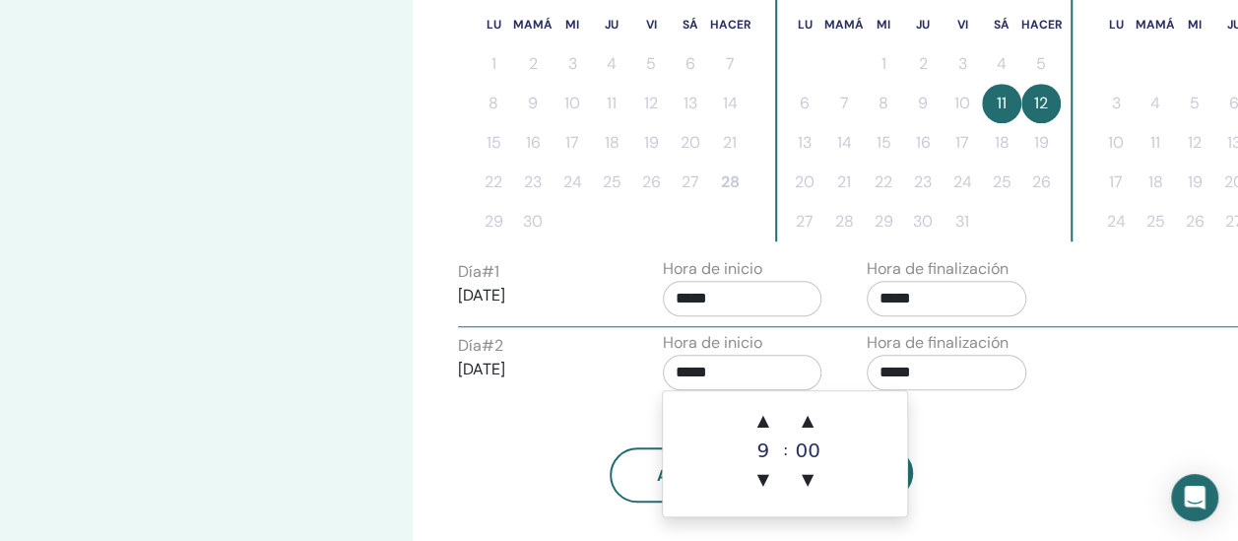
drag, startPoint x: 733, startPoint y: 380, endPoint x: 654, endPoint y: 374, distance: 79.0
click at [654, 374] on div "Hora de inicio *****" at bounding box center [750, 365] width 205 height 69
click at [768, 423] on span "▲" at bounding box center [762, 420] width 39 height 39
click at [810, 421] on span "▲" at bounding box center [807, 420] width 39 height 39
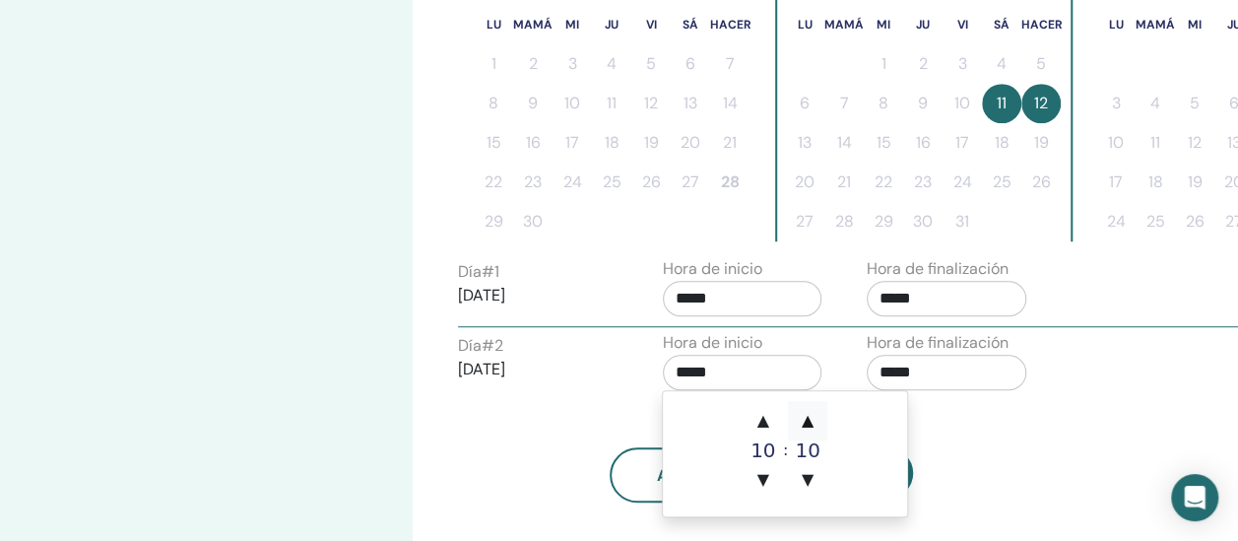
click at [810, 421] on span "▲" at bounding box center [807, 420] width 39 height 39
type input "*****"
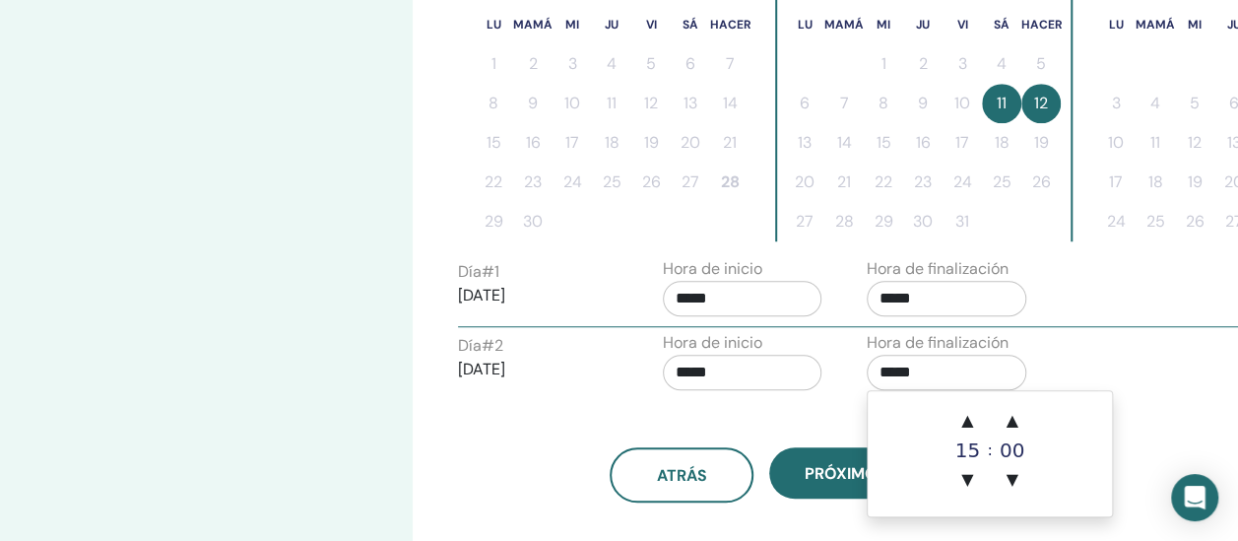
drag, startPoint x: 942, startPoint y: 366, endPoint x: 885, endPoint y: 378, distance: 58.3
click at [861, 363] on div "Hora de finalización *****" at bounding box center [954, 365] width 205 height 69
click at [967, 425] on span "▲" at bounding box center [966, 420] width 39 height 39
click at [1010, 418] on span "▲" at bounding box center [1012, 420] width 39 height 39
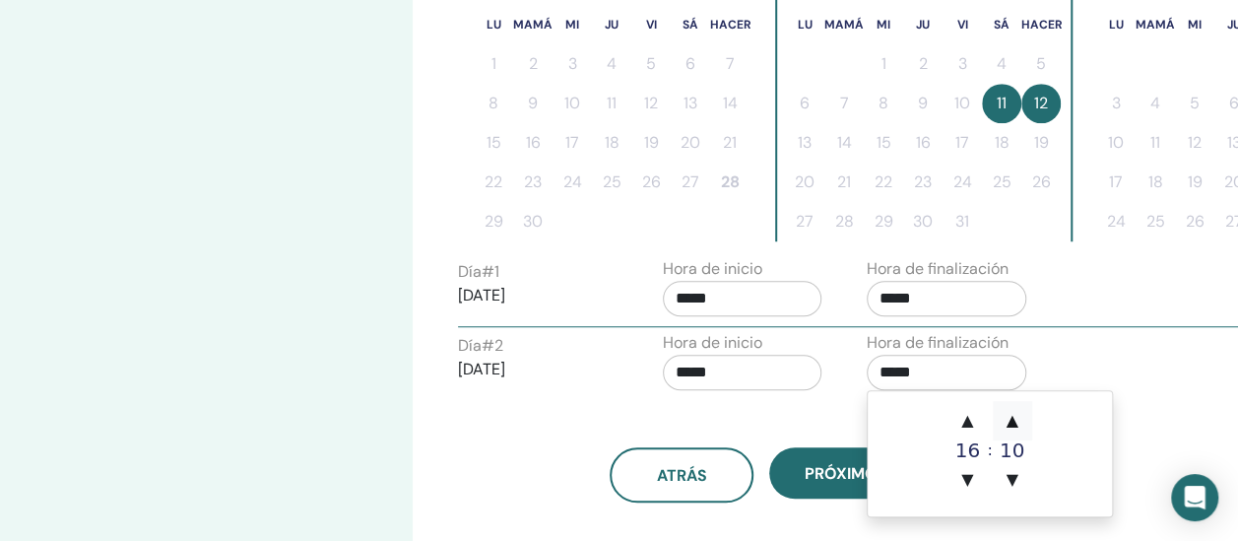
click at [1010, 418] on span "▲" at bounding box center [1012, 420] width 39 height 39
type input "*****"
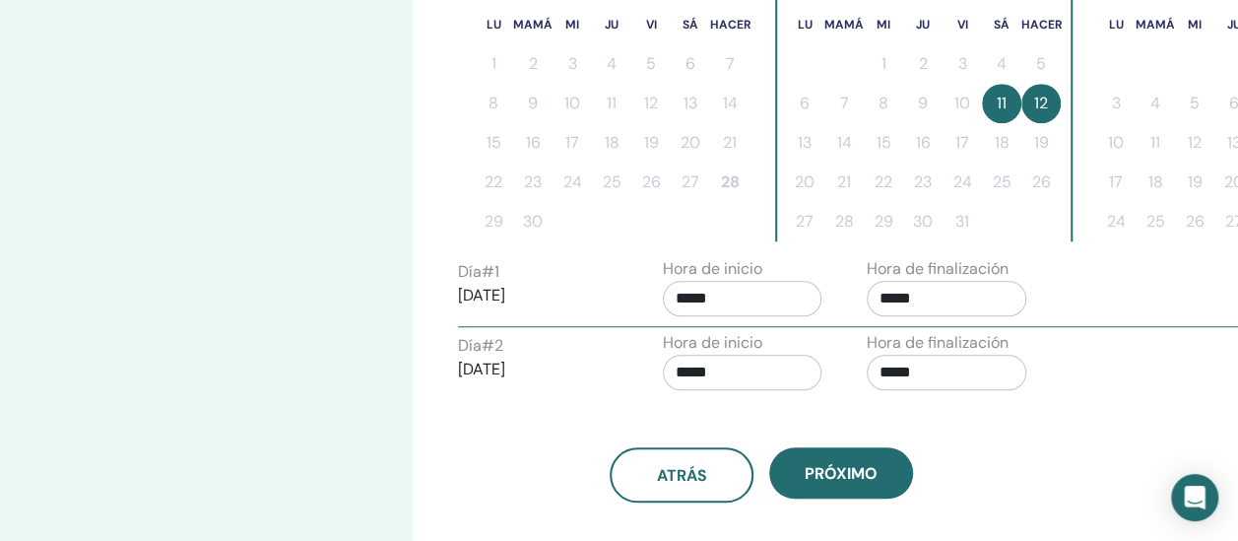
click at [1133, 354] on div "Día # 2 2025/10/12 Hora de inicio ***** Hora de finalización *****" at bounding box center [851, 365] width 817 height 69
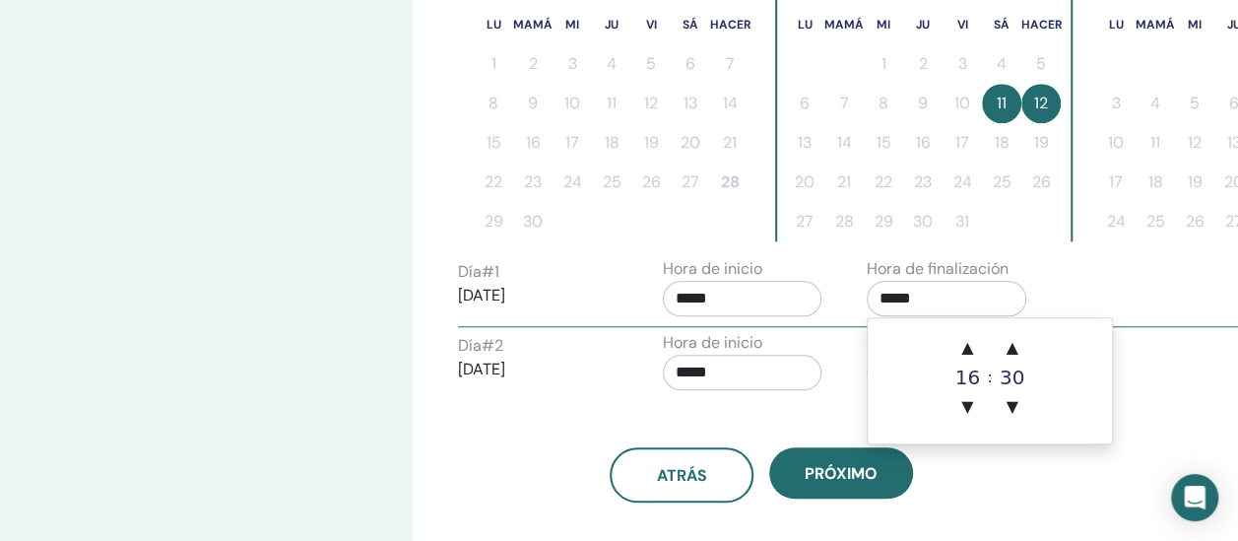
click at [960, 297] on input "*****" at bounding box center [946, 298] width 160 height 35
click at [1014, 410] on span "▼" at bounding box center [1012, 406] width 39 height 39
type input "*****"
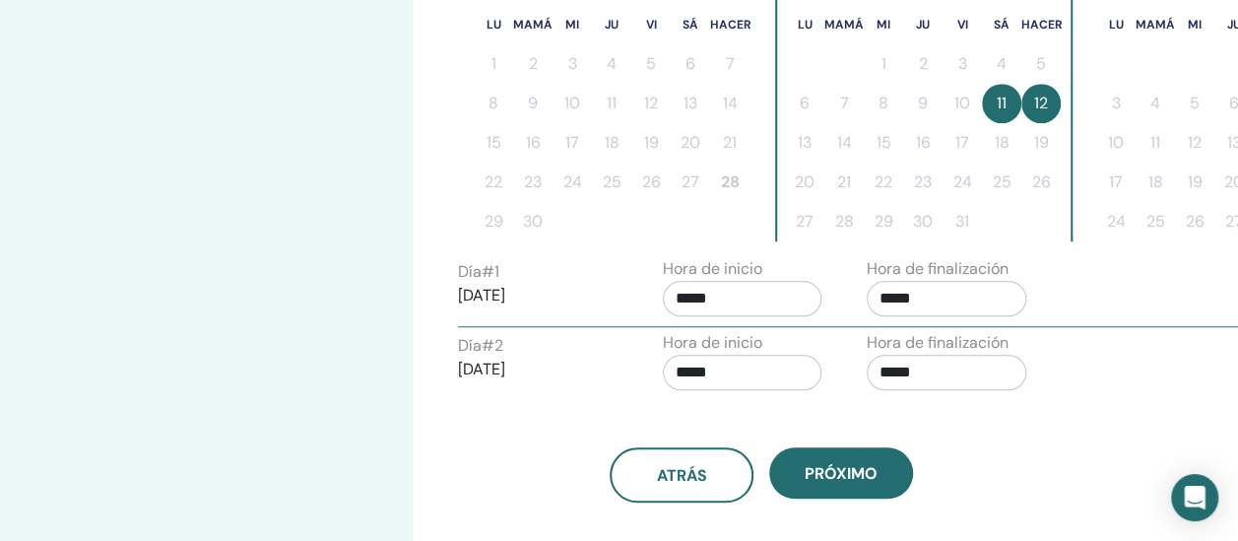
click at [1000, 462] on div "atrás próximo" at bounding box center [761, 474] width 636 height 55
click at [950, 354] on input "*****" at bounding box center [946, 371] width 160 height 35
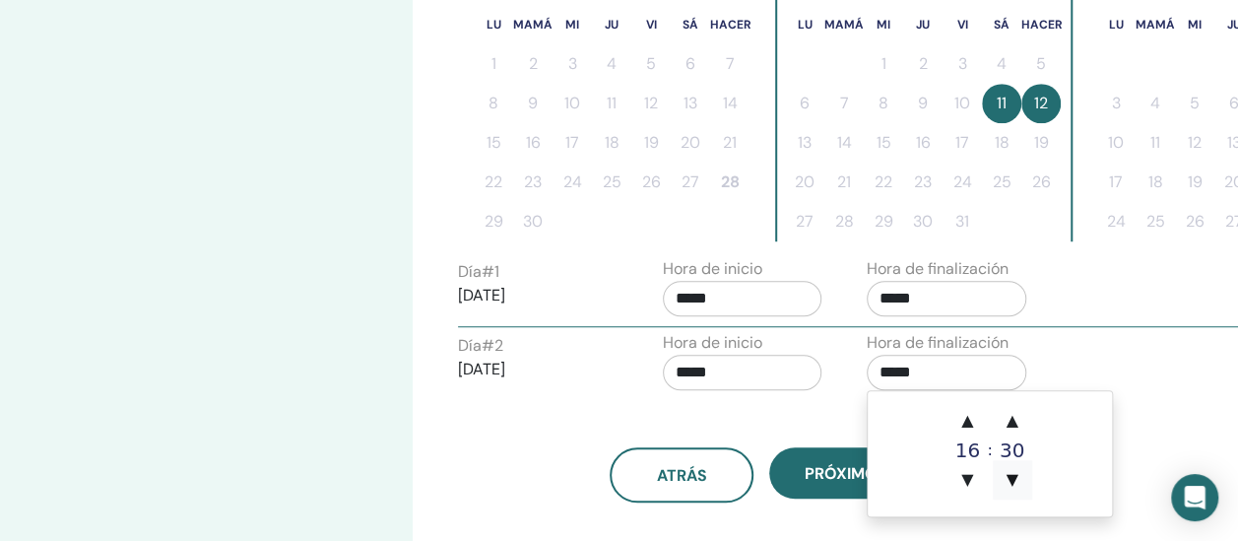
click at [1021, 492] on span "▼" at bounding box center [1012, 479] width 39 height 39
click at [1021, 485] on span "▼" at bounding box center [1012, 479] width 39 height 39
type input "*****"
click at [1197, 383] on div "Día # 2 2025/10/12 Hora de inicio ***** Hora de finalización *****" at bounding box center [851, 365] width 817 height 69
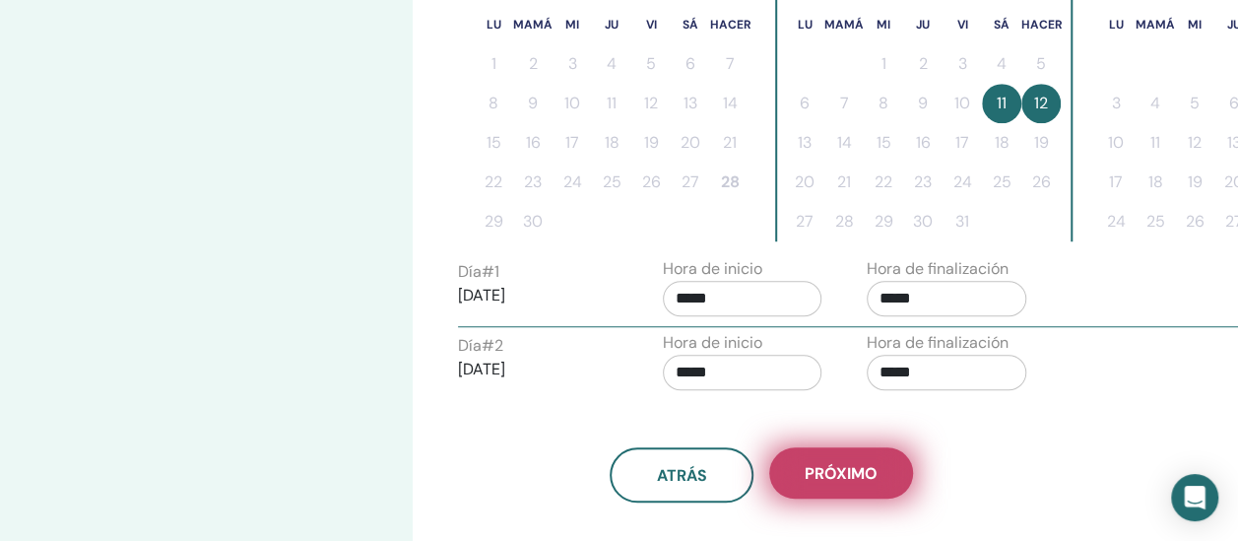
click at [866, 466] on span "próximo" at bounding box center [840, 473] width 73 height 21
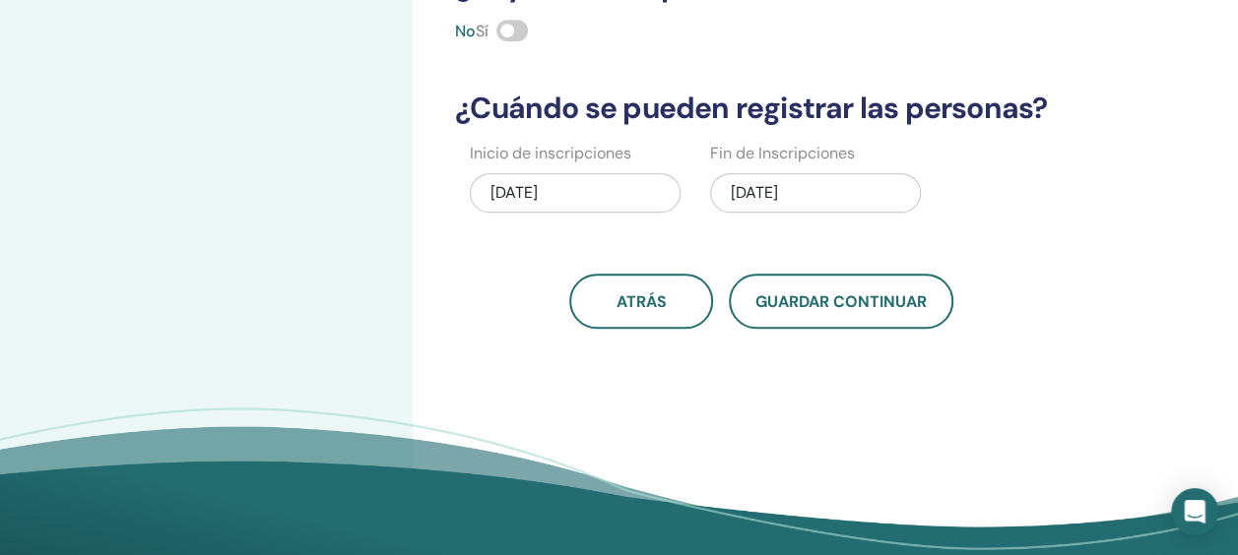
scroll to position [394, 0]
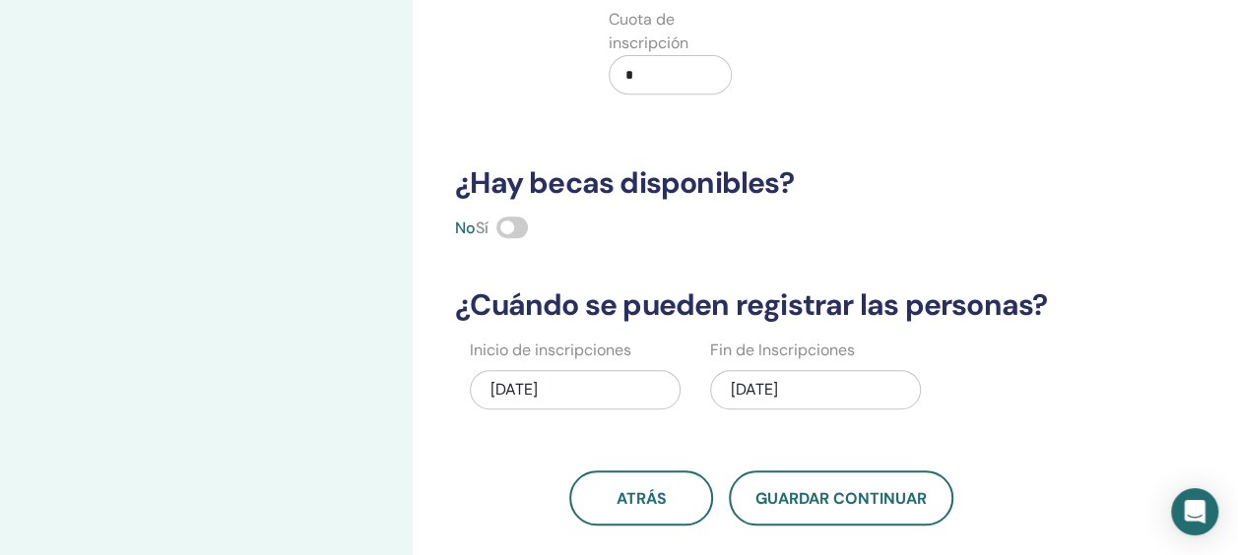
drag, startPoint x: 518, startPoint y: 226, endPoint x: 674, endPoint y: 248, distance: 158.0
click at [519, 226] on span at bounding box center [512, 228] width 32 height 22
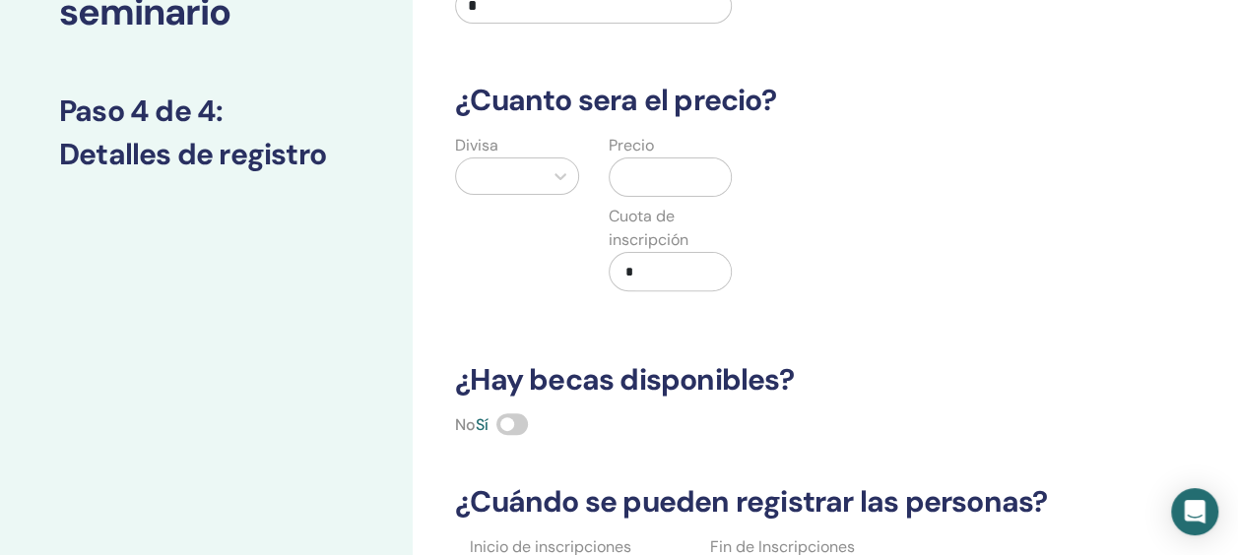
click at [636, 156] on label "Precio" at bounding box center [631, 146] width 45 height 24
click at [658, 185] on input "text" at bounding box center [674, 177] width 114 height 37
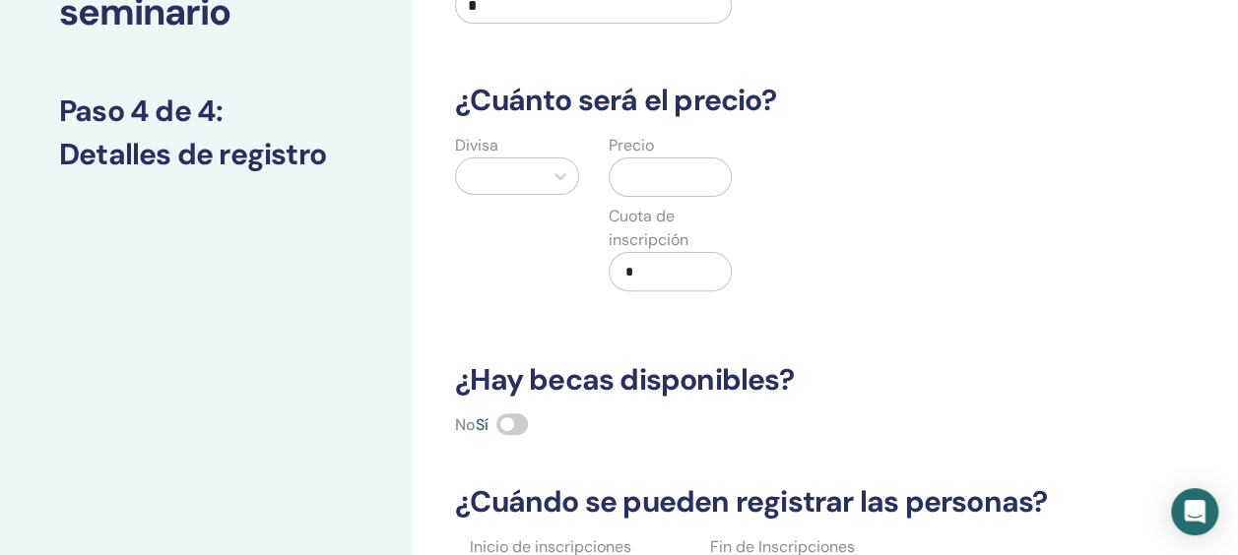
click at [658, 185] on input "text" at bounding box center [674, 177] width 114 height 37
drag, startPoint x: 651, startPoint y: 259, endPoint x: 605, endPoint y: 272, distance: 48.0
click at [605, 272] on div "Precio Cuota de inscripción *" at bounding box center [671, 224] width 154 height 181
click at [547, 171] on div at bounding box center [560, 176] width 35 height 35
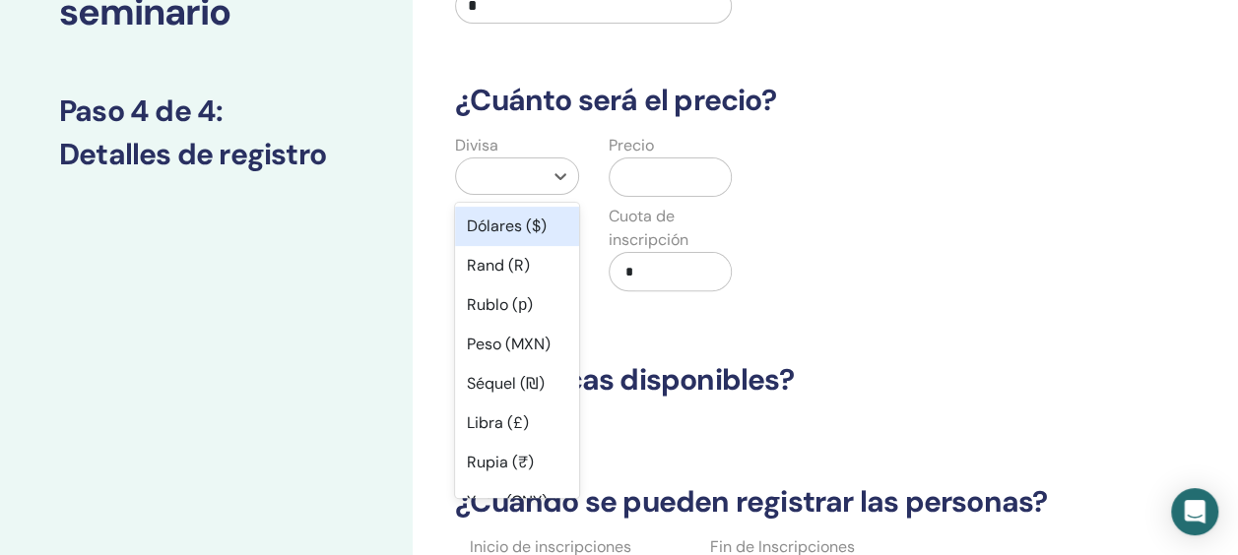
click at [496, 226] on div "Dólares ($)" at bounding box center [517, 226] width 124 height 39
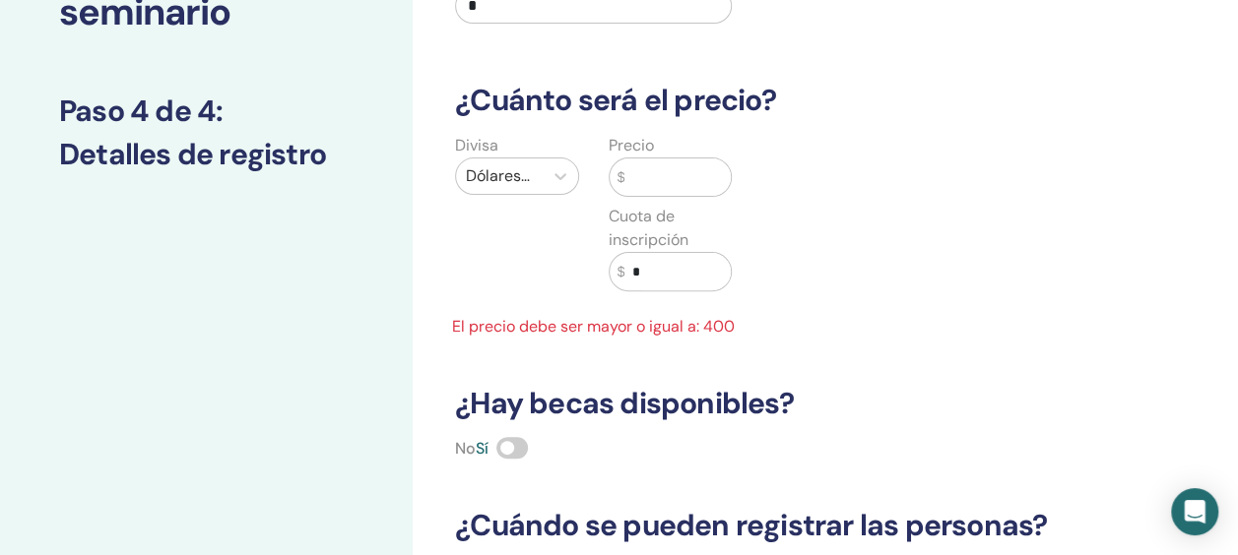
click at [656, 187] on input "text" at bounding box center [677, 177] width 106 height 37
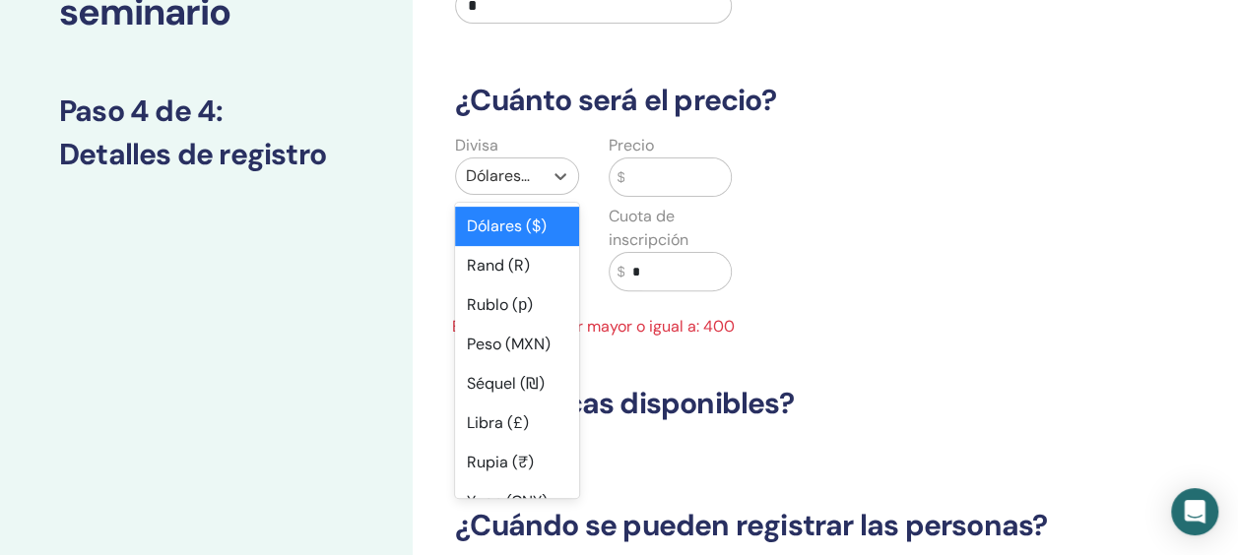
click at [540, 175] on div "Dólares ($)" at bounding box center [499, 176] width 87 height 35
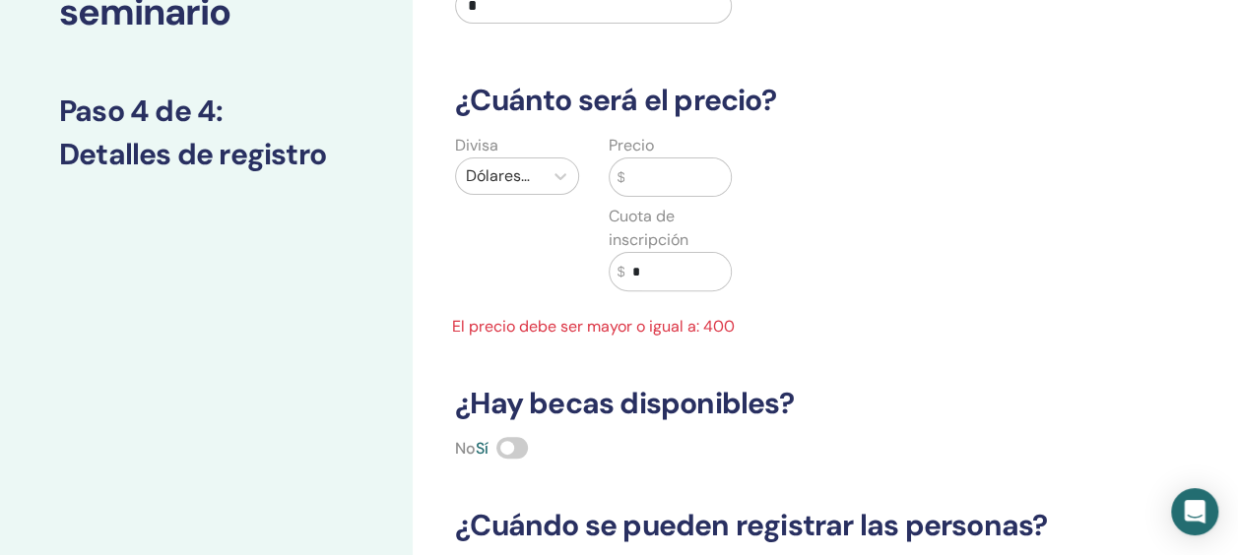
click at [653, 177] on input "text" at bounding box center [677, 177] width 106 height 37
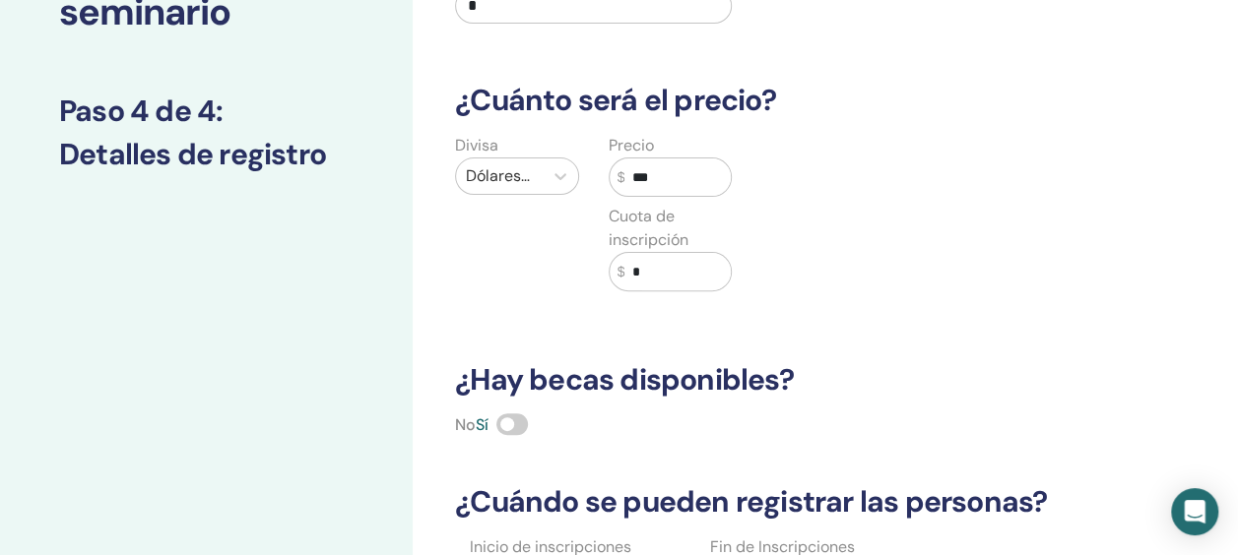
type input "***"
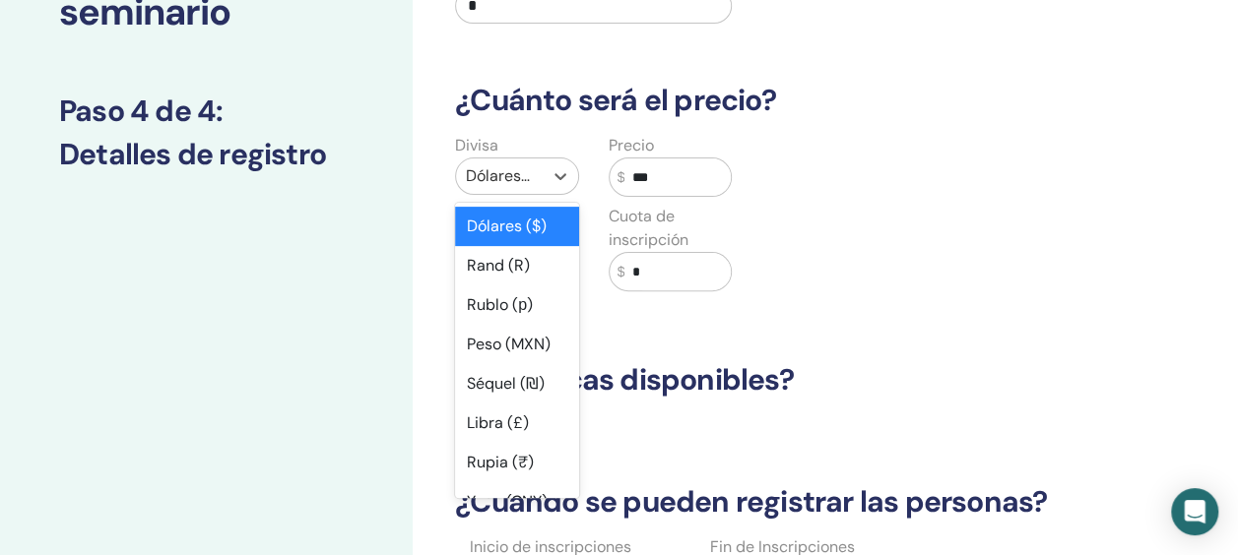
click at [509, 190] on div "Dólares ($)" at bounding box center [499, 176] width 87 height 35
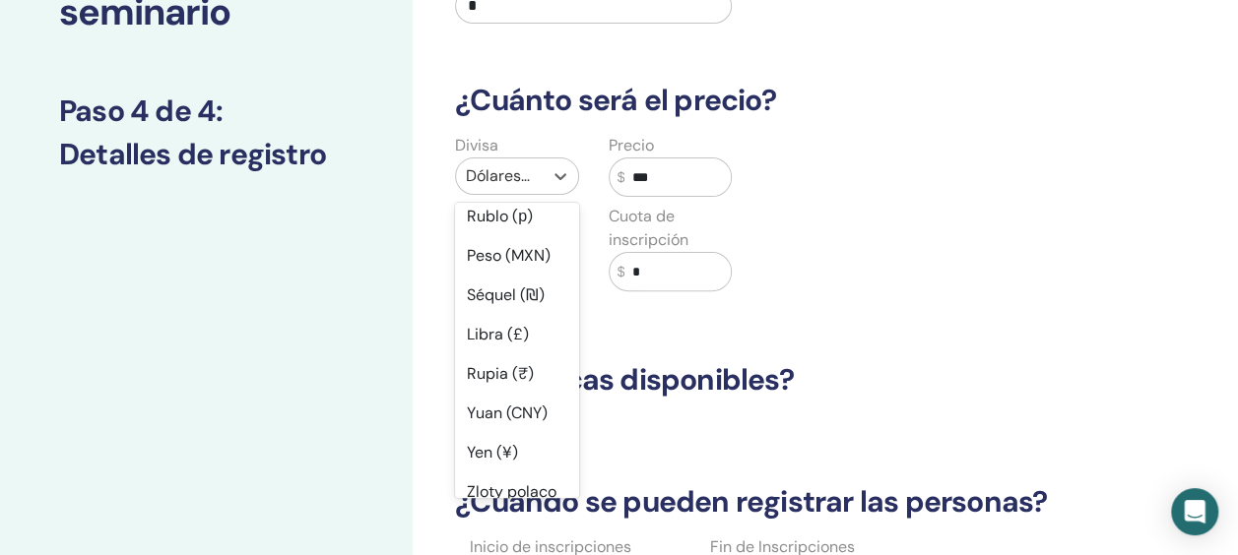
scroll to position [0, 0]
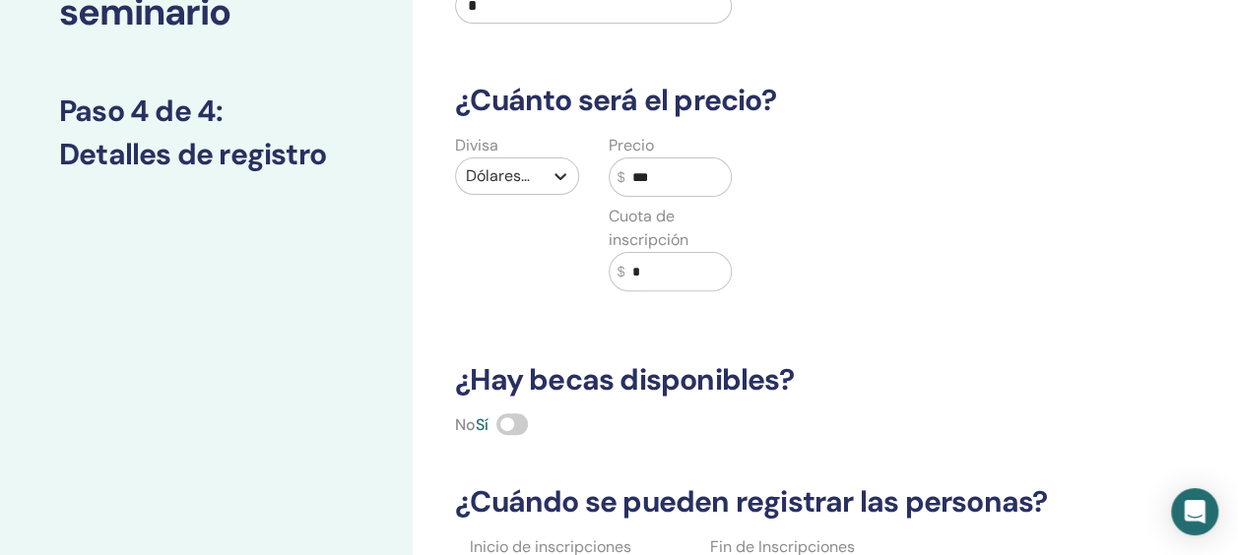
click at [545, 168] on div at bounding box center [560, 176] width 35 height 35
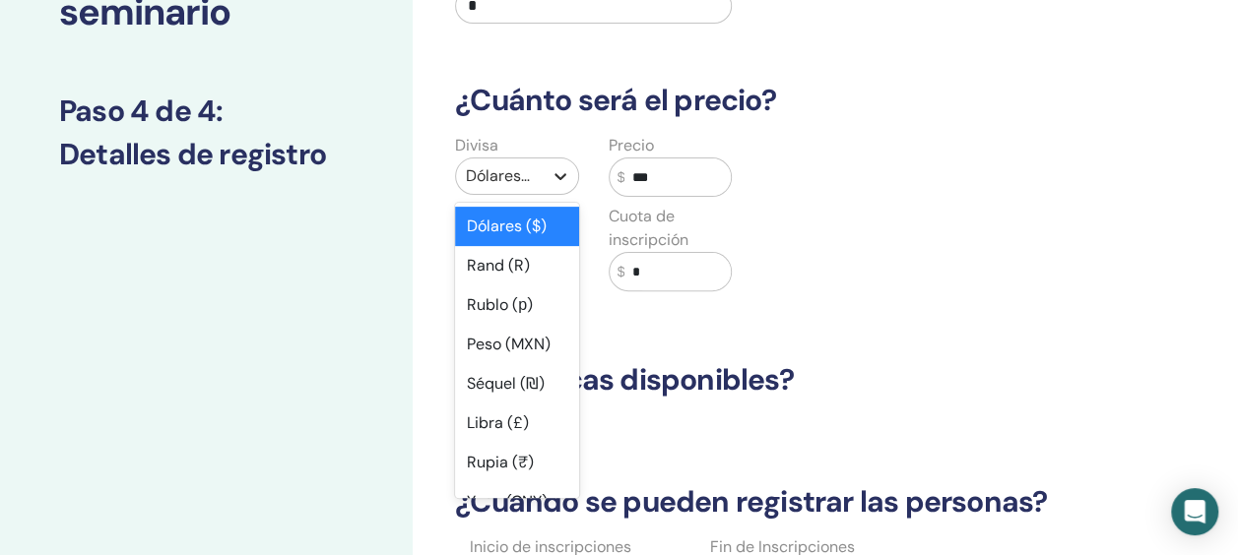
click at [545, 168] on div at bounding box center [560, 176] width 35 height 35
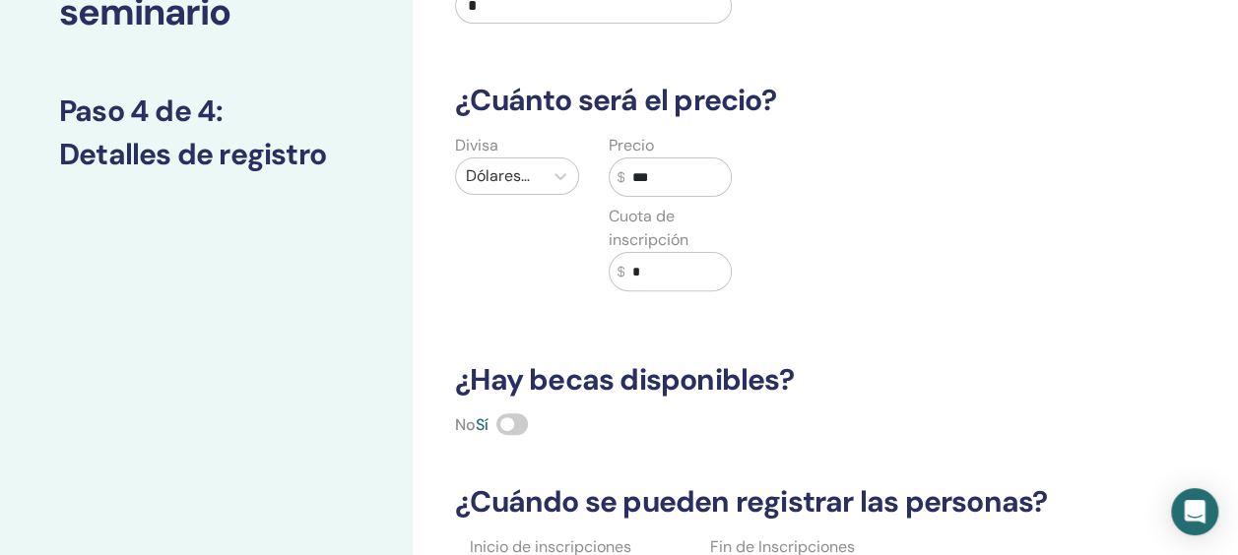
click at [643, 179] on input "***" at bounding box center [677, 177] width 106 height 37
click at [685, 175] on input "***" at bounding box center [677, 177] width 106 height 37
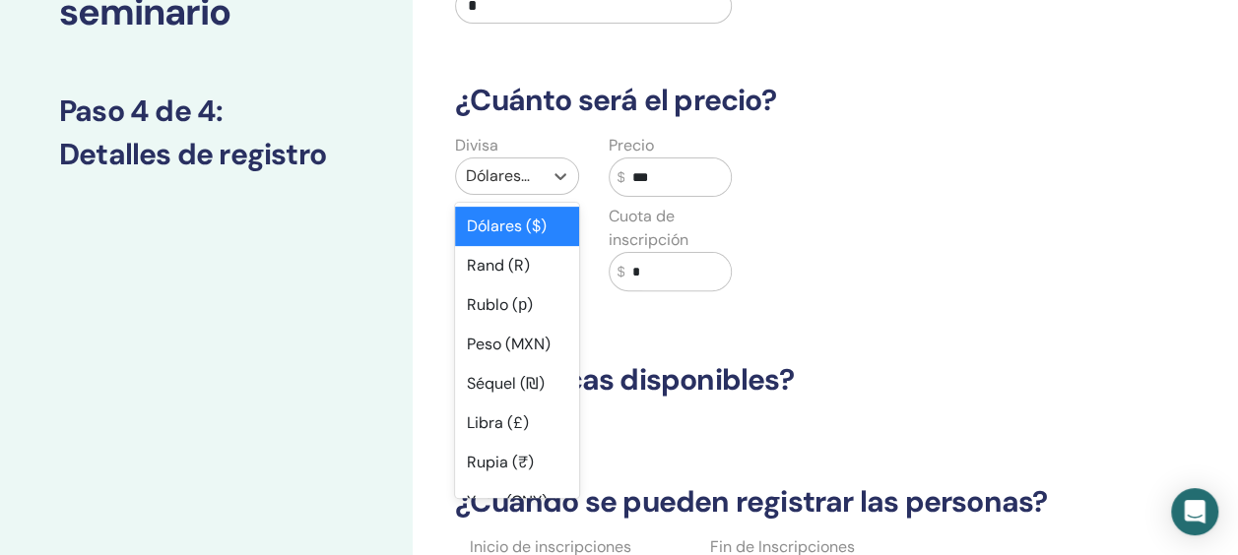
click at [532, 169] on div at bounding box center [499, 176] width 67 height 28
type input "**"
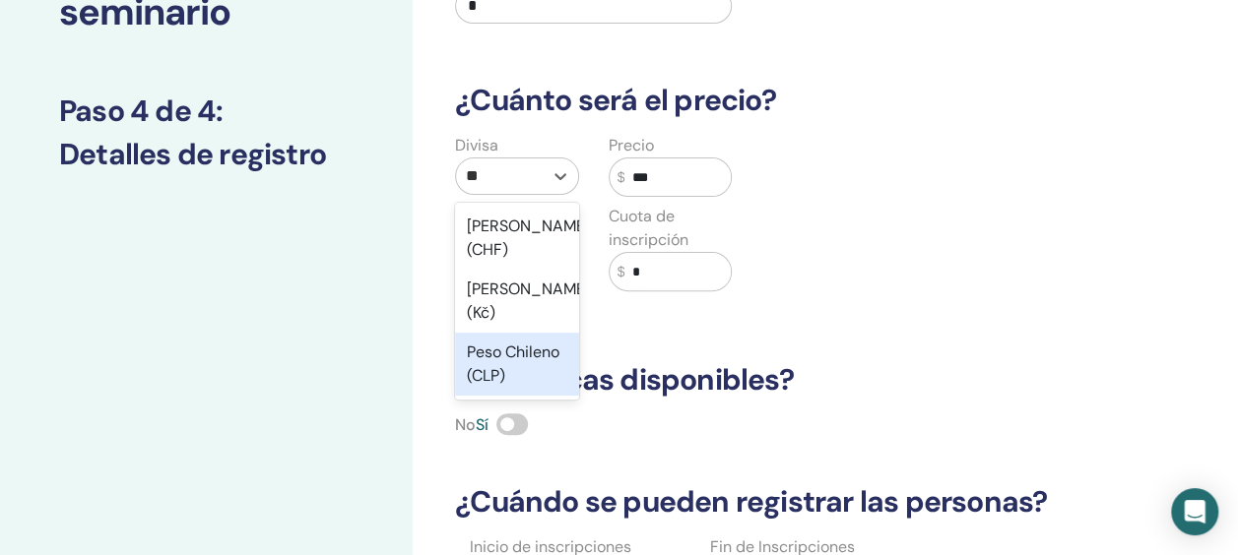
click at [516, 354] on div "Peso Chileno (CLP)" at bounding box center [517, 364] width 124 height 63
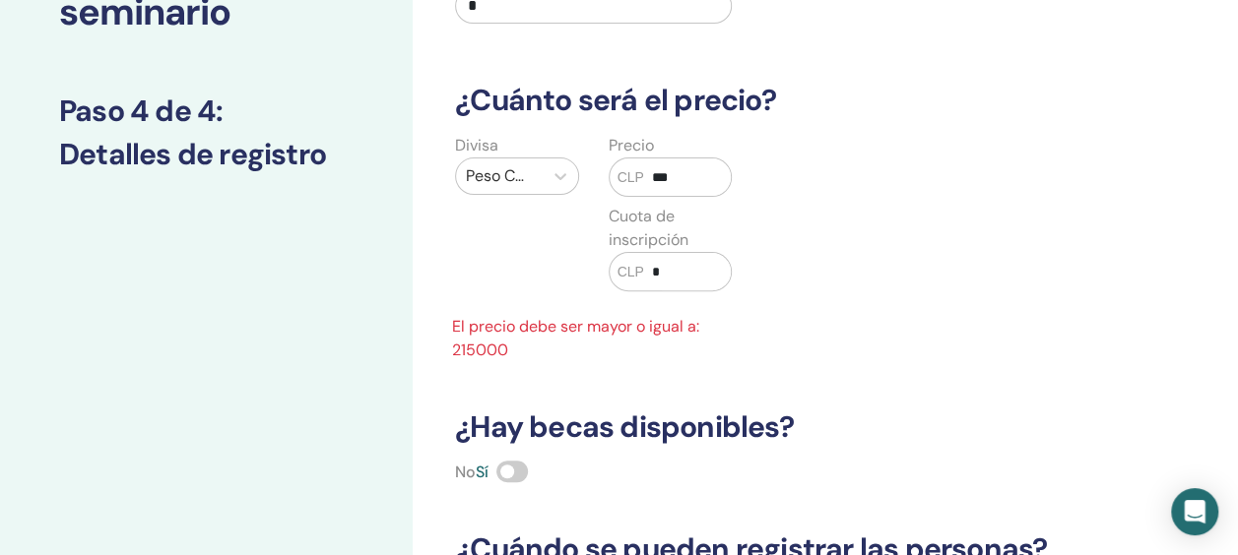
drag, startPoint x: 678, startPoint y: 260, endPoint x: 630, endPoint y: 266, distance: 48.6
click at [630, 266] on div "CLP *" at bounding box center [671, 271] width 124 height 39
drag, startPoint x: 685, startPoint y: 175, endPoint x: 617, endPoint y: 172, distance: 68.0
click at [617, 172] on div "CLP *" at bounding box center [671, 177] width 124 height 39
drag, startPoint x: 713, startPoint y: 173, endPoint x: 542, endPoint y: 172, distance: 171.3
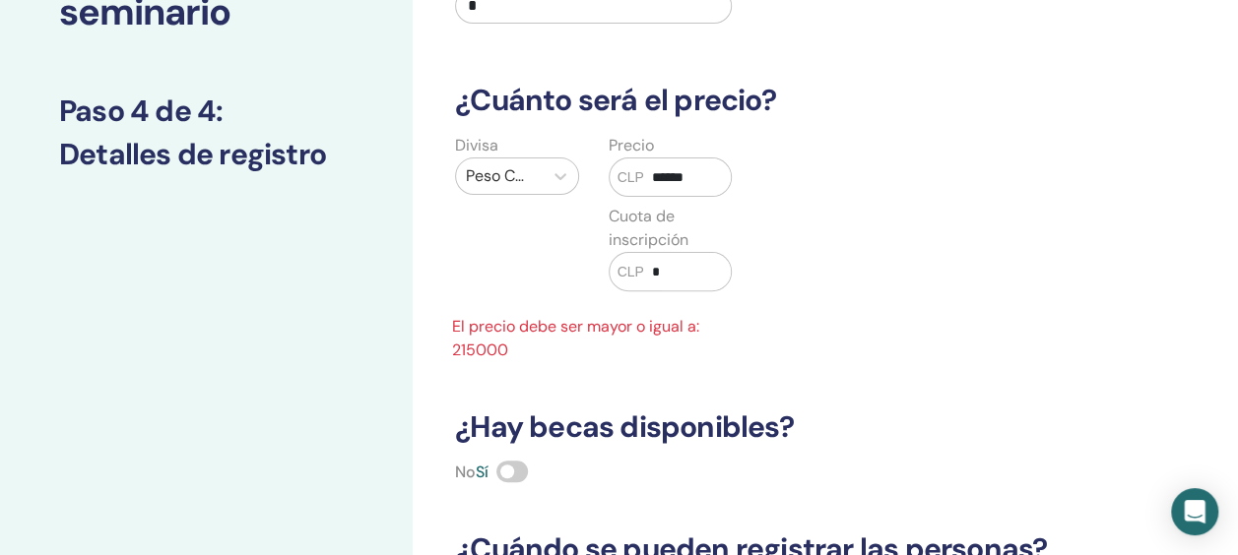
click at [542, 172] on div "Divisa Peso Chileno (CLP) Precio CLP ****** Cuota de inscripción CLP * El preci…" at bounding box center [593, 248] width 306 height 228
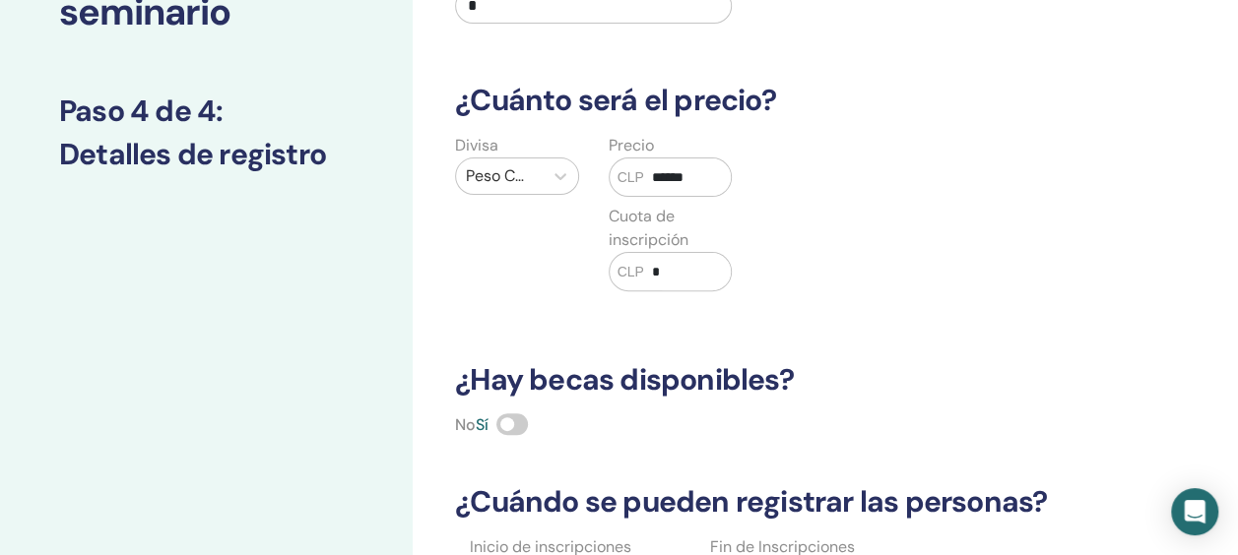
type input "******"
drag, startPoint x: 668, startPoint y: 266, endPoint x: 637, endPoint y: 276, distance: 32.1
click at [637, 276] on div "CLP *" at bounding box center [671, 271] width 124 height 39
type input "*****"
click at [1096, 339] on div "¿Cuántas personas pueden asistir? Numero de asientos * ¿Cuánto será el precio? …" at bounding box center [825, 432] width 825 height 1132
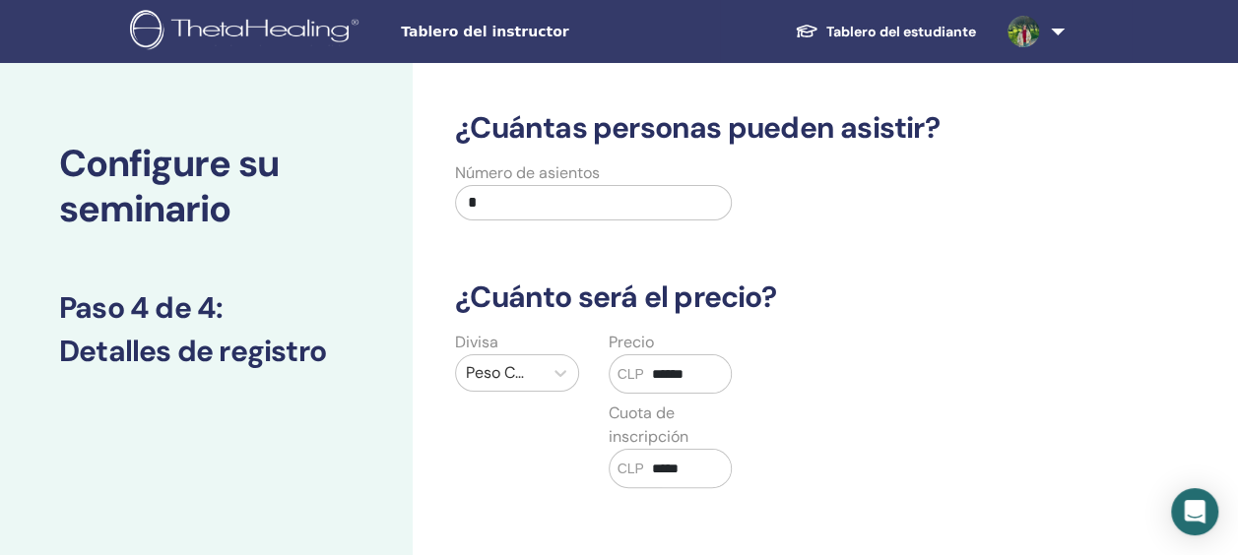
drag, startPoint x: 488, startPoint y: 203, endPoint x: 429, endPoint y: 209, distance: 59.4
click at [429, 209] on div "Número de asientos *" at bounding box center [746, 196] width 636 height 71
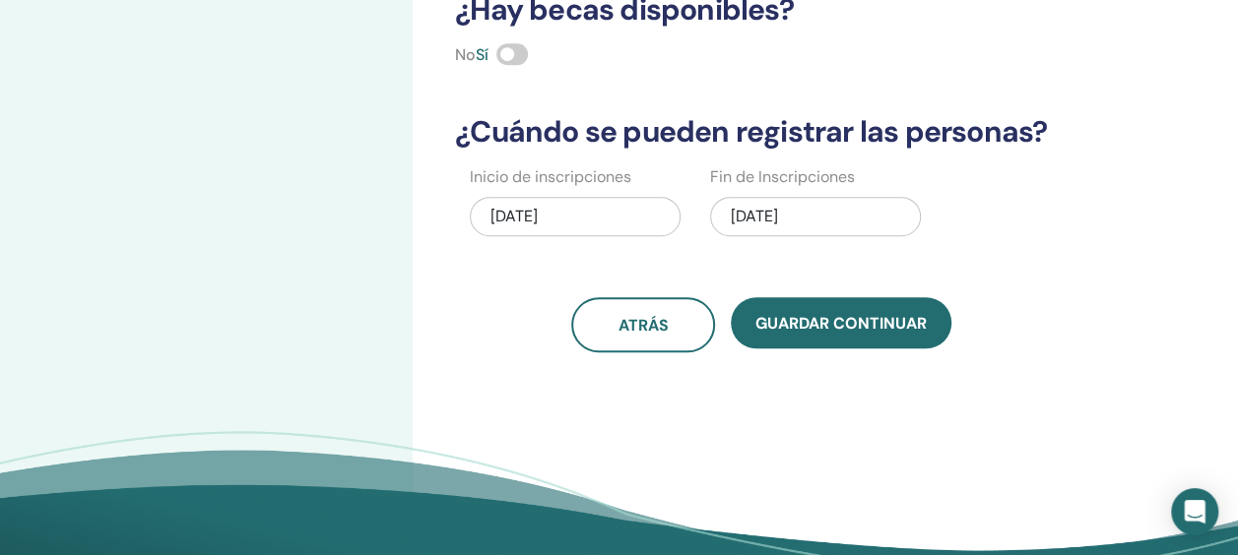
scroll to position [689, 0]
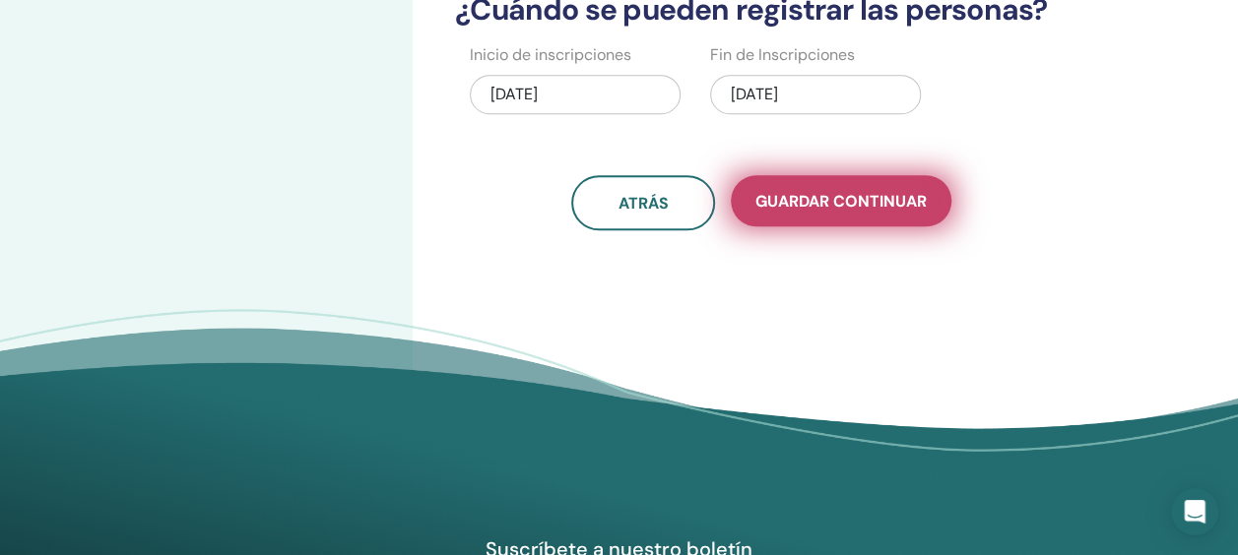
type input "**"
click at [847, 191] on span "Guardar Continuar" at bounding box center [840, 201] width 171 height 21
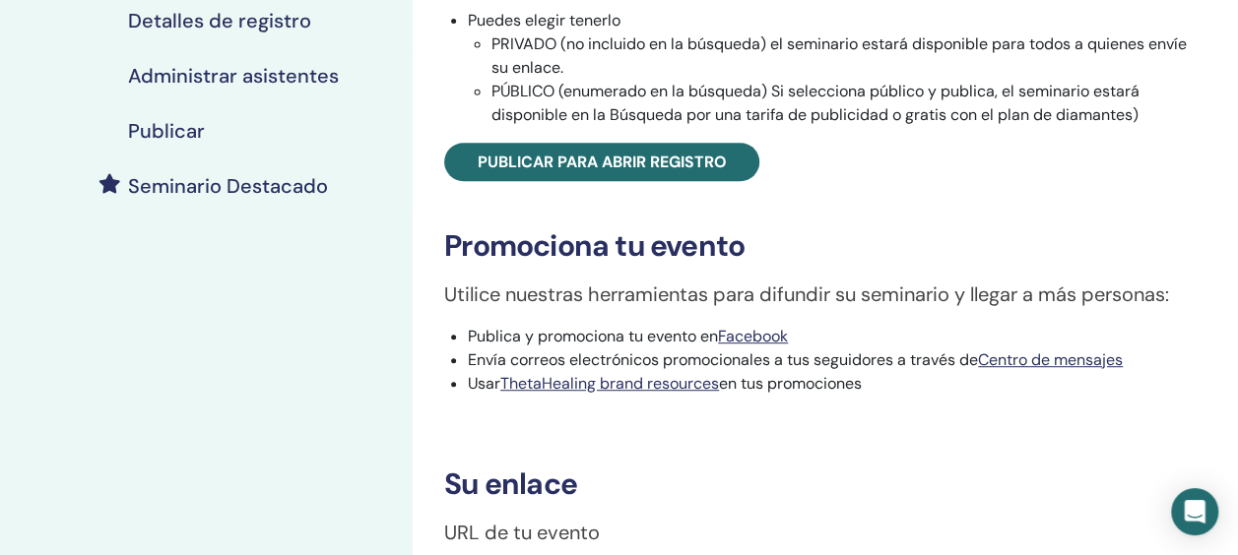
scroll to position [492, 0]
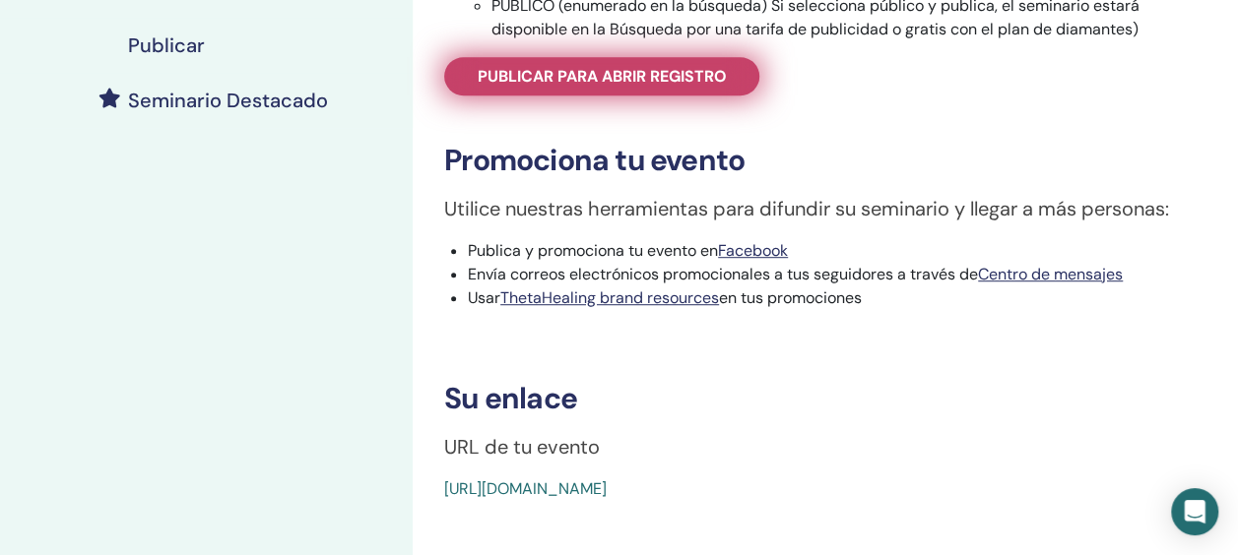
click at [721, 69] on span "Publicar para abrir registro" at bounding box center [602, 76] width 249 height 21
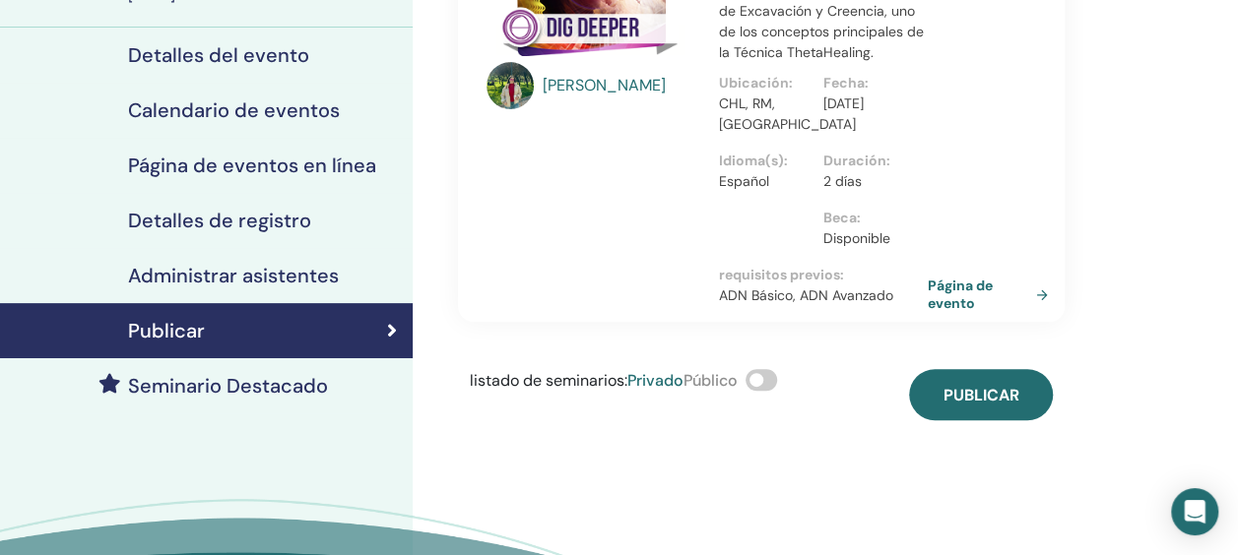
scroll to position [295, 0]
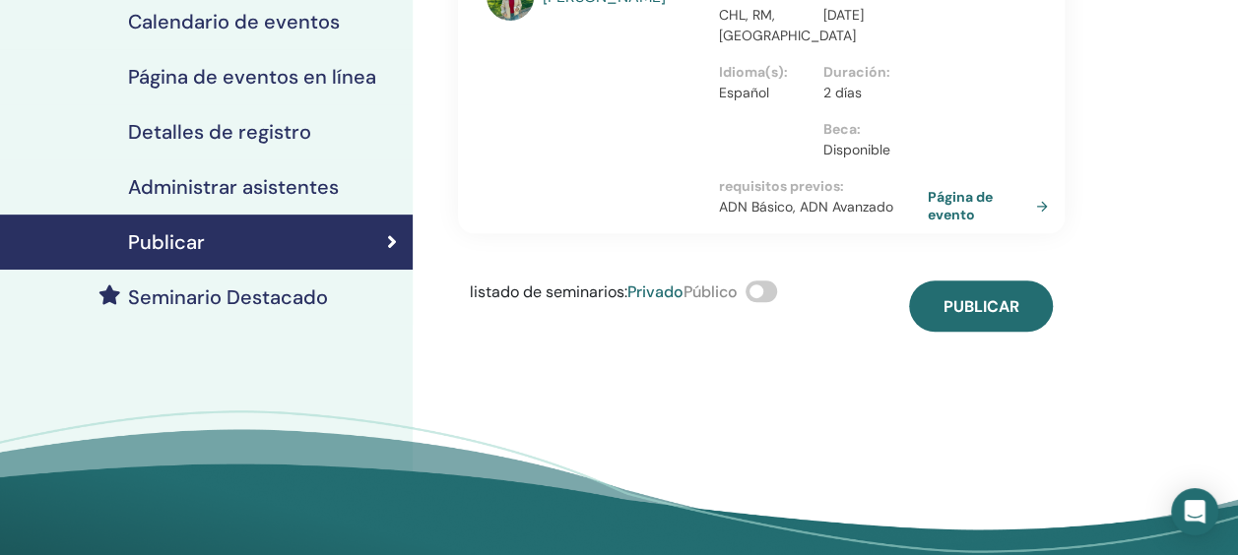
click at [776, 292] on span at bounding box center [761, 292] width 32 height 22
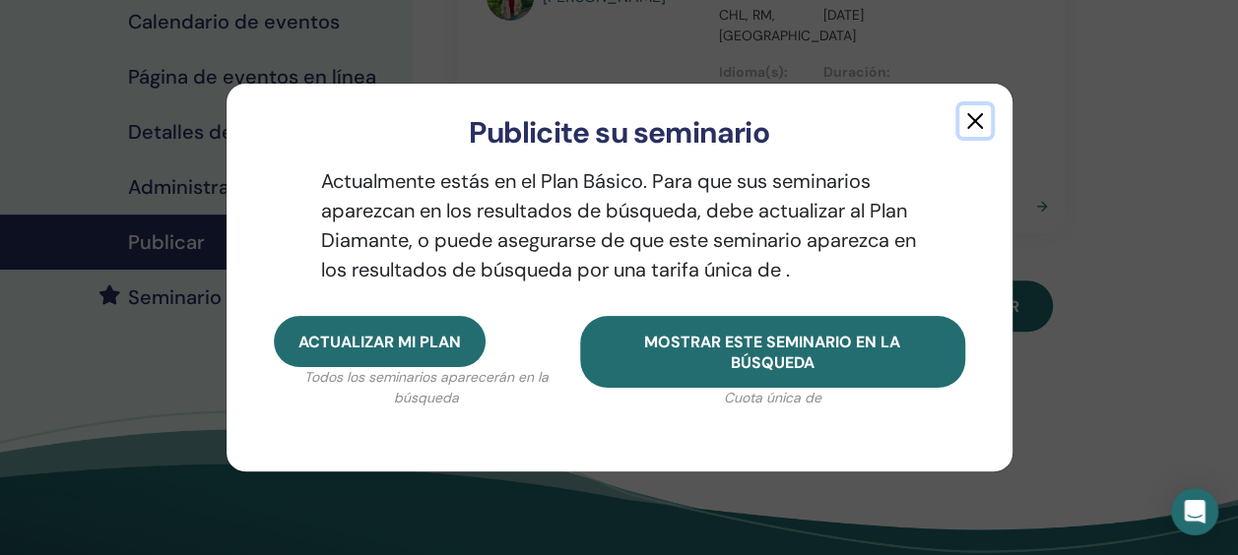
click at [981, 121] on button "button" at bounding box center [975, 121] width 32 height 32
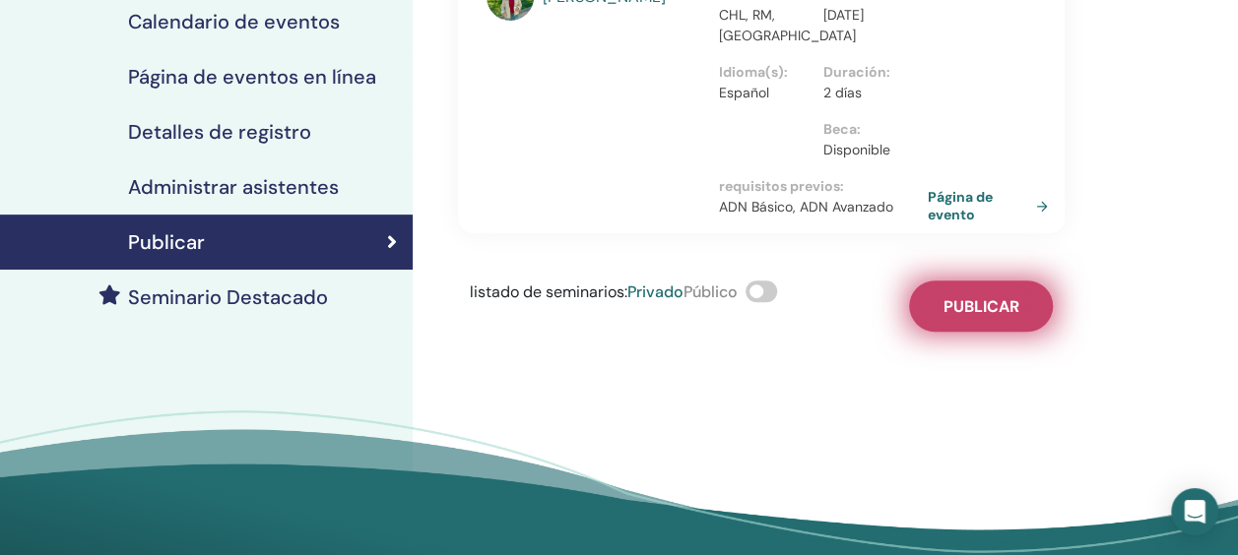
click at [993, 303] on span "Publicar" at bounding box center [981, 306] width 76 height 21
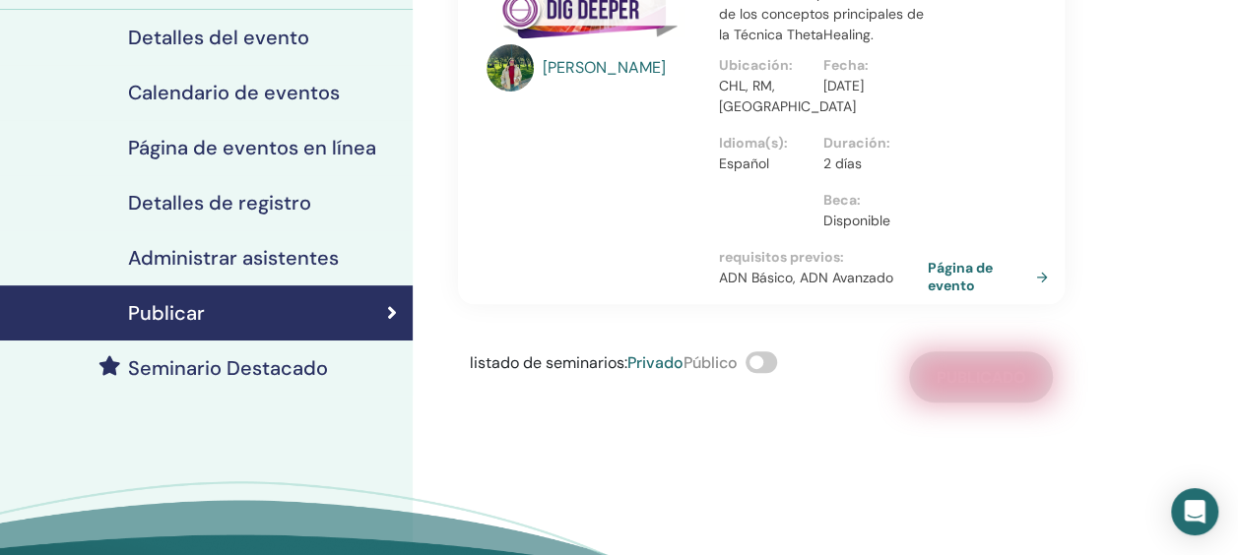
scroll to position [98, 0]
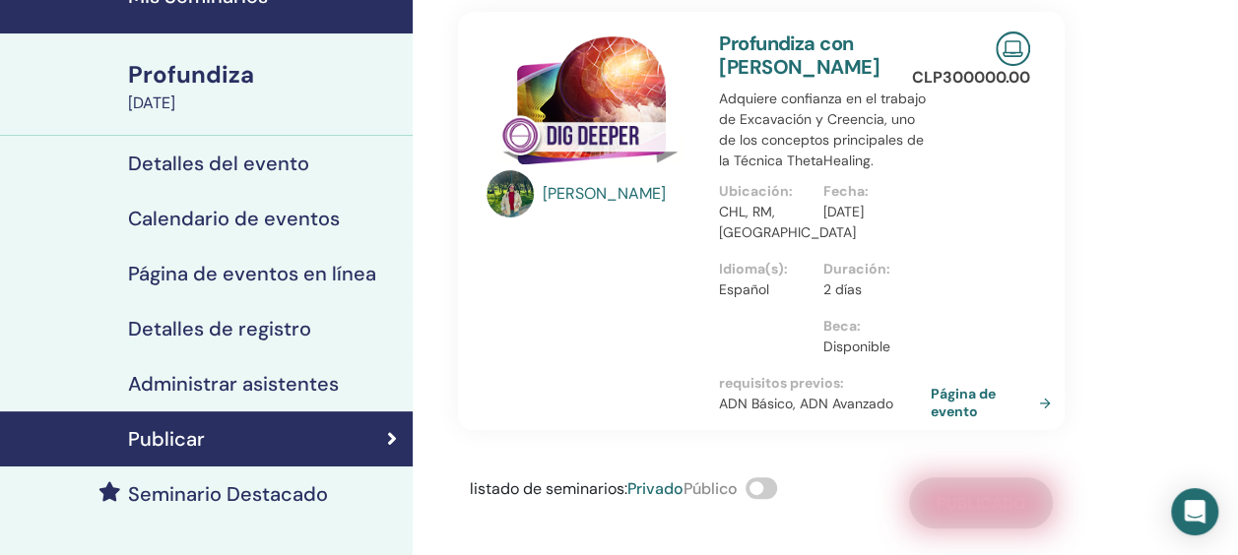
click at [1046, 404] on link "Página de evento" at bounding box center [994, 402] width 128 height 35
click at [213, 168] on h4 "Detalles del evento" at bounding box center [218, 164] width 181 height 24
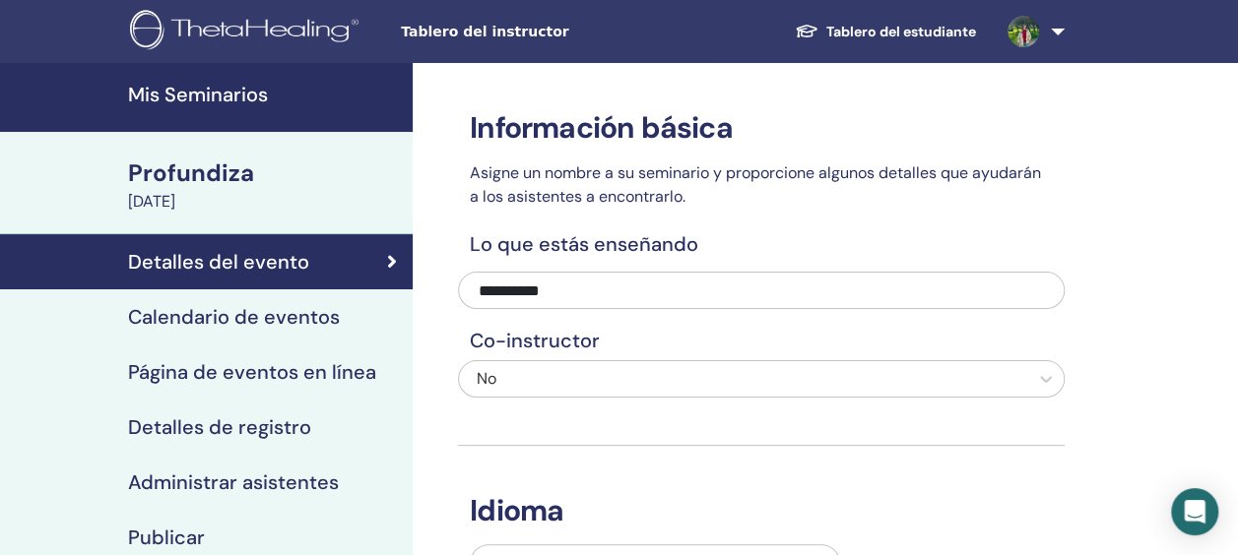
click at [201, 97] on h4 "Mis Seminarios" at bounding box center [264, 95] width 273 height 24
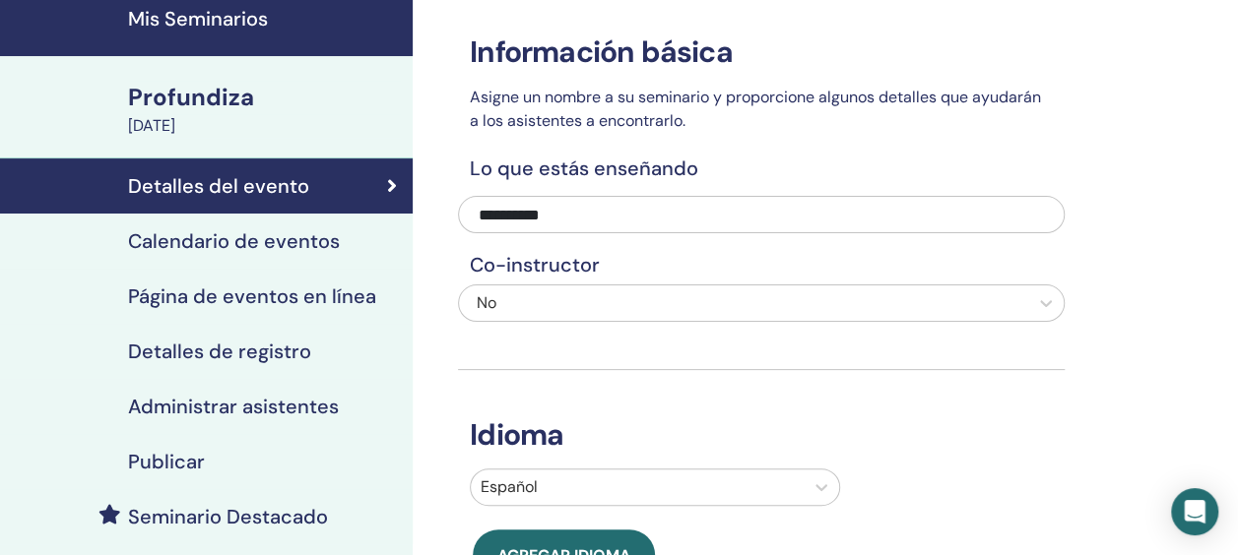
scroll to position [197, 0]
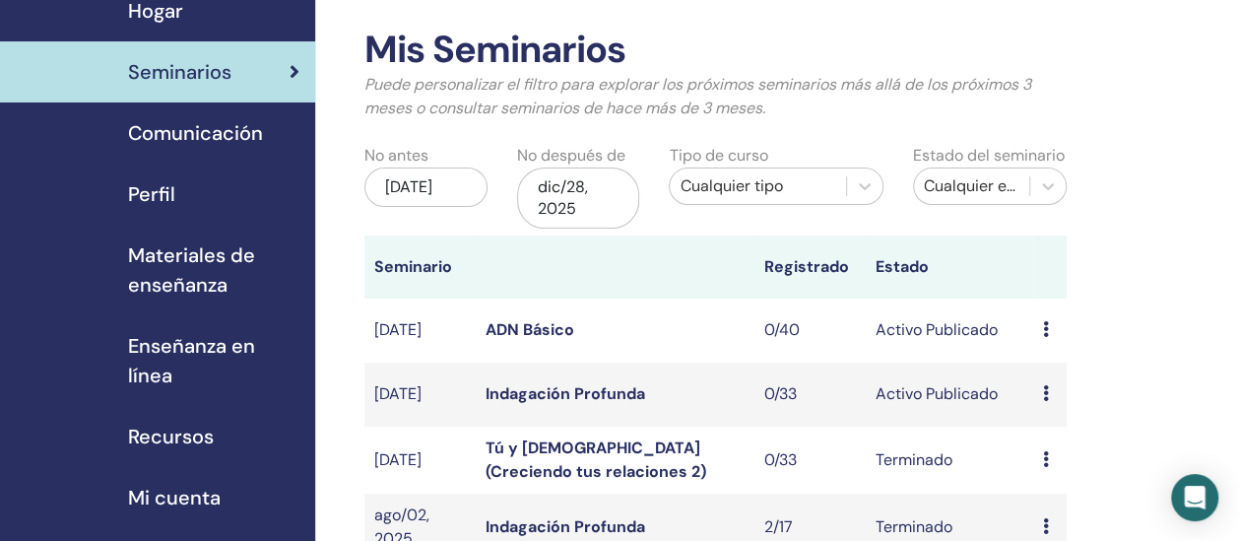
scroll to position [197, 0]
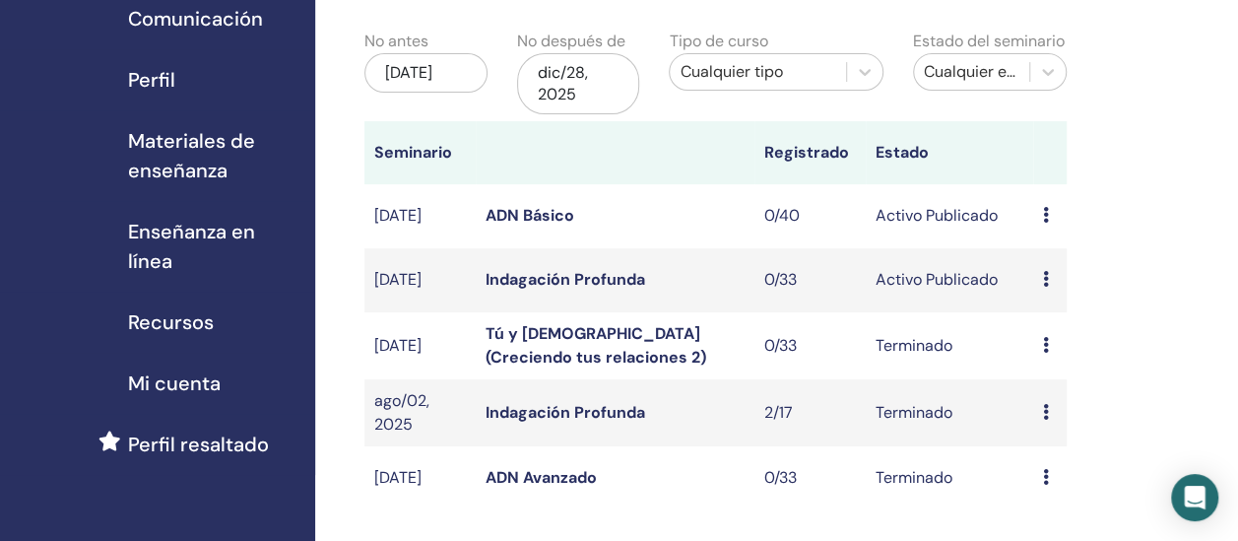
click at [168, 446] on span "Perfil resaltado" at bounding box center [198, 444] width 141 height 30
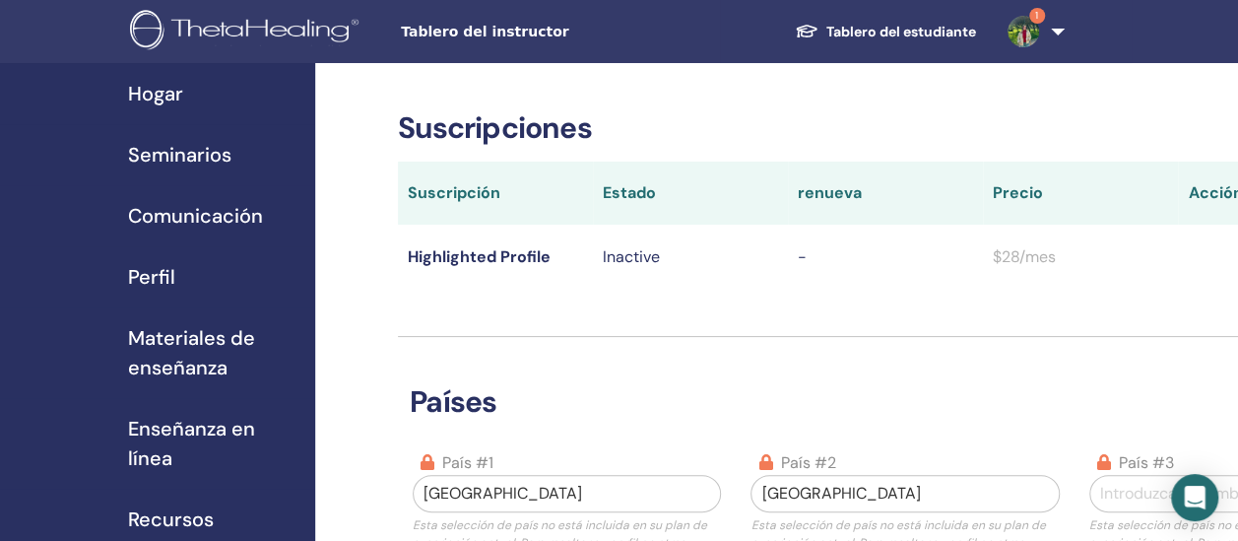
click at [136, 266] on span "Perfil" at bounding box center [151, 277] width 47 height 30
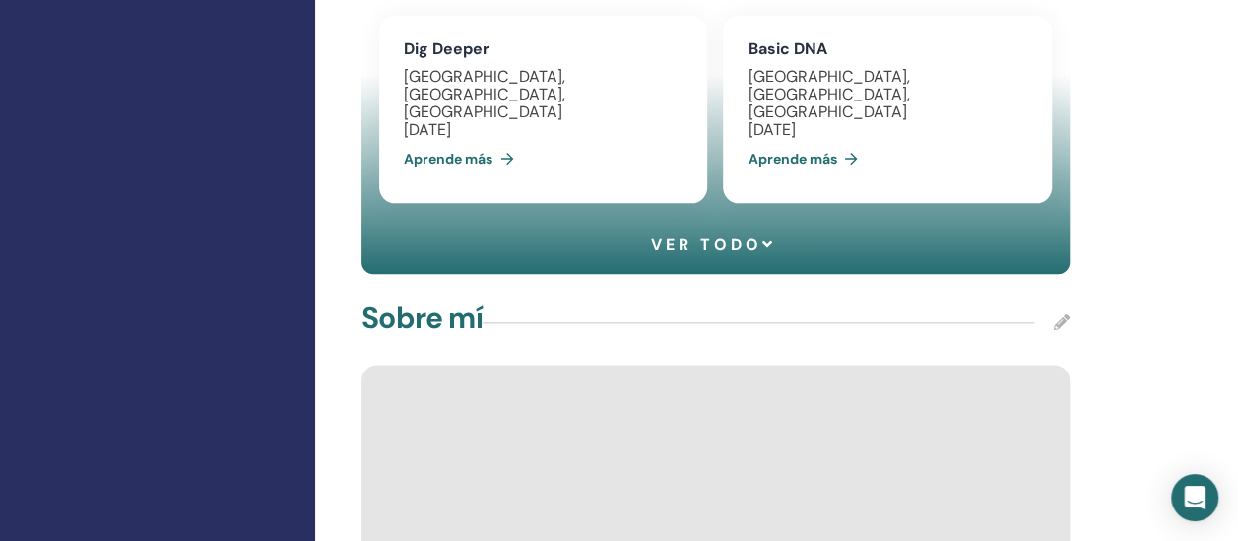
scroll to position [886, 0]
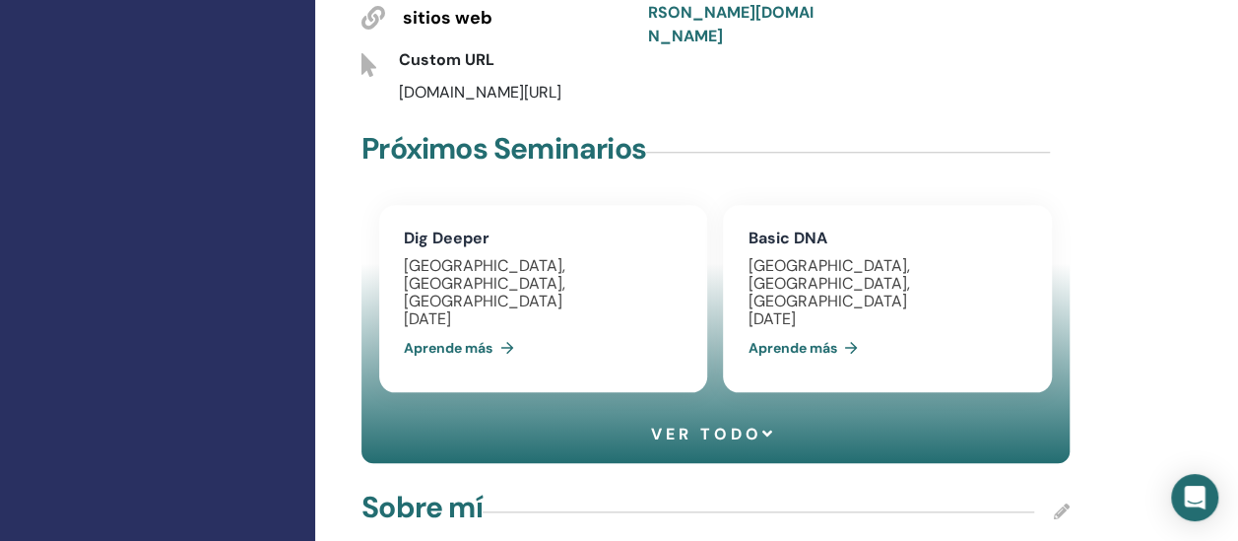
click at [778, 329] on link "Aprende más" at bounding box center [806, 347] width 118 height 39
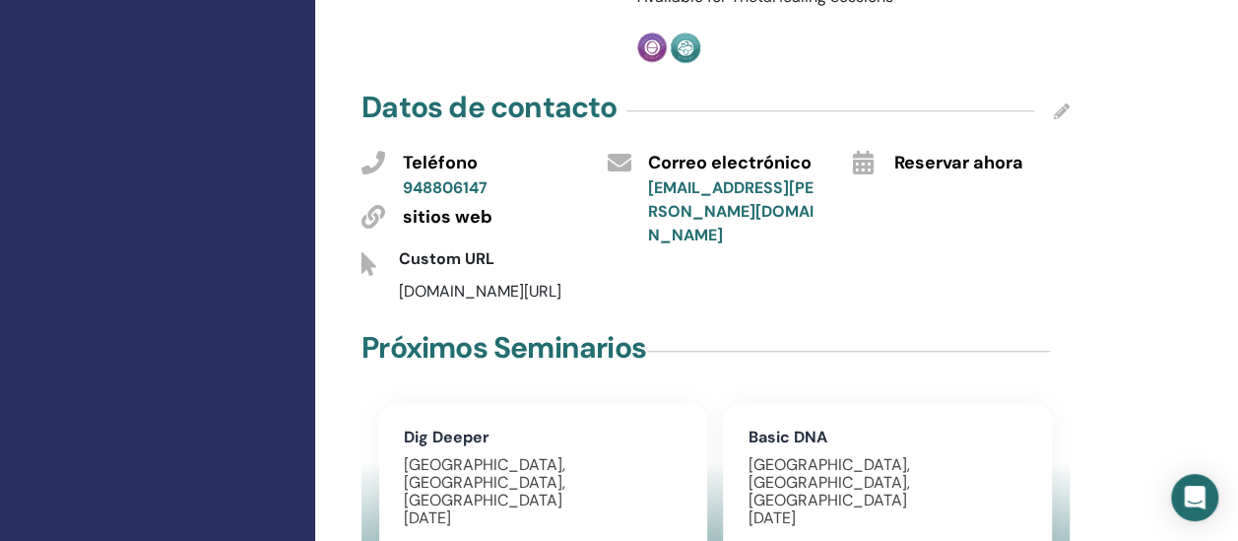
scroll to position [881, 0]
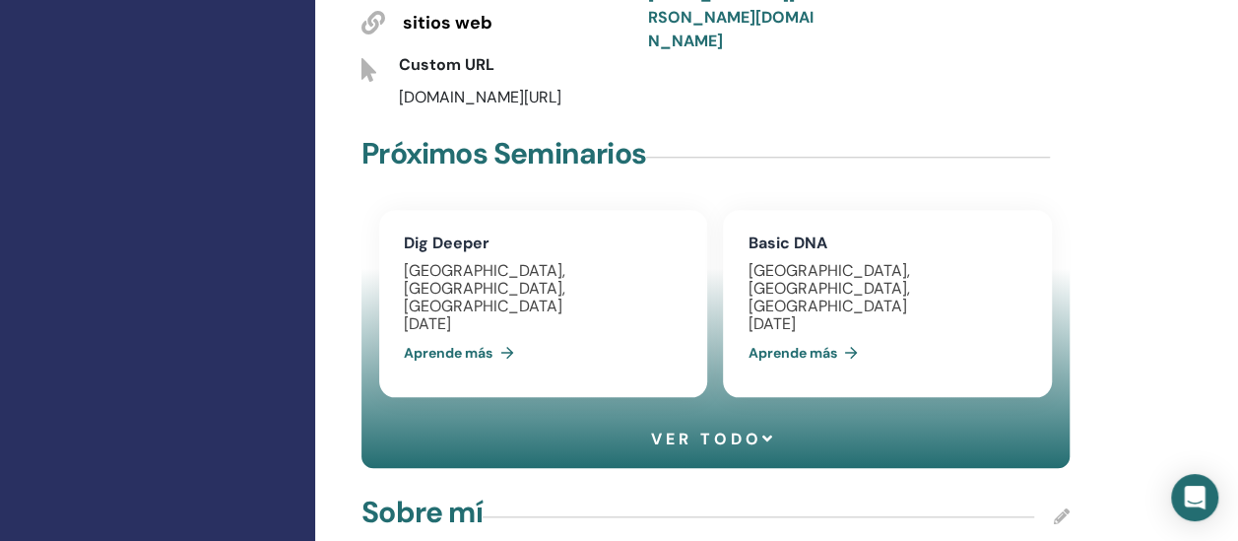
click at [798, 334] on link "Aprende más" at bounding box center [806, 352] width 118 height 39
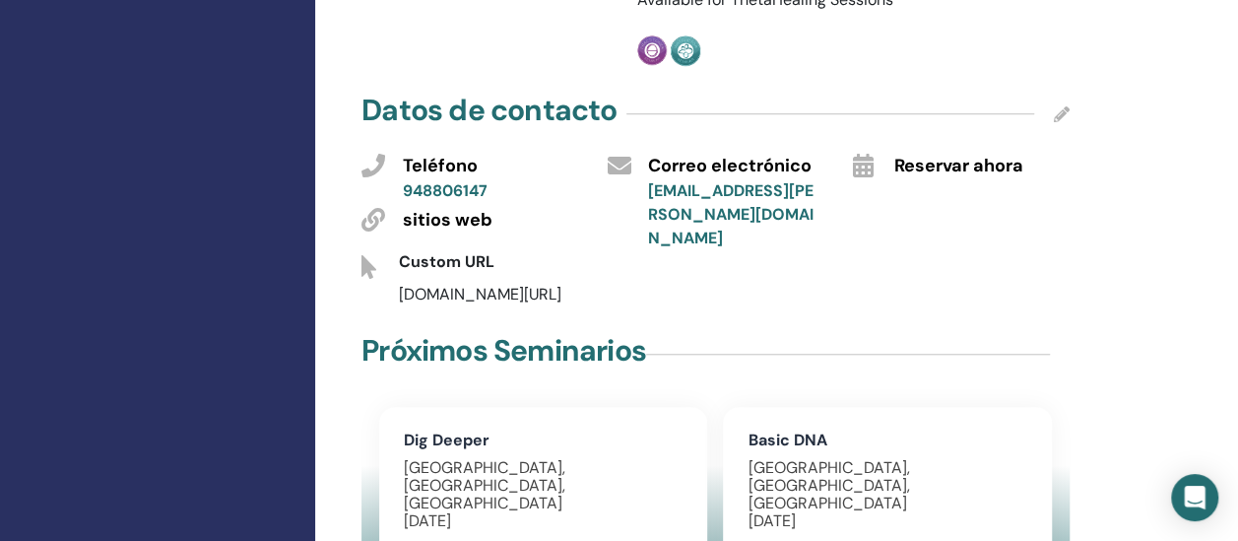
scroll to position [881, 0]
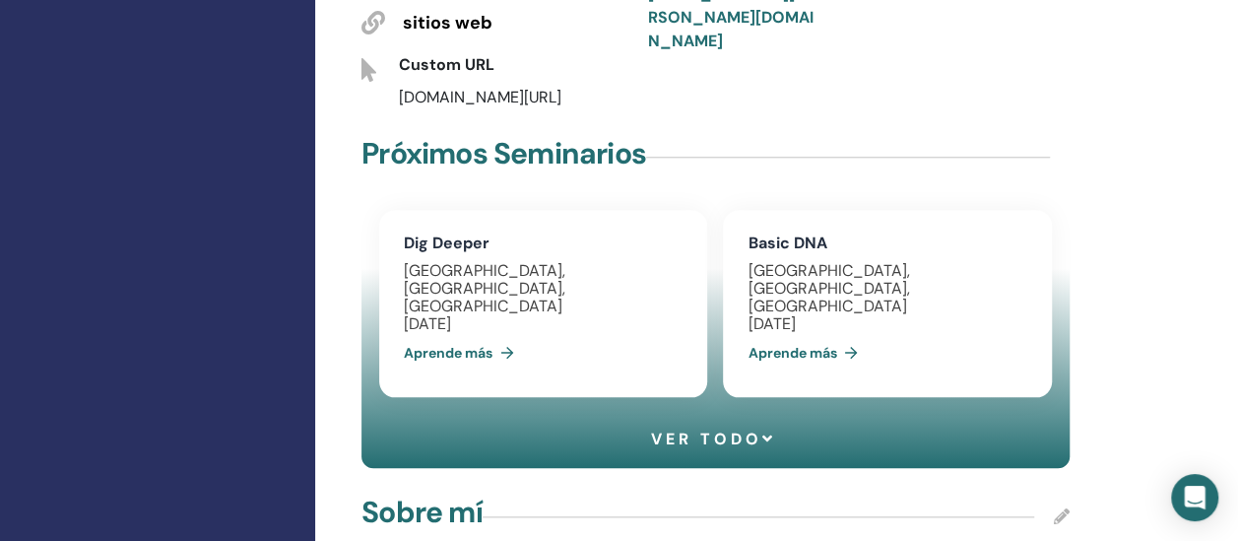
click at [449, 333] on link "Aprende más" at bounding box center [463, 352] width 118 height 39
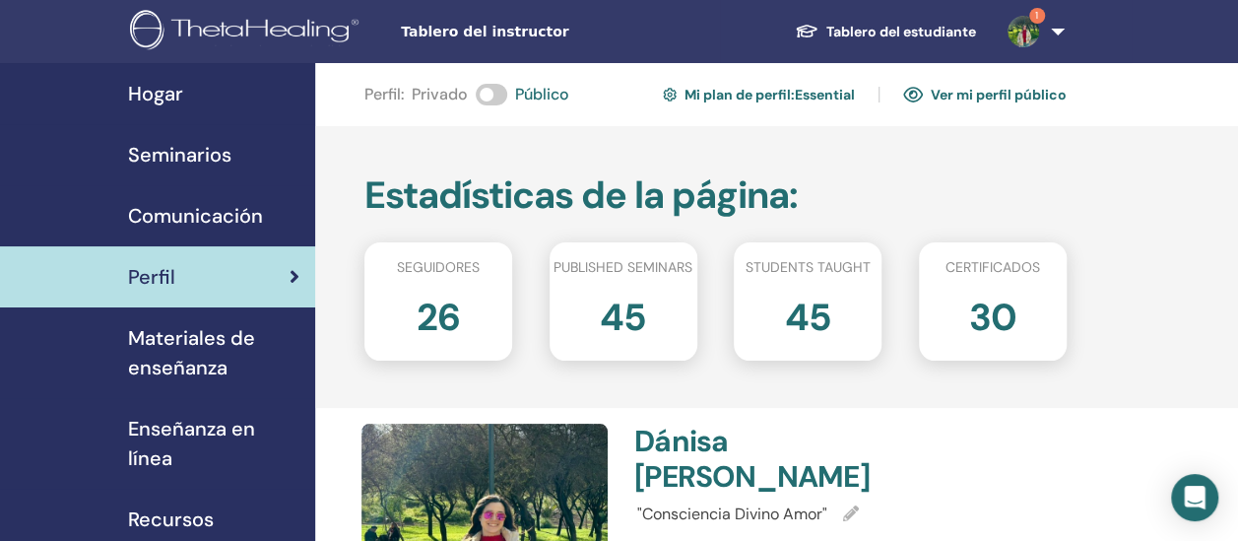
click at [1032, 92] on link "Ver mi perfil público" at bounding box center [984, 95] width 163 height 32
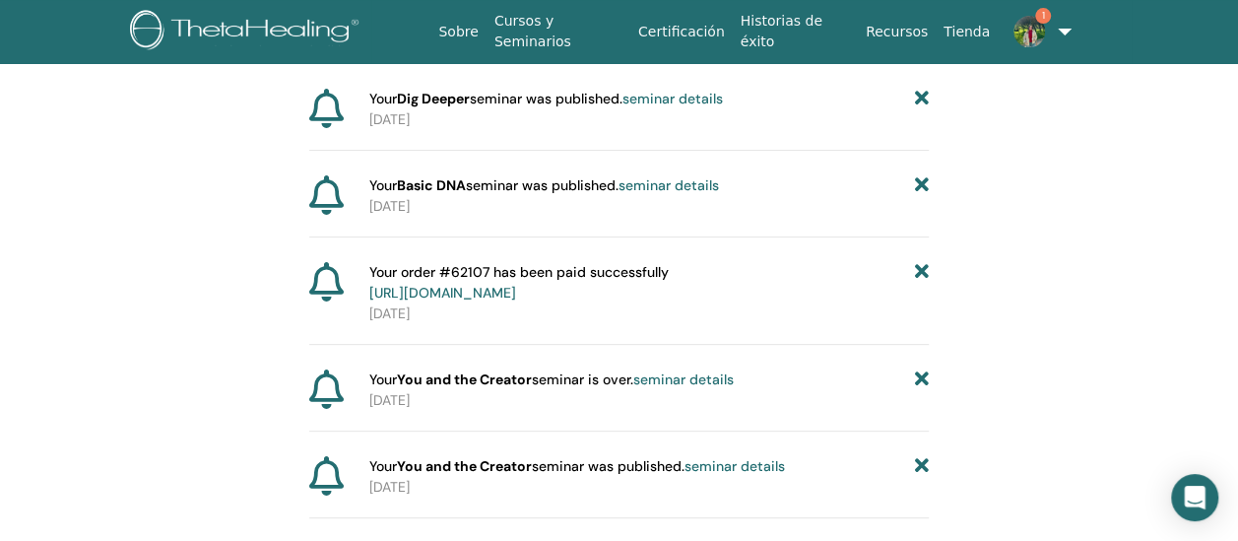
scroll to position [244, 0]
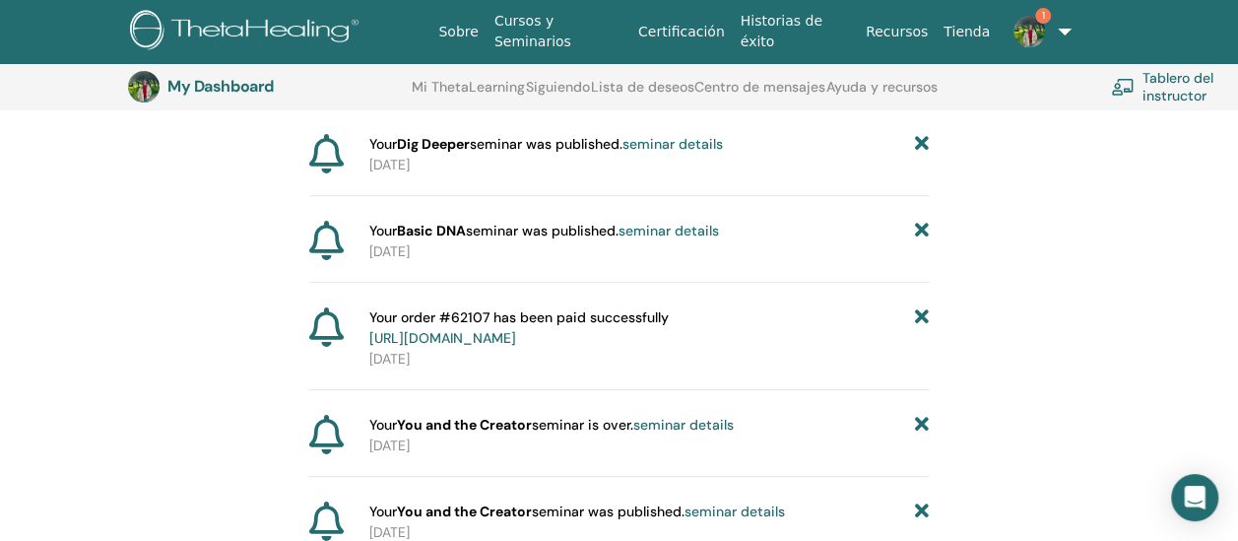
click at [688, 230] on link "seminar details" at bounding box center [668, 231] width 100 height 18
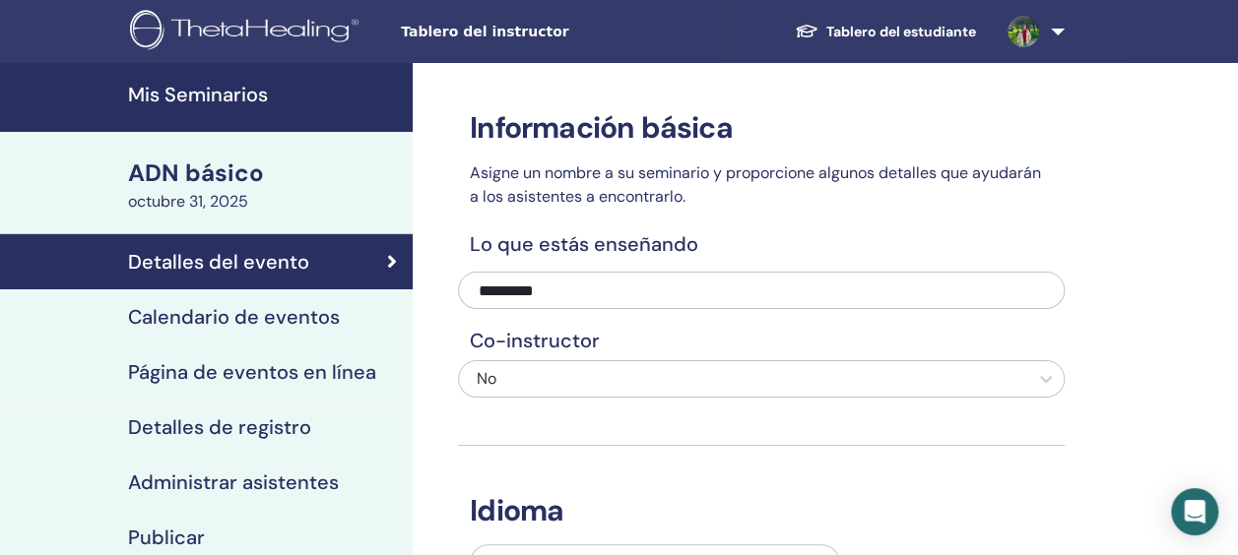
click at [213, 316] on h4 "Calendario de eventos" at bounding box center [234, 317] width 212 height 24
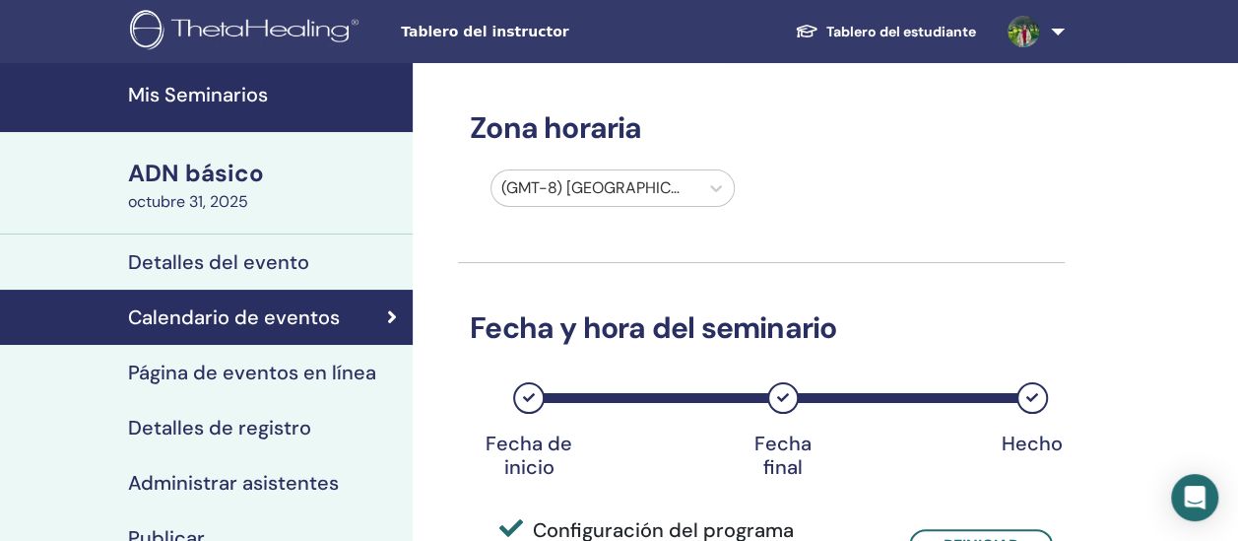
click at [150, 177] on div "ADN básico" at bounding box center [264, 173] width 273 height 33
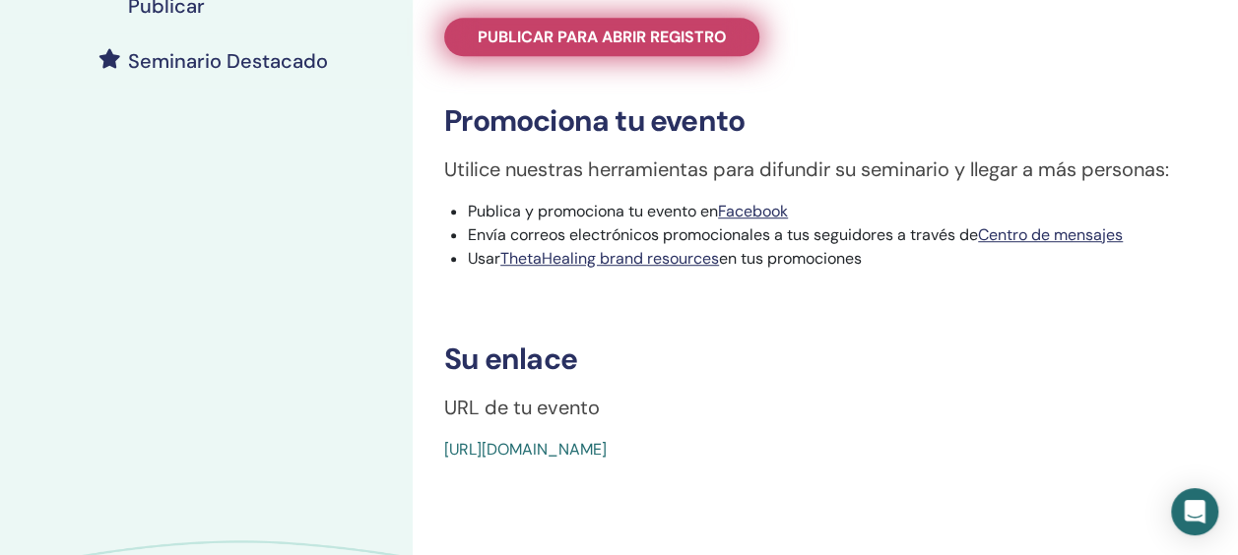
scroll to position [591, 0]
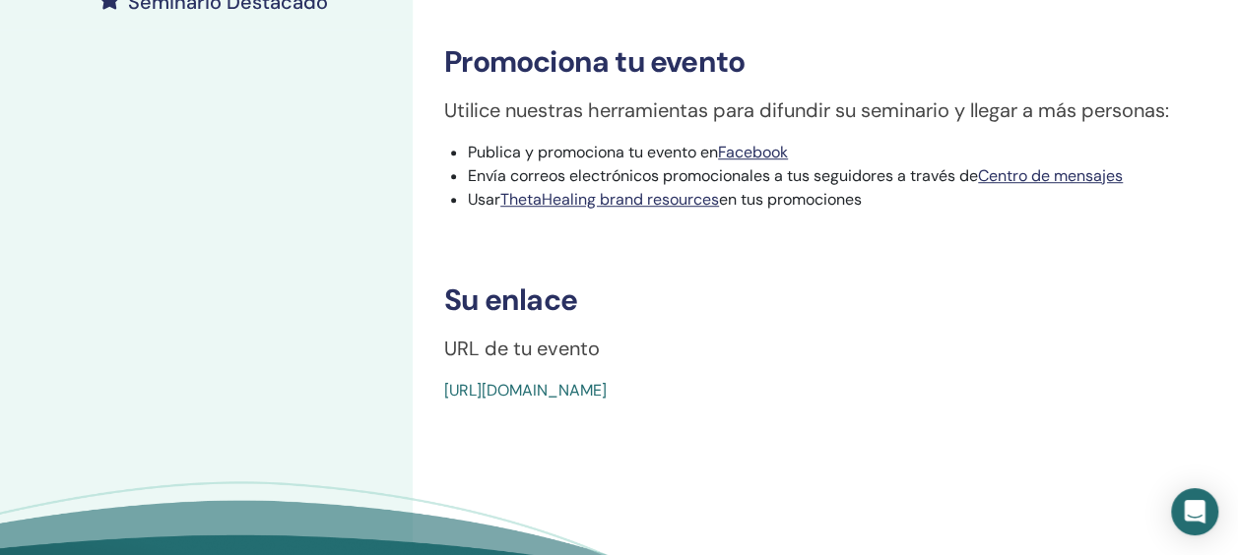
click at [607, 388] on link "[URL][DOMAIN_NAME]" at bounding box center [525, 390] width 162 height 21
click at [607, 397] on link "[URL][DOMAIN_NAME]" at bounding box center [525, 390] width 162 height 21
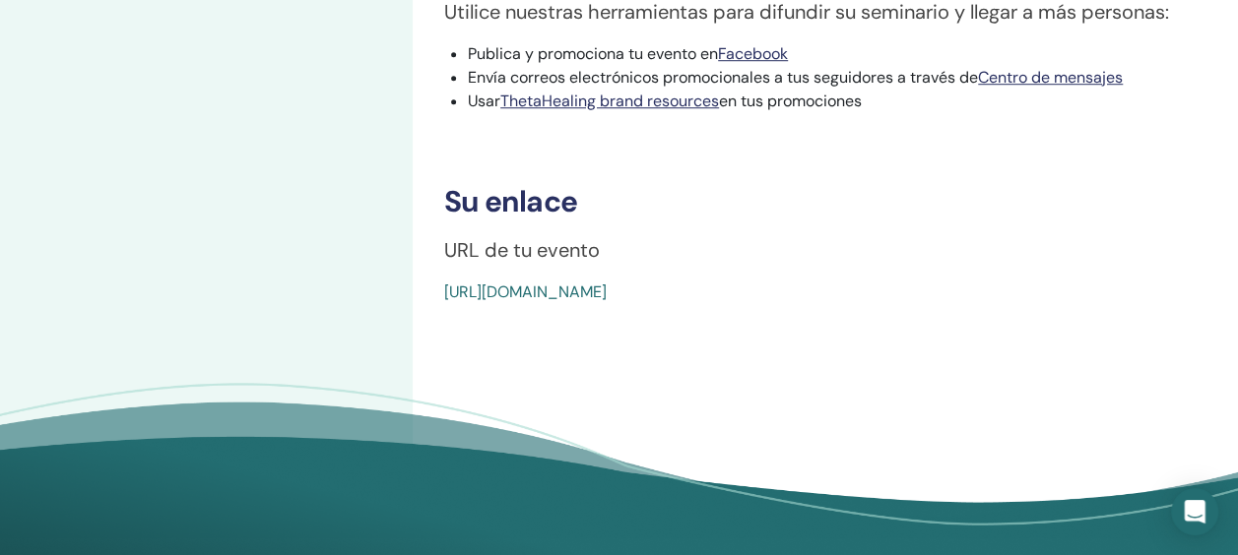
click at [607, 282] on link "[URL][DOMAIN_NAME]" at bounding box center [525, 292] width 162 height 21
click at [774, 53] on link "Facebook" at bounding box center [753, 53] width 70 height 21
